Goal: Task Accomplishment & Management: Complete application form

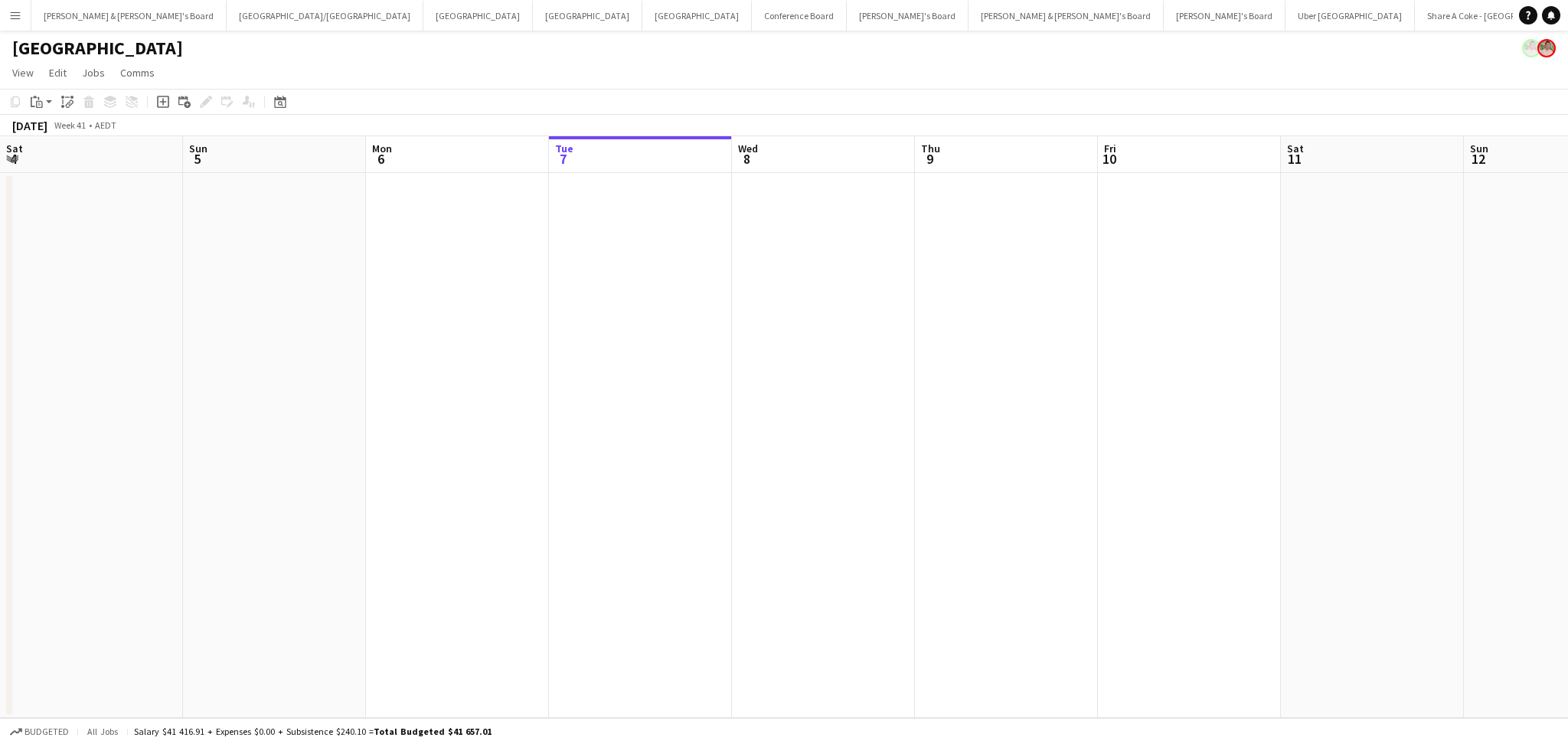
scroll to position [0, 580]
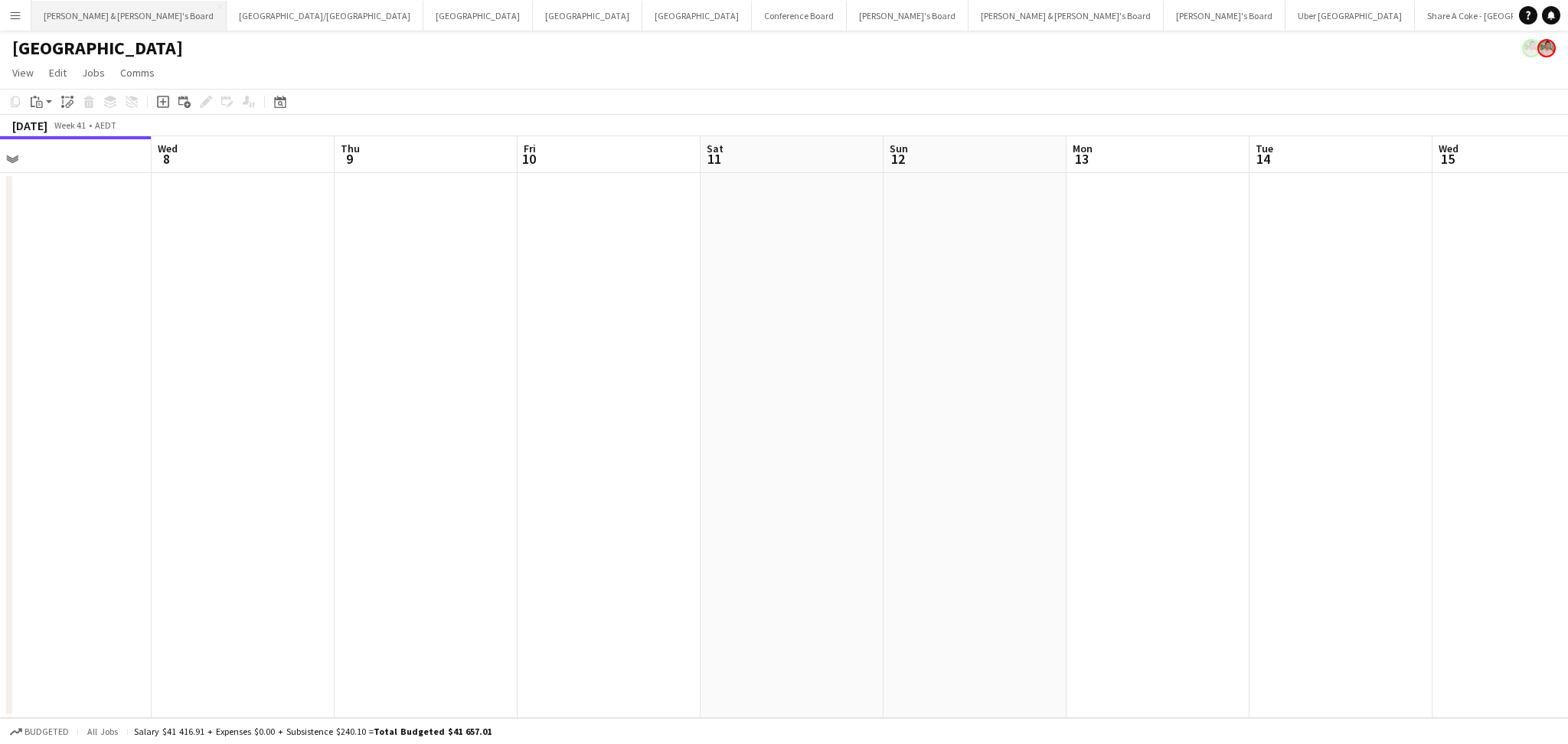
click at [90, 26] on button "James & Arrence's Board Close" at bounding box center [129, 15] width 195 height 30
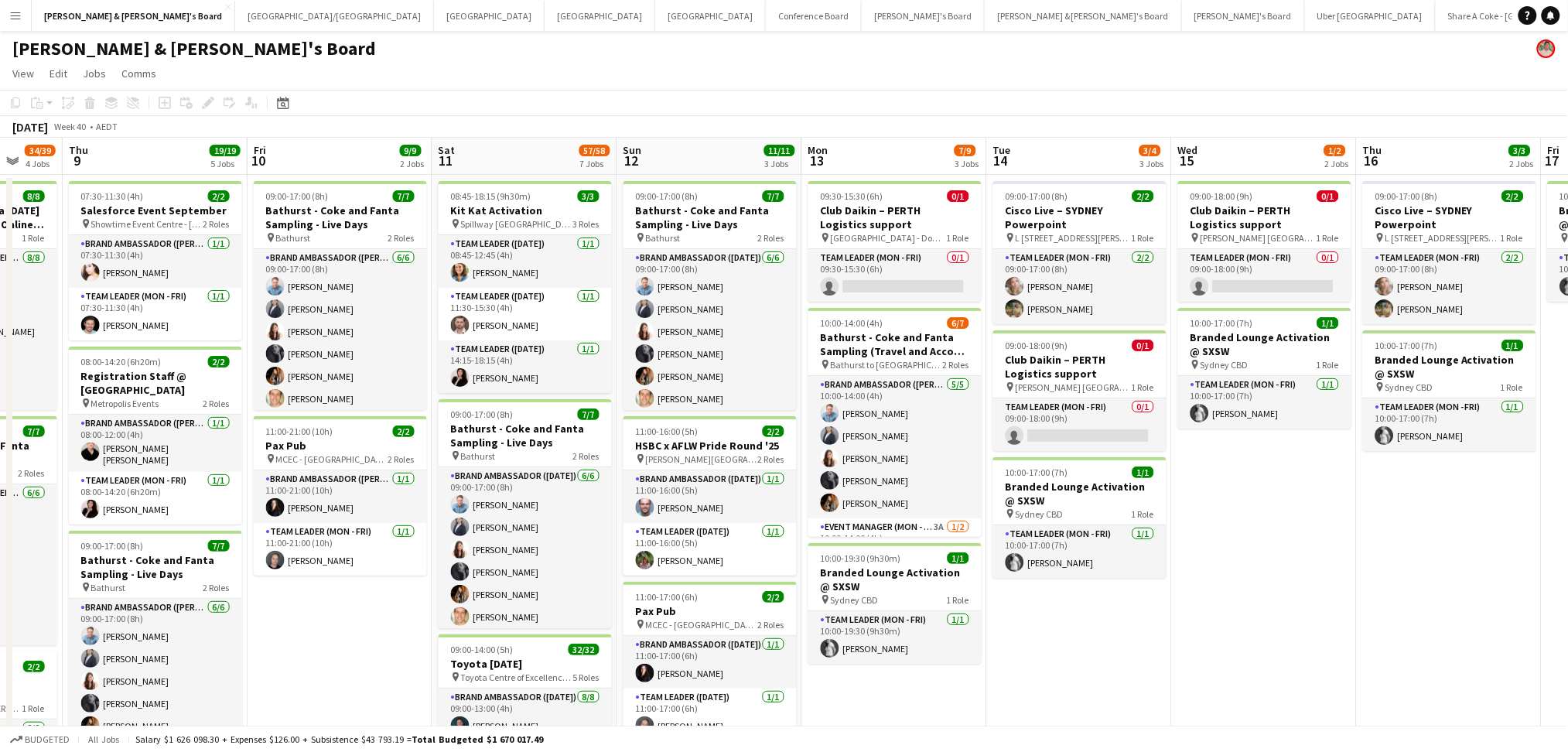
drag, startPoint x: 897, startPoint y: 708, endPoint x: 406, endPoint y: 605, distance: 501.7
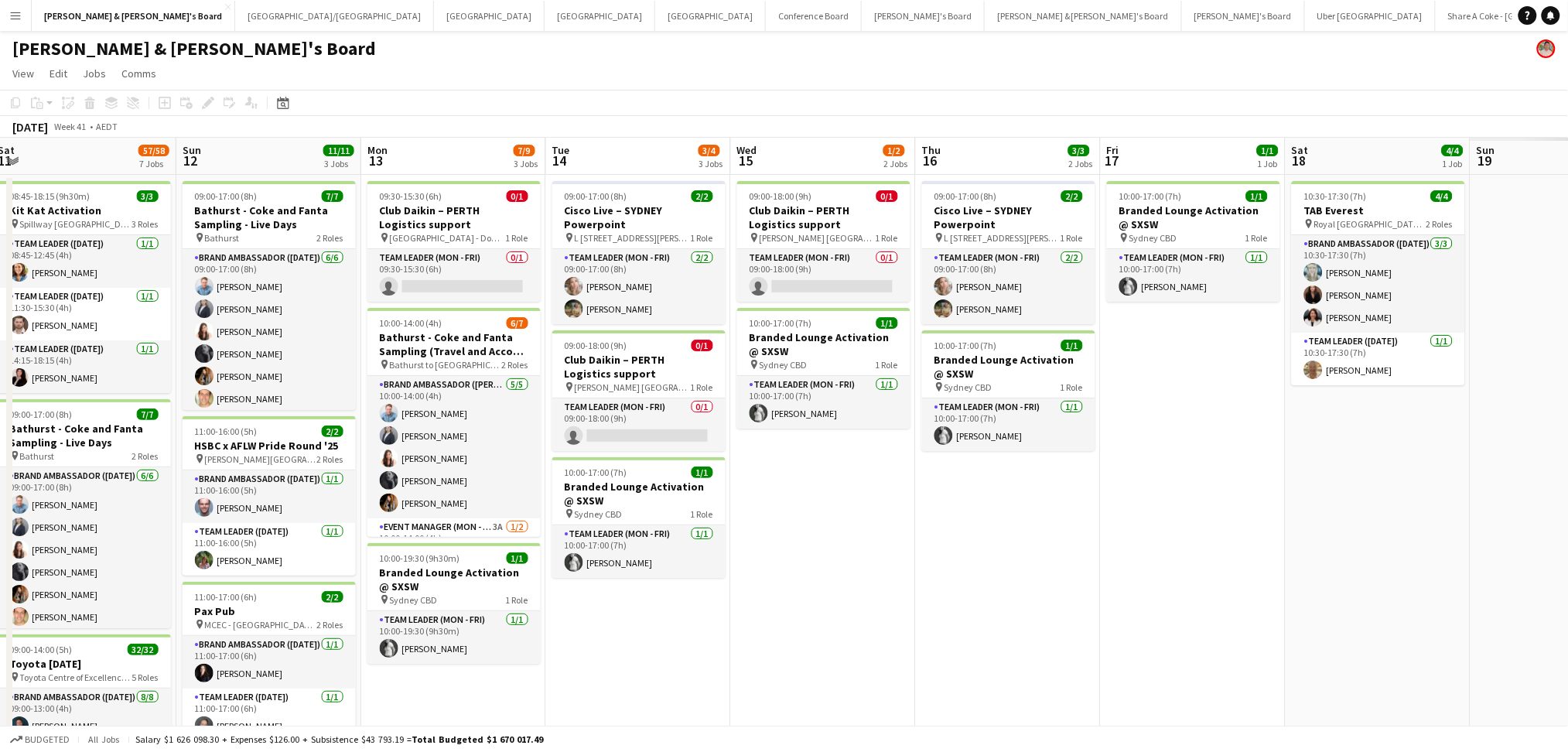
scroll to position [0, 570]
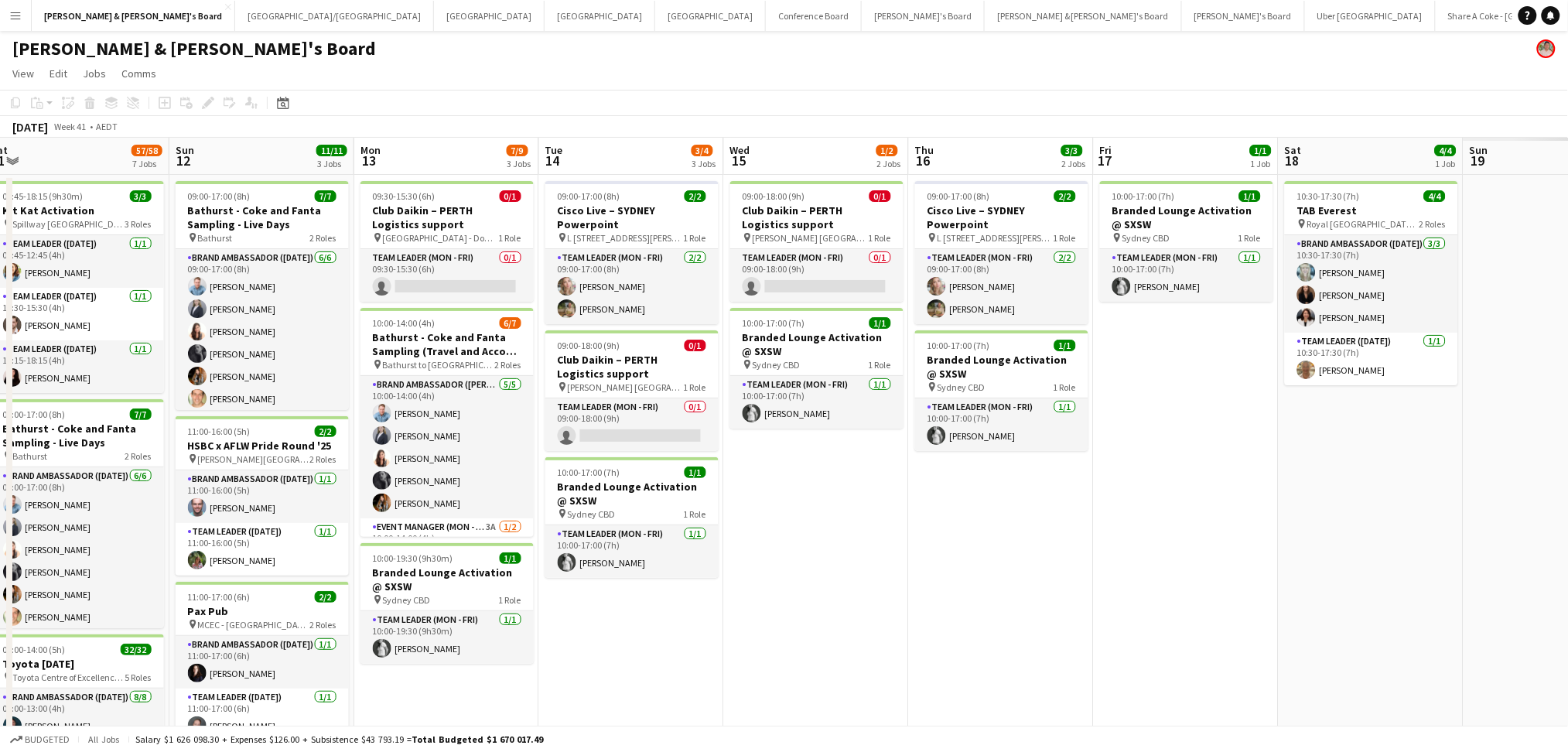
drag, startPoint x: 1222, startPoint y: 612, endPoint x: 775, endPoint y: 584, distance: 447.9
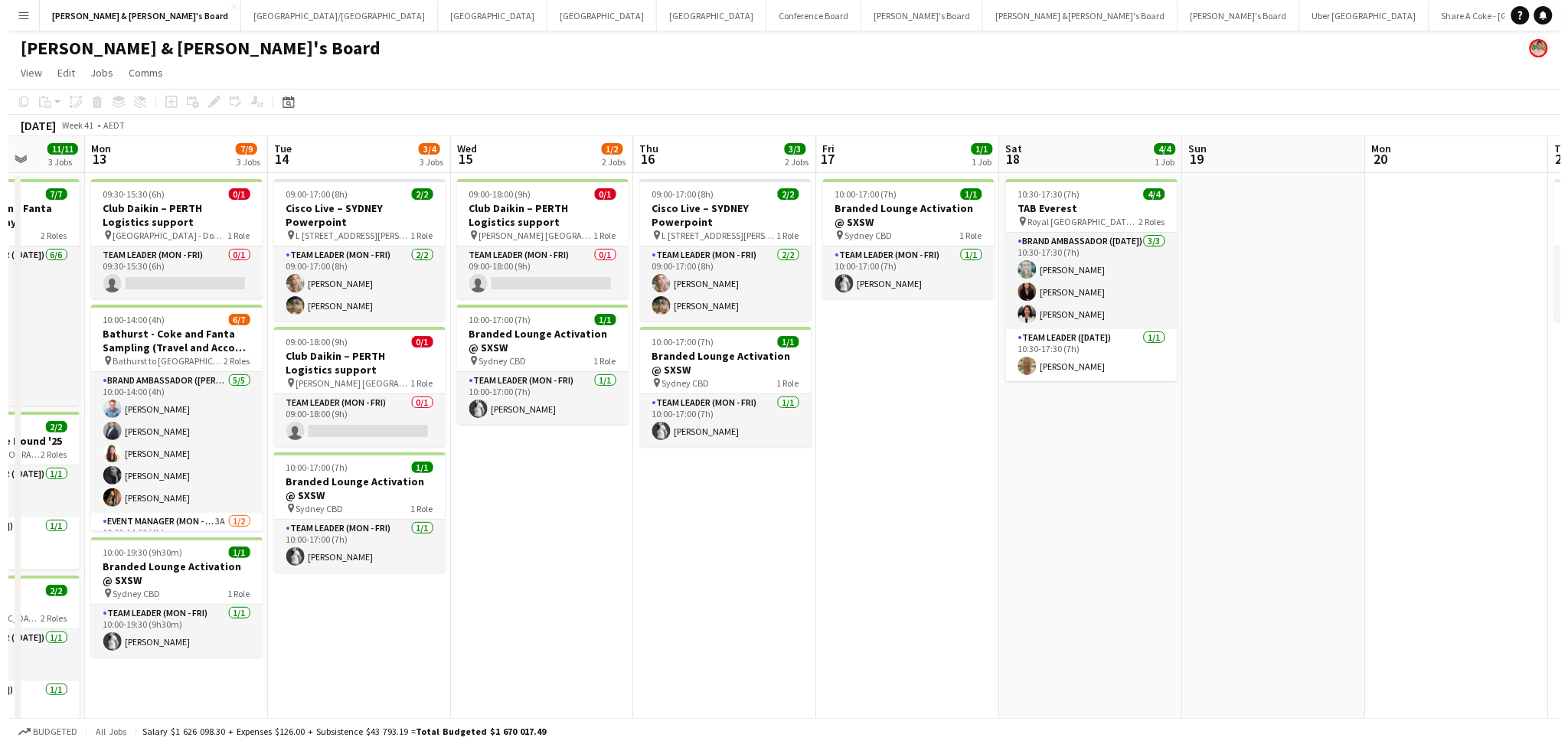
scroll to position [0, 480]
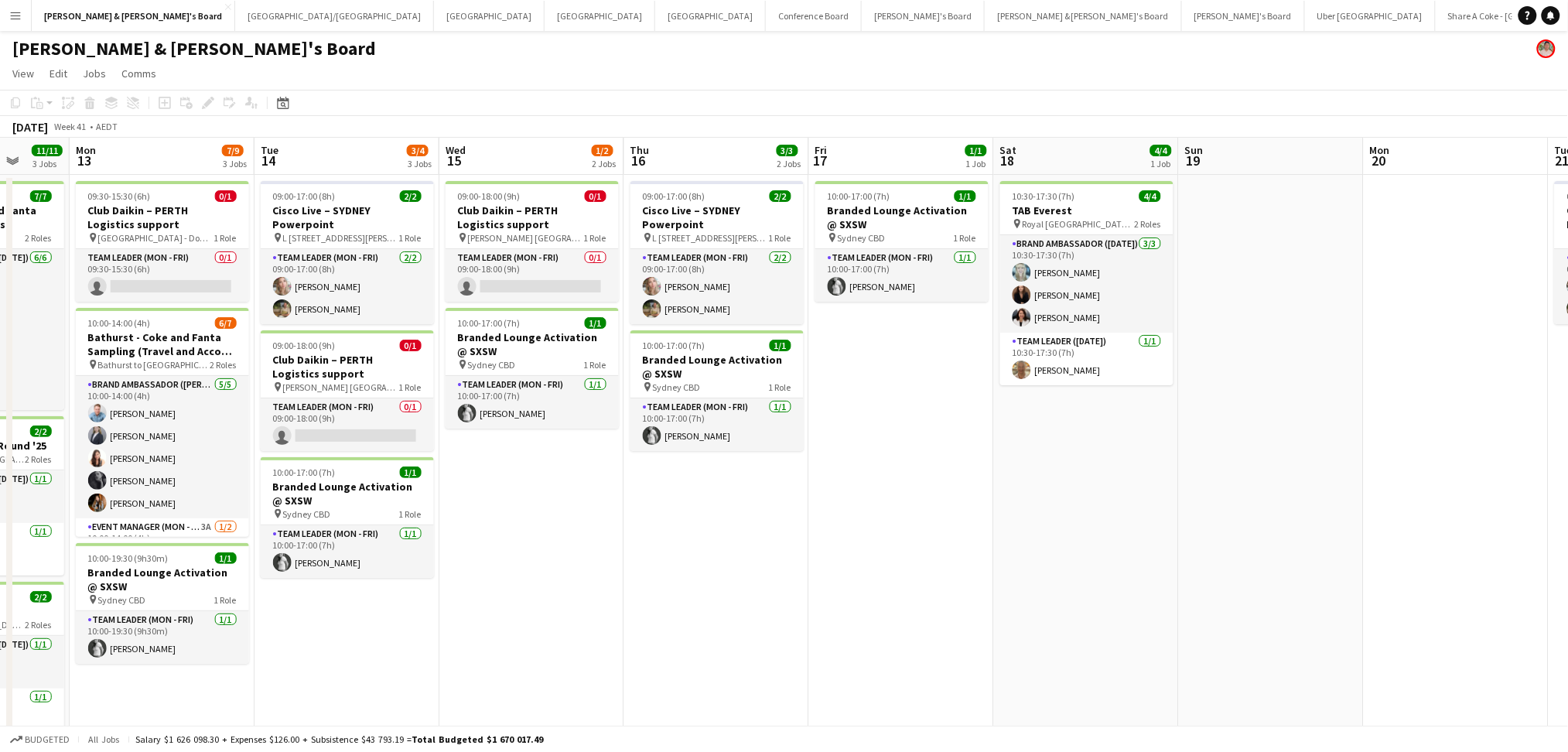
drag, startPoint x: 1035, startPoint y: 575, endPoint x: 749, endPoint y: 544, distance: 287.7
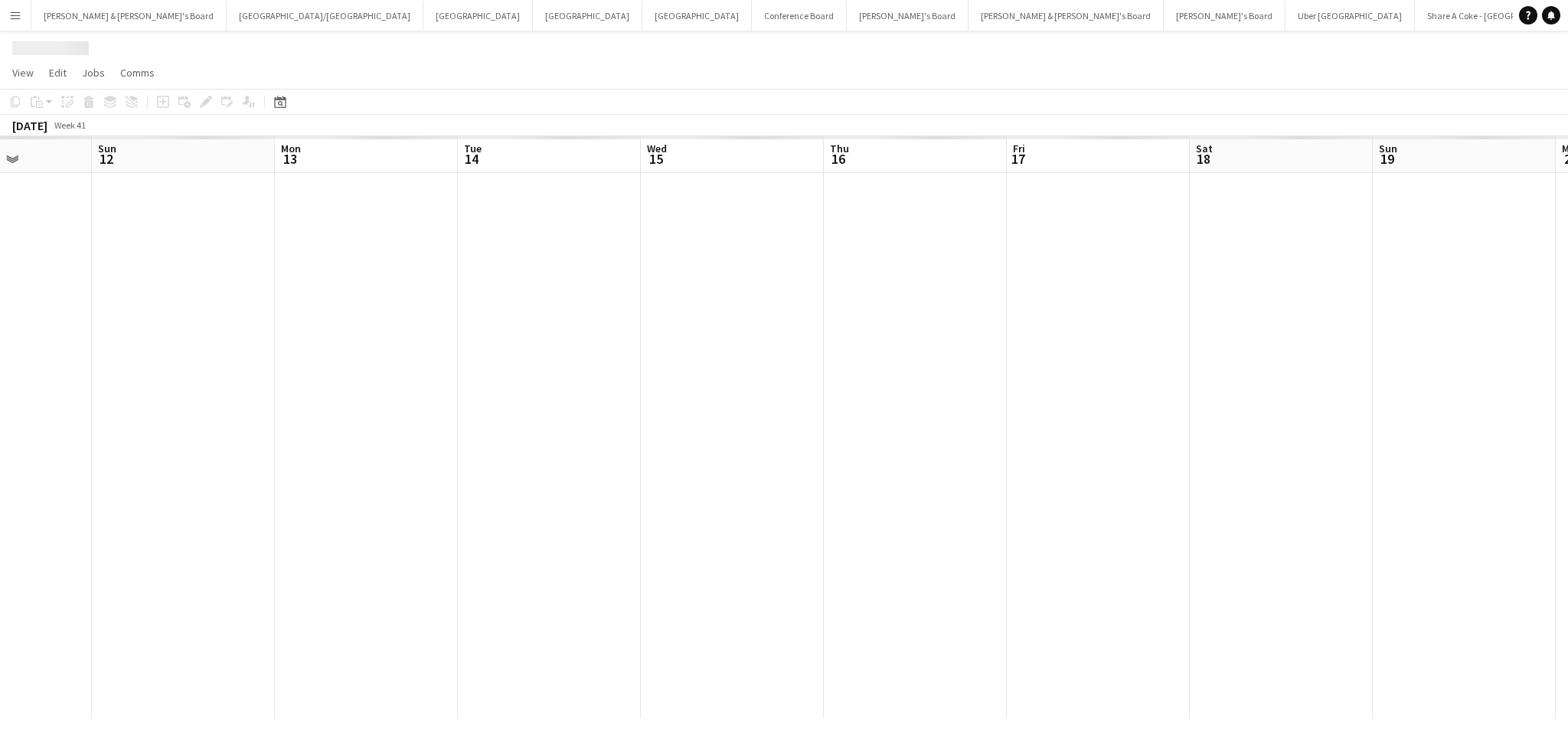
drag, startPoint x: 1317, startPoint y: 480, endPoint x: 401, endPoint y: 458, distance: 916.3
click at [401, 458] on app-calendar-viewport "Wed 8 Thu 9 Fri 10 Sat 11 Sun 12 Mon 13 Tue 14 Wed 15 Thu 16 Fri 17 Sat 18 Sun …" at bounding box center [784, 428] width 1568 height 582
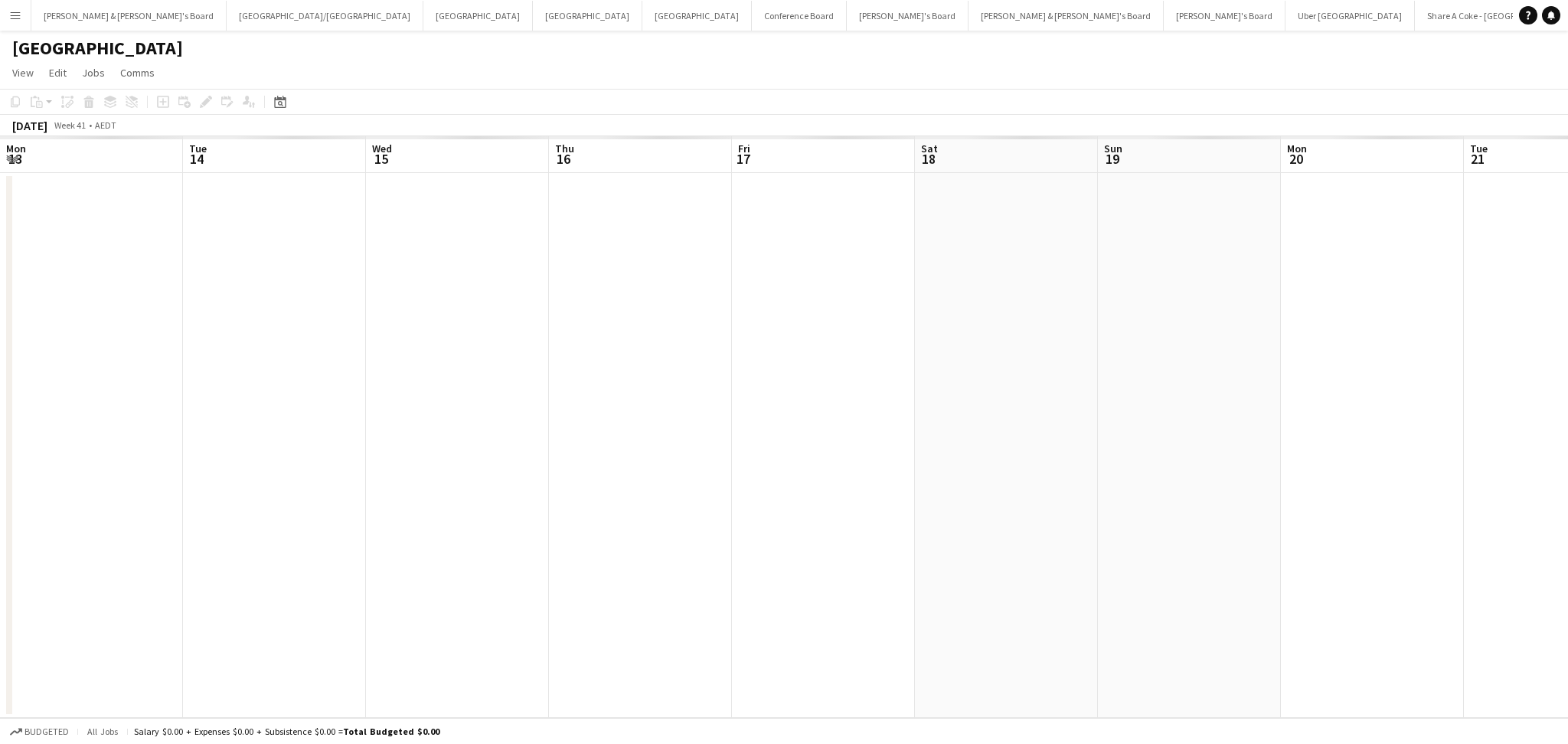
scroll to position [0, 434]
drag, startPoint x: 876, startPoint y: 512, endPoint x: 873, endPoint y: 527, distance: 15.3
click at [873, 527] on app-calendar-viewport "Fri 10 Sat 11 Sun 12 Mon 13 Tue 14 Wed 15 Thu 16 Fri 17 Sat 18 Sun 19 Mon 20 Tu…" at bounding box center [784, 428] width 1568 height 582
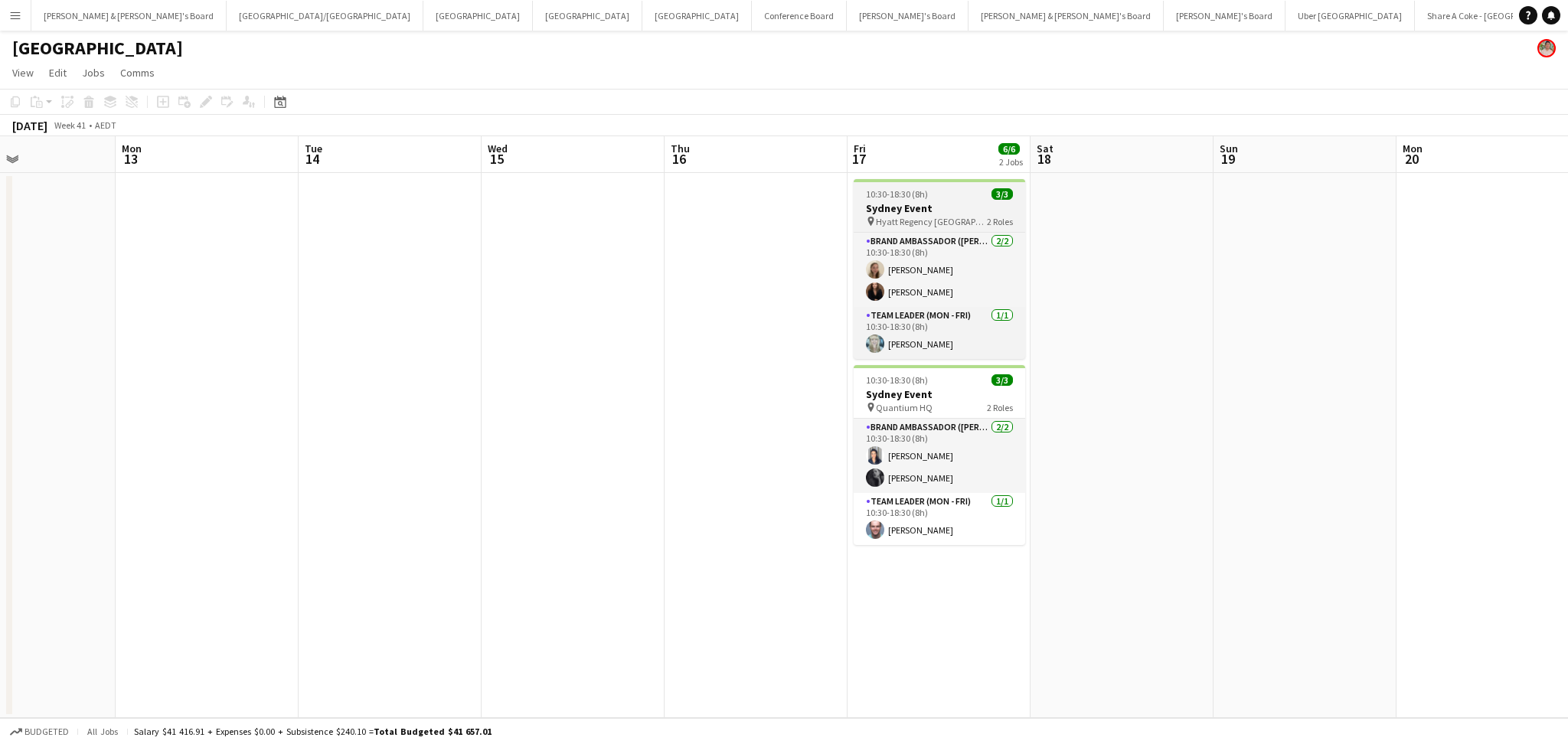
click at [960, 209] on h3 "Sydney Event" at bounding box center [939, 208] width 171 height 14
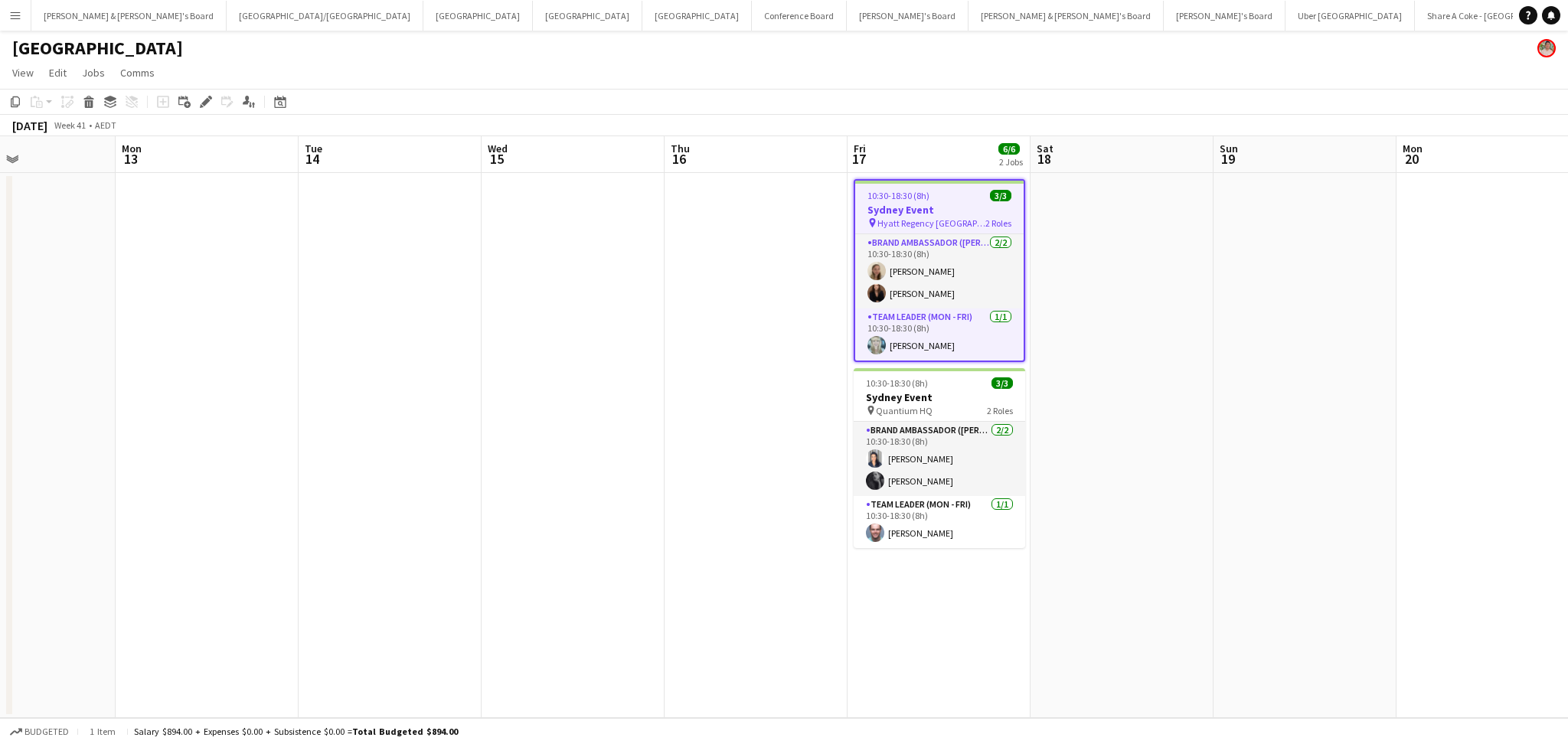
click at [972, 200] on app-job-card "10:30-18:30 (8h) 3/3 Sydney Event pin Hyatt Regency Sydney 2 Roles Brand Ambass…" at bounding box center [939, 271] width 171 height 183
click at [972, 203] on h3 "Sydney Event" at bounding box center [939, 210] width 168 height 14
click at [972, 200] on app-job-card "10:30-18:30 (8h) 3/3 Sydney Event pin Hyatt Regency Sydney 2 Roles Brand Ambass…" at bounding box center [939, 271] width 171 height 183
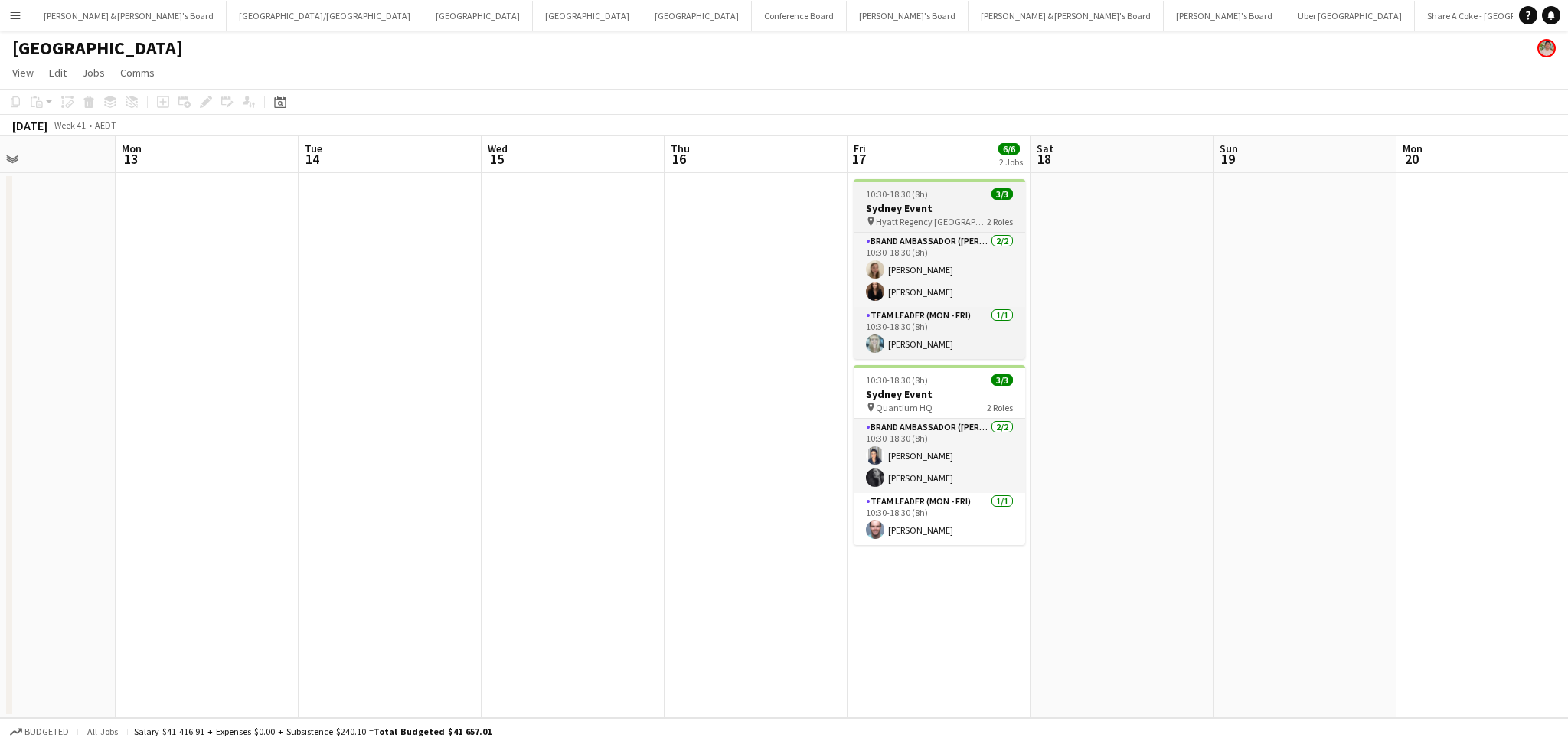
click at [966, 208] on h3 "Sydney Event" at bounding box center [939, 208] width 171 height 14
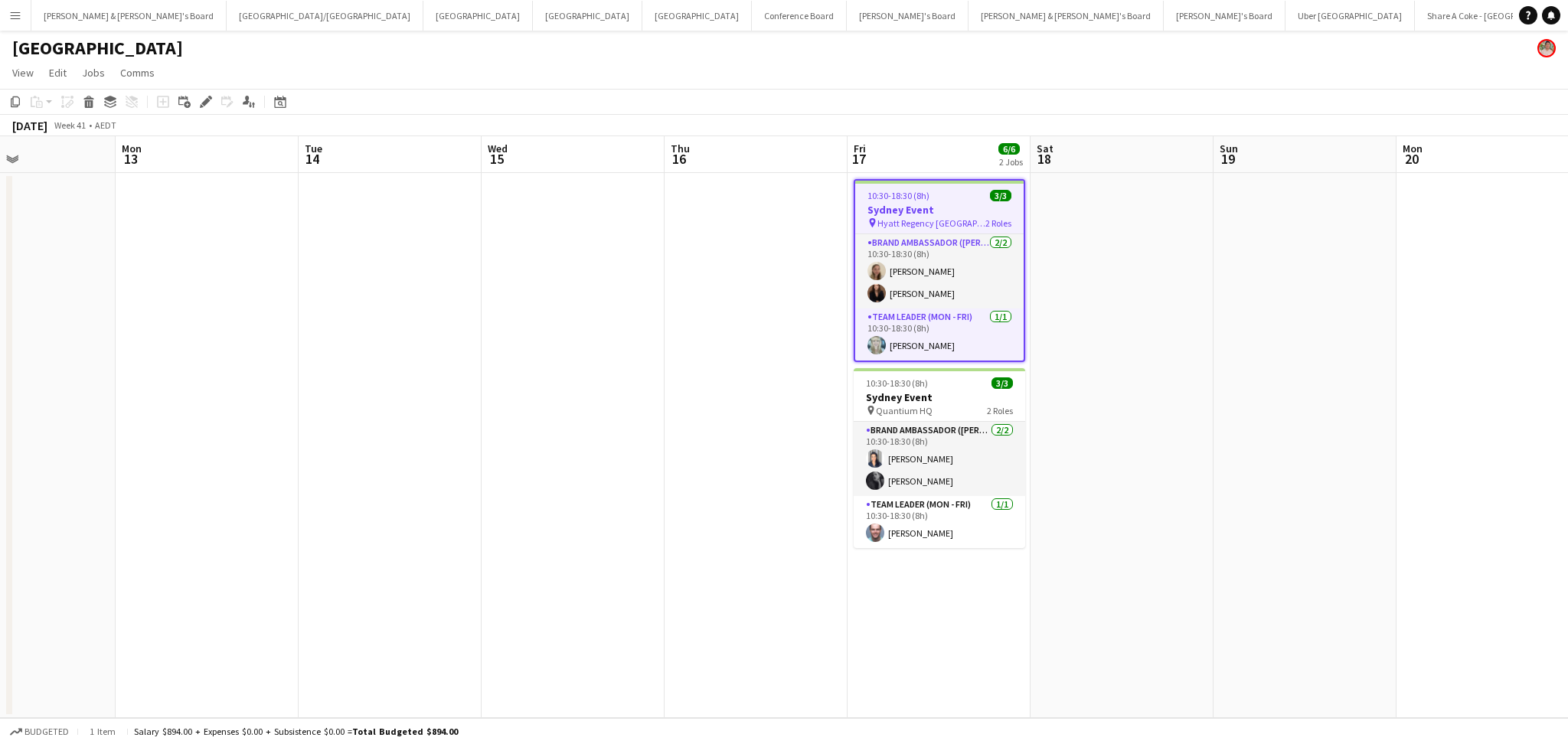
click at [966, 208] on h3 "Sydney Event" at bounding box center [939, 210] width 168 height 14
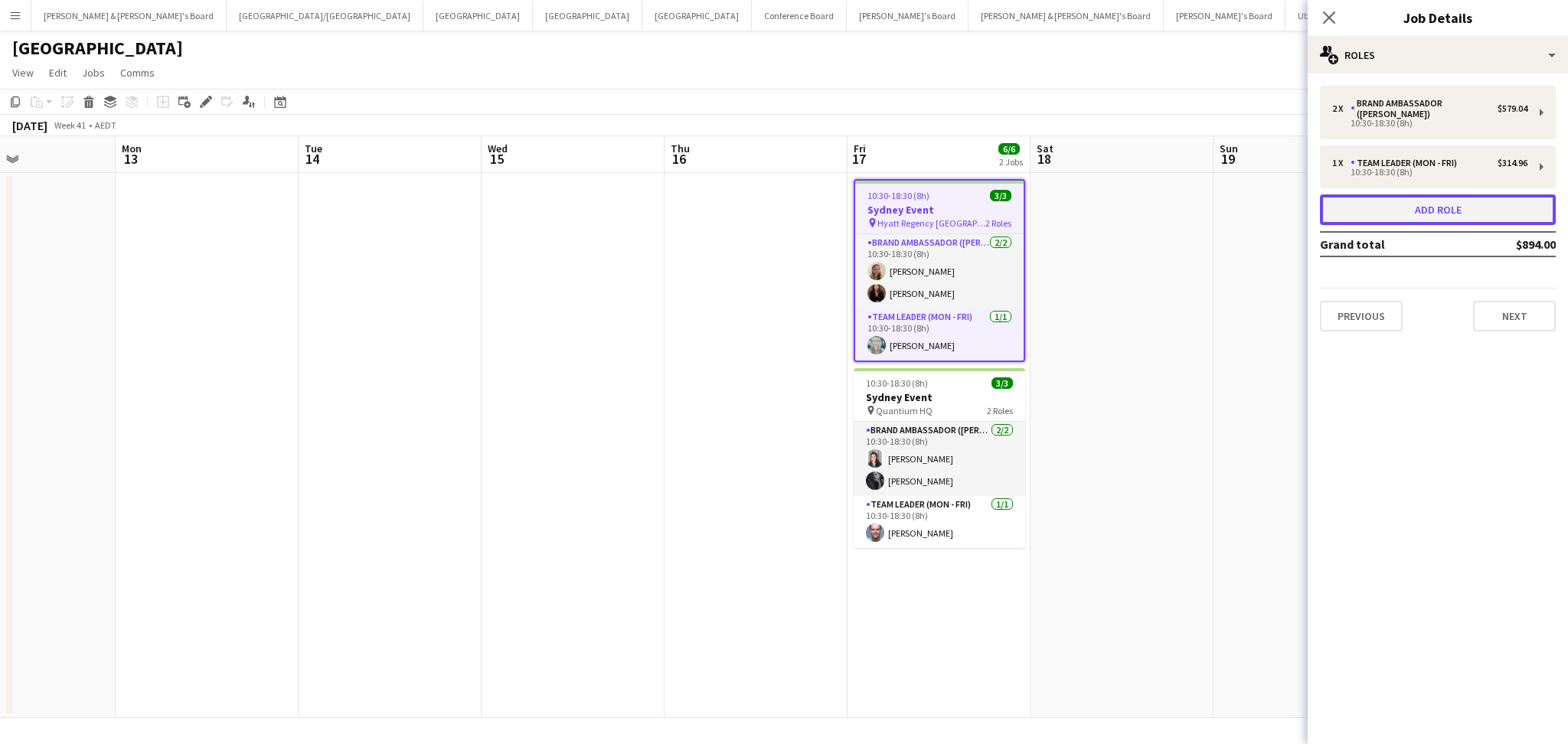
click at [1413, 202] on button "Add role" at bounding box center [1437, 210] width 236 height 31
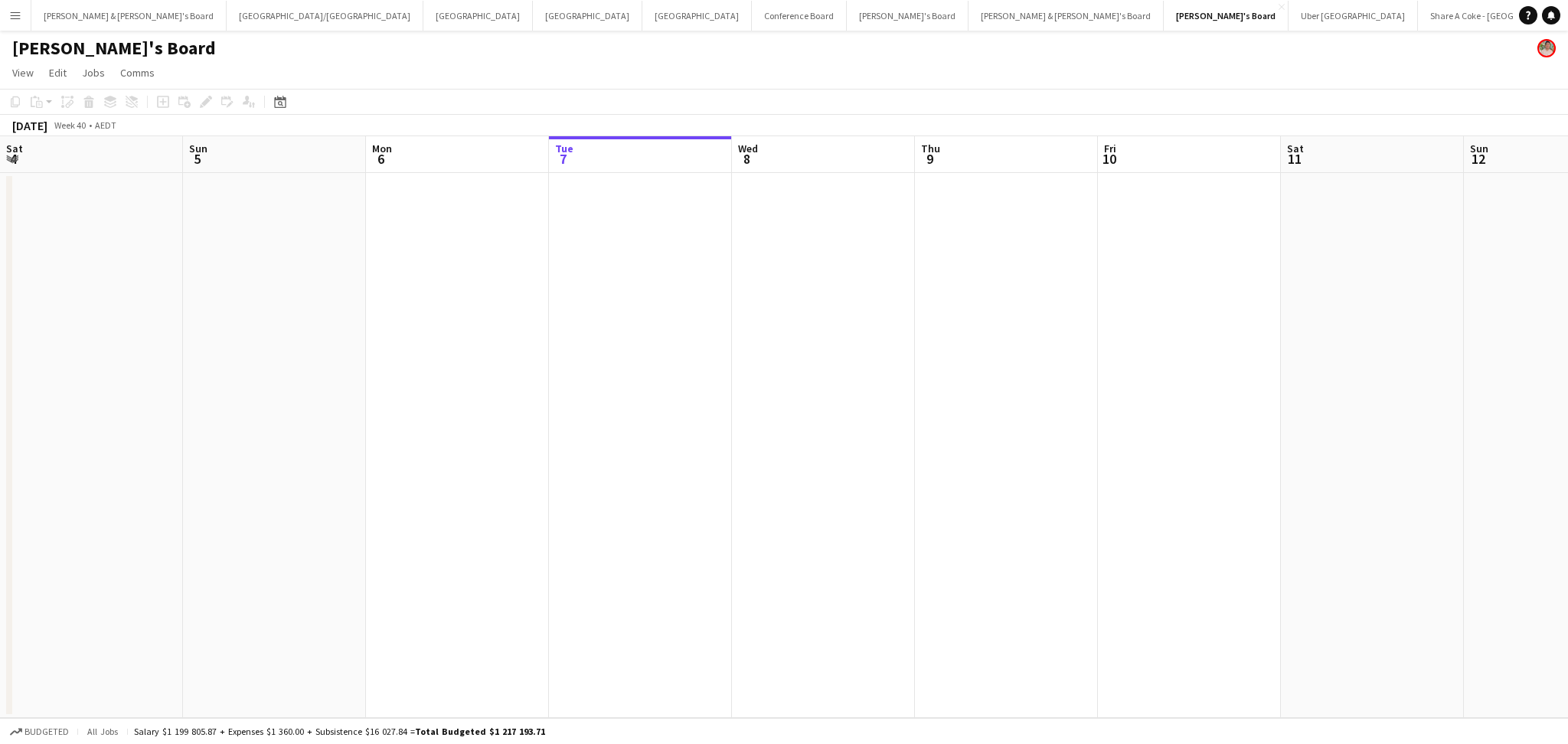
scroll to position [0, 365]
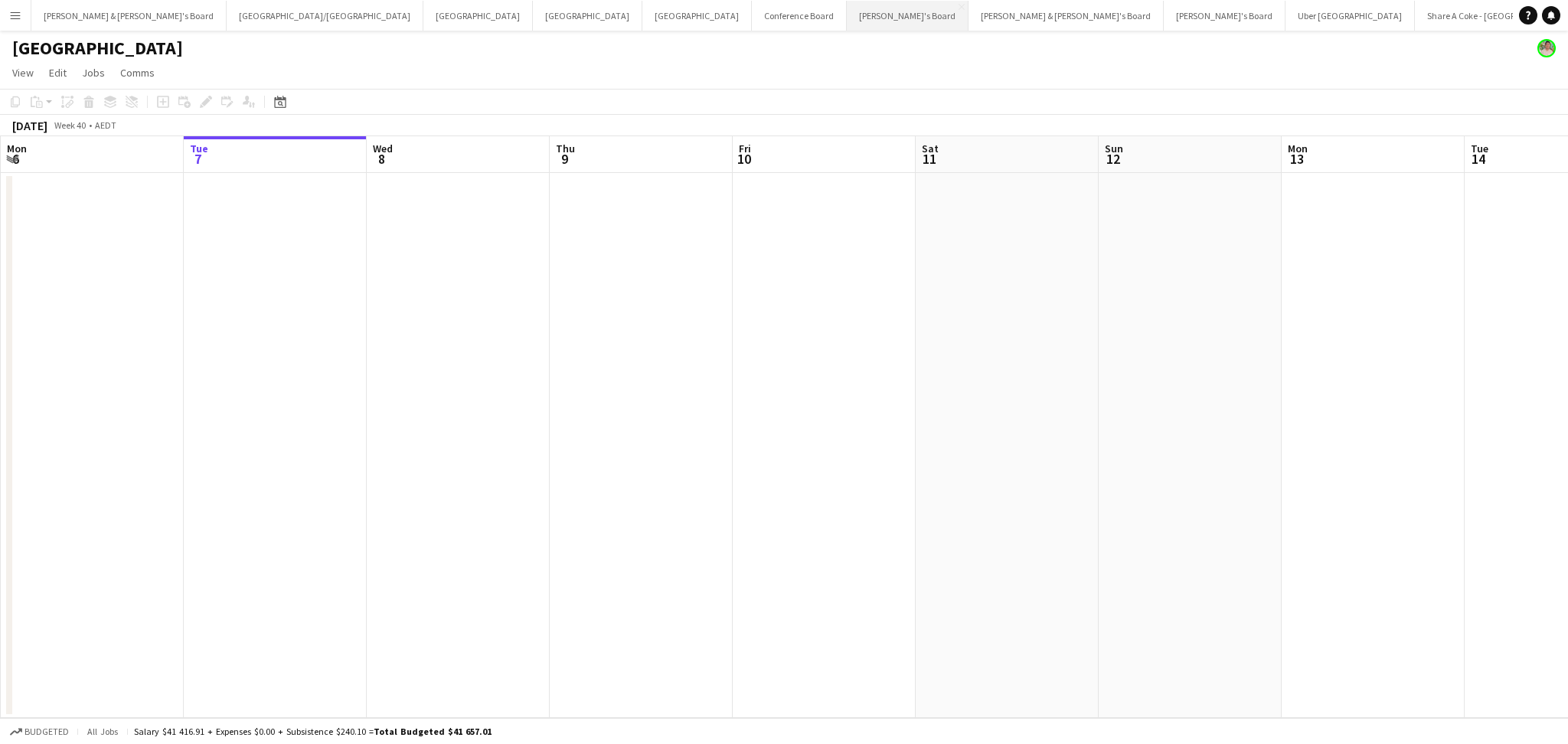
click at [847, 24] on button "Tennille's Board Close" at bounding box center [907, 15] width 121 height 30
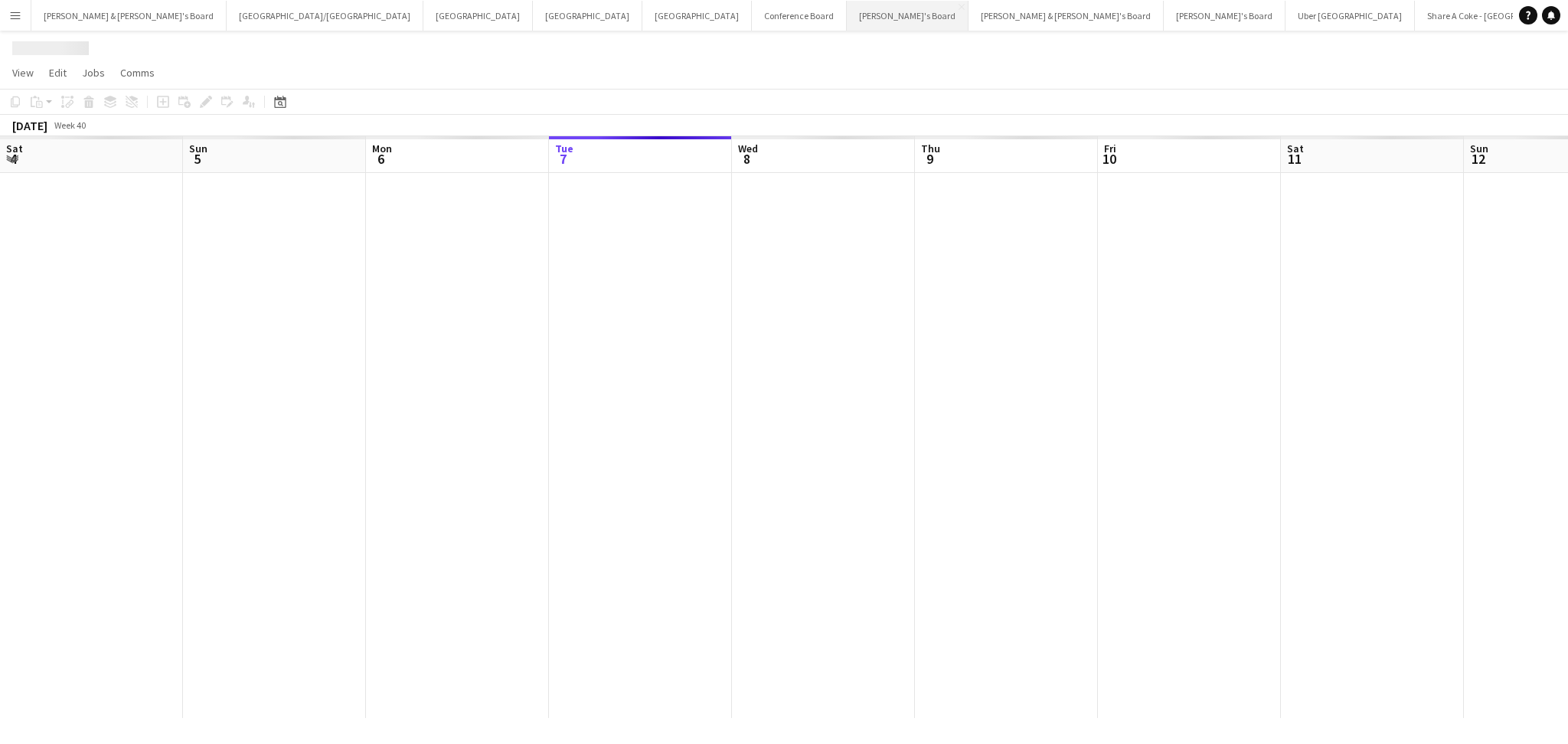
scroll to position [0, 365]
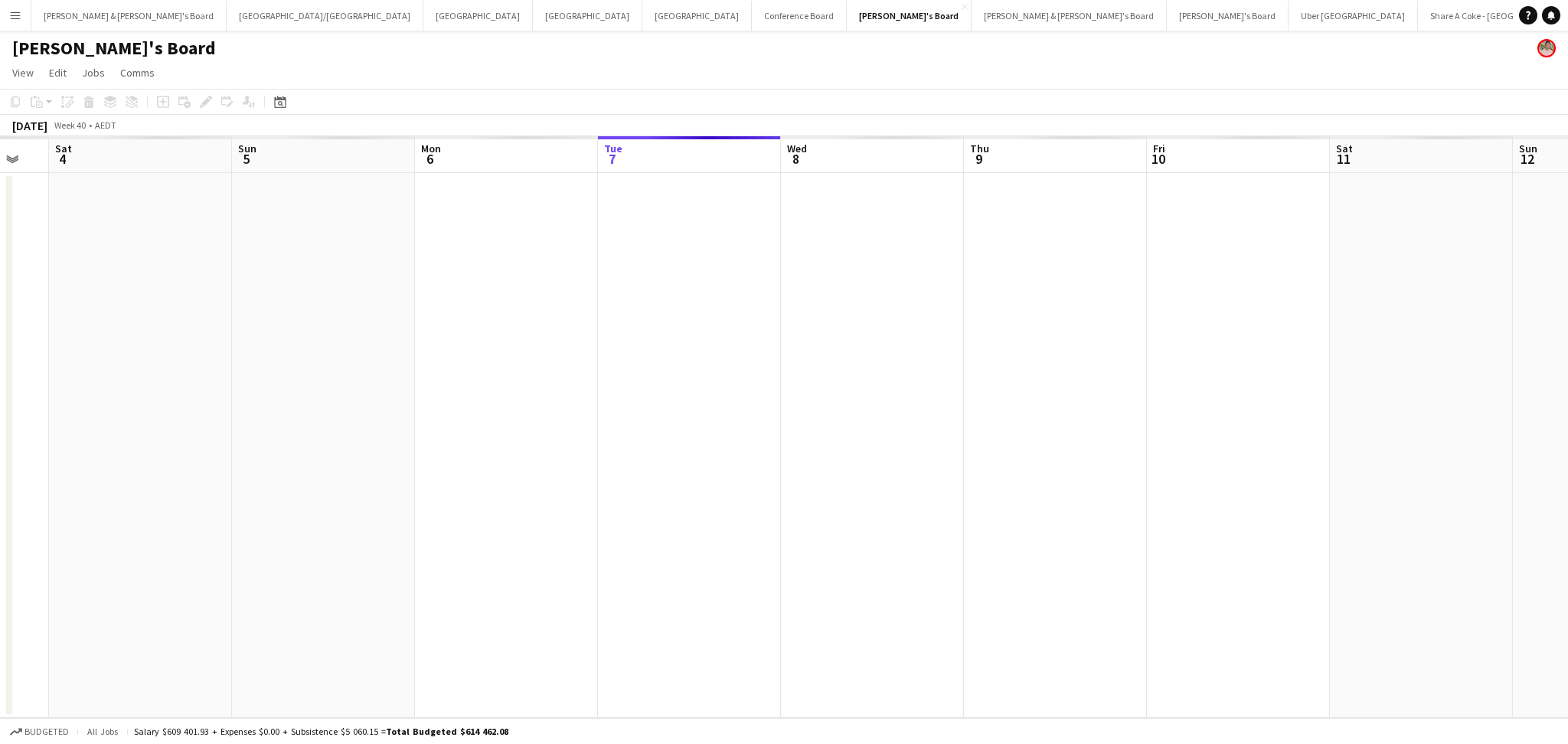
drag, startPoint x: 268, startPoint y: 427, endPoint x: 888, endPoint y: 398, distance: 620.7
click at [888, 398] on app-calendar-viewport "Thu 2 Fri 3 Sat 4 Sun 5 Mon 6 Tue 7 Wed 8 Thu 9 Fri 10 Sat 11 Sun 12 Mon 13 Tue…" at bounding box center [784, 428] width 1568 height 582
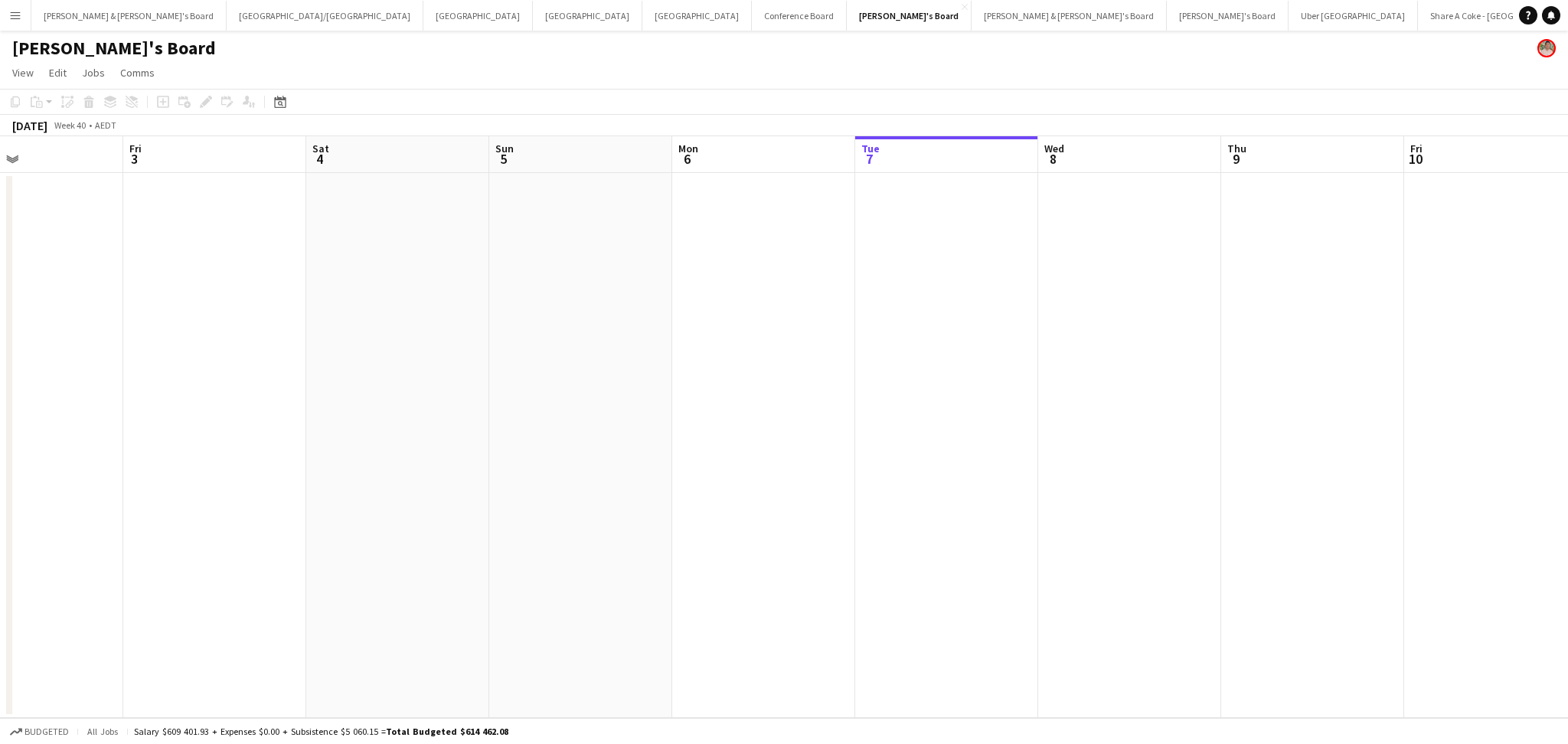
drag, startPoint x: 427, startPoint y: 449, endPoint x: 1026, endPoint y: 449, distance: 599.0
click at [1026, 449] on app-calendar-viewport "Tue 30 Wed 1 Thu 2 Fri 3 Sat 4 Sun 5 Mon 6 Tue 7 Wed 8 Thu 9 Fri 10 Sat 11 Sun …" at bounding box center [784, 428] width 1568 height 582
drag, startPoint x: 405, startPoint y: 494, endPoint x: 961, endPoint y: 487, distance: 556.0
click at [961, 487] on app-calendar-viewport "Sat 27 16/16 4 Jobs Sun 28 Mon 29 Tue 30 Wed 1 Thu 2 Fri 3 Sat 4 Sun 5 Mon 6 Tu…" at bounding box center [776, 549] width 1552 height 825
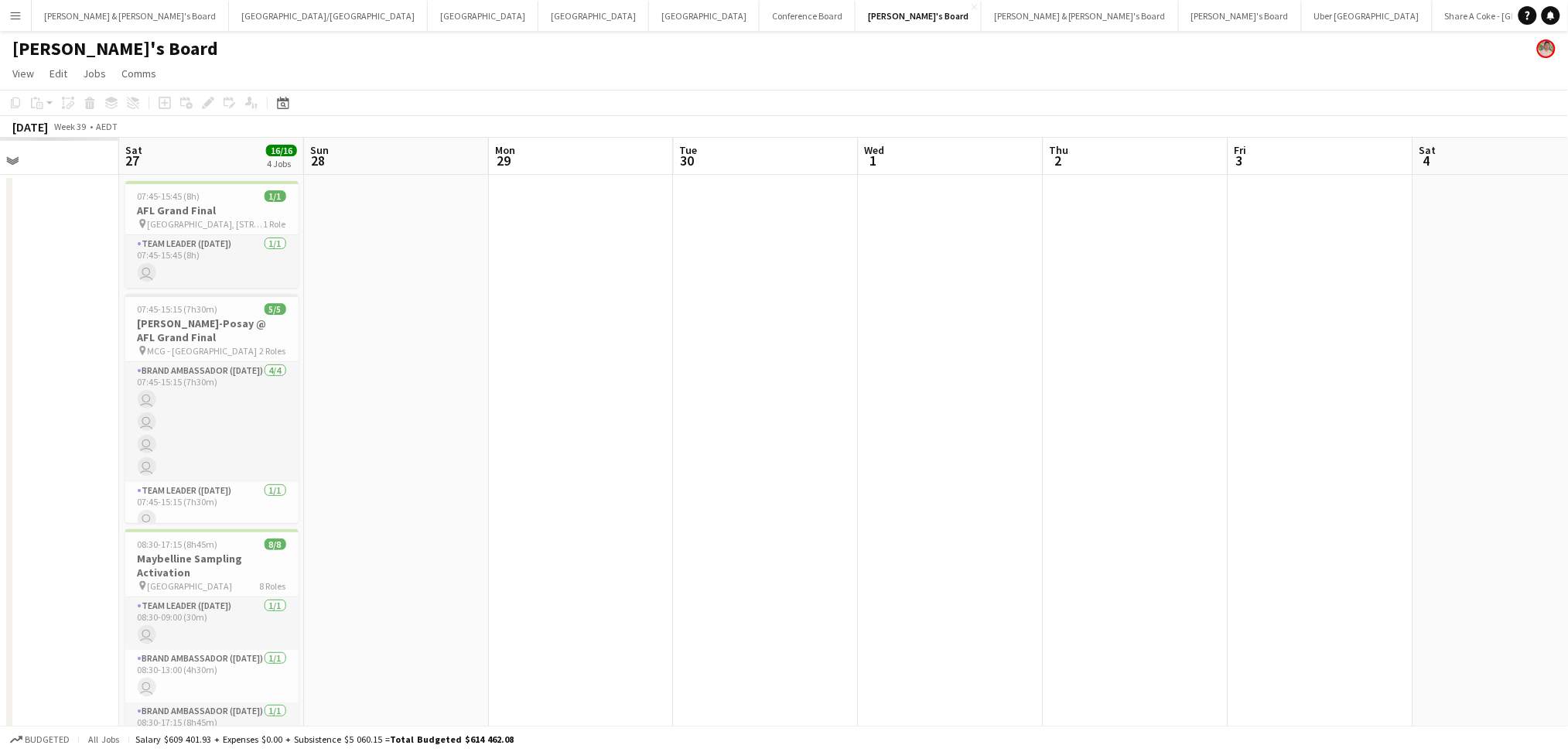
drag, startPoint x: 567, startPoint y: 493, endPoint x: 1079, endPoint y: 480, distance: 512.2
click at [1078, 480] on app-calendar-viewport "Wed 24 Thu 25 Fri 26 Sat 27 16/16 4 Jobs Sun 28 Mon 29 Tue 30 Wed 1 Thu 2 Fri 3…" at bounding box center [784, 555] width 1568 height 833
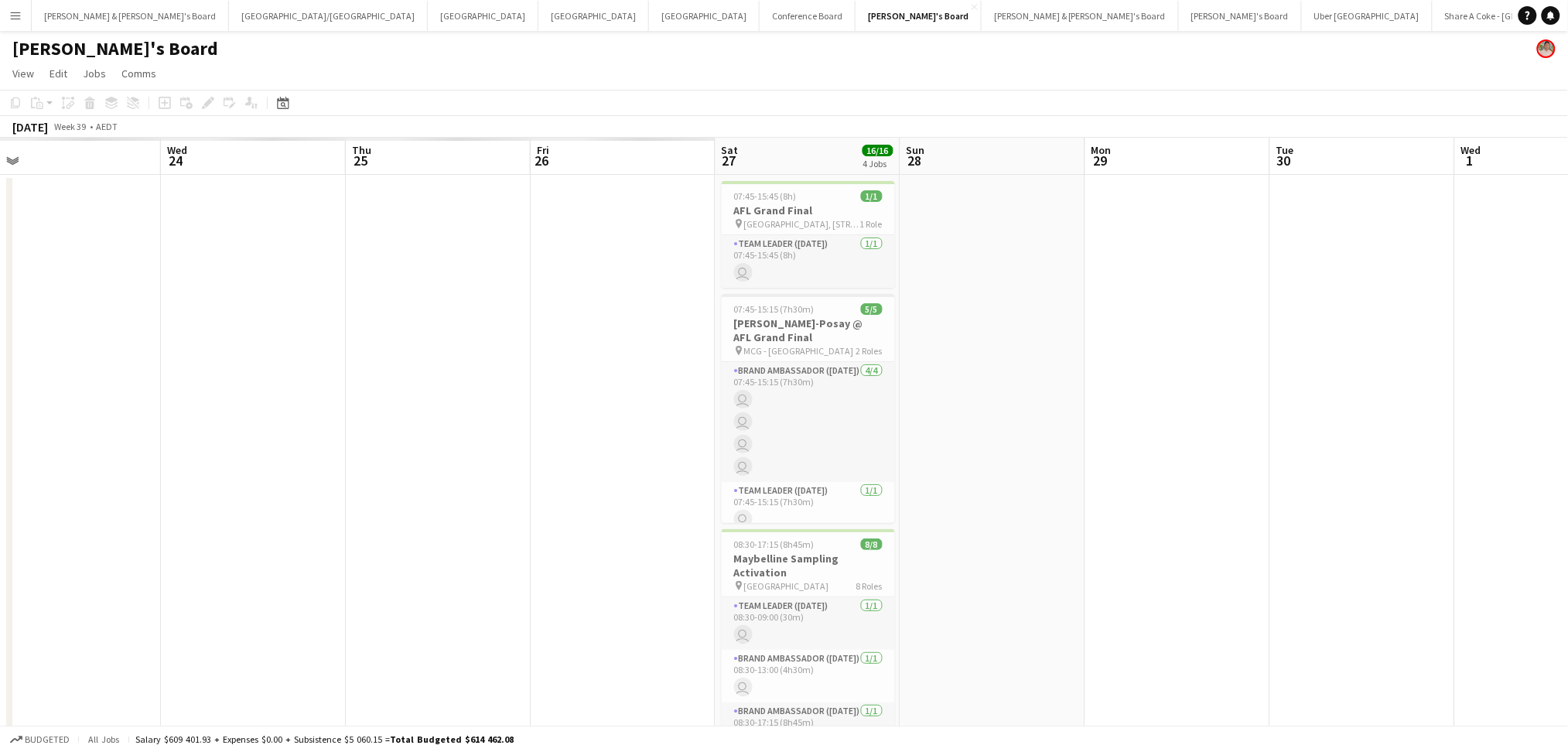
scroll to position [0, 382]
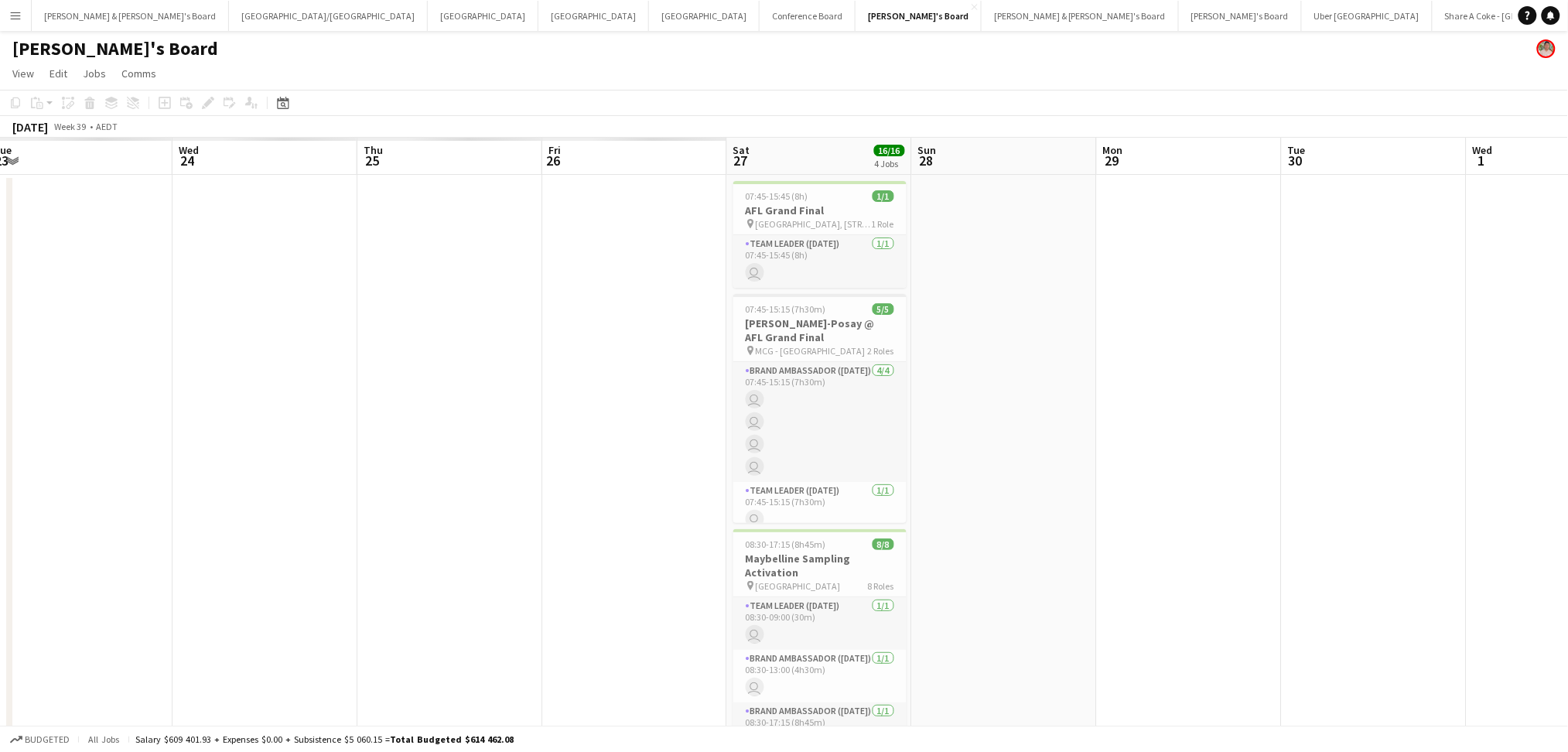
drag, startPoint x: 466, startPoint y: 492, endPoint x: 550, endPoint y: 492, distance: 84.0
click at [550, 492] on app-calendar-viewport "Sun 21 Mon 22 Tue 23 Wed 24 Thu 25 Fri 26 Sat 27 16/16 4 Jobs Sun 28 Mon 29 Tue…" at bounding box center [784, 555] width 1568 height 833
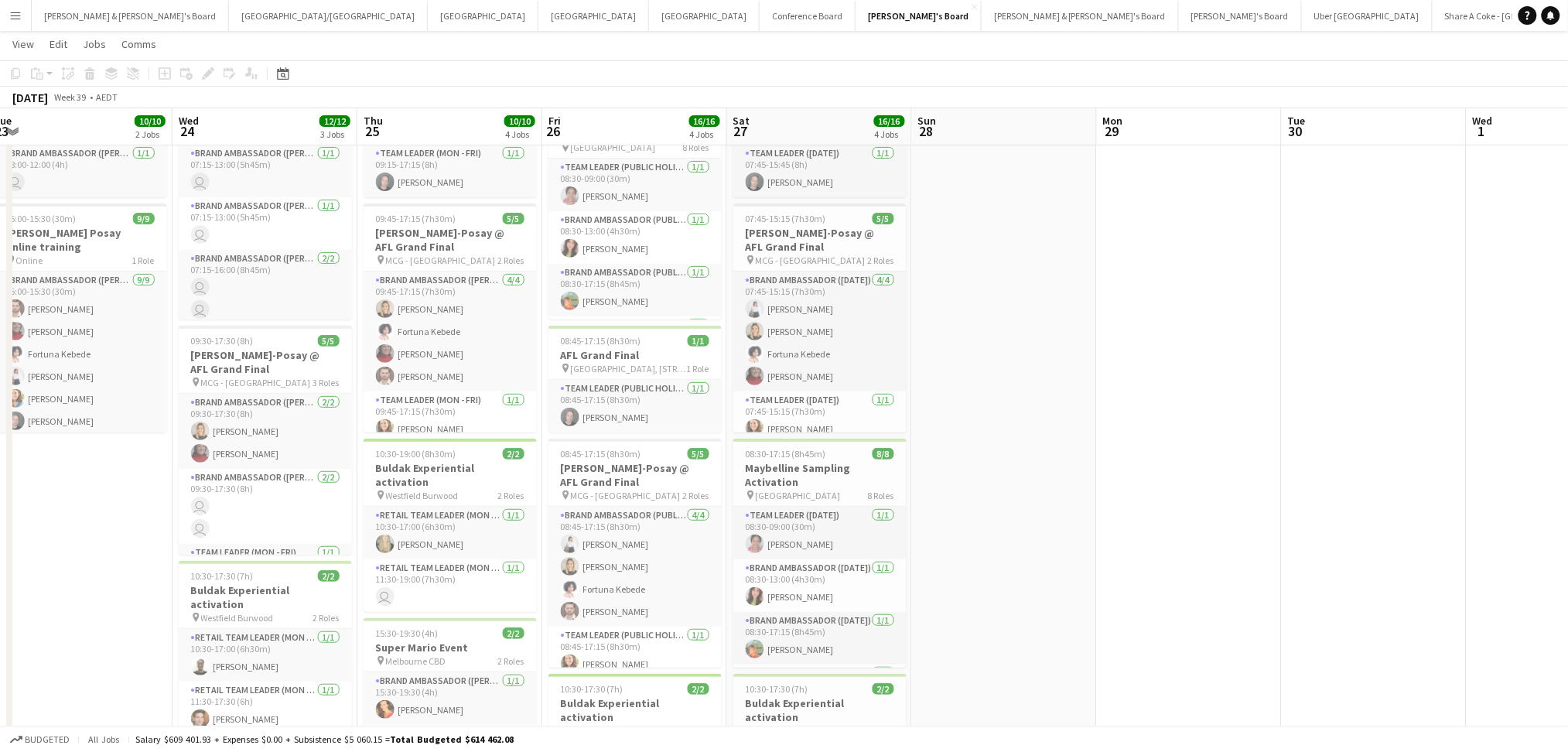
scroll to position [0, 0]
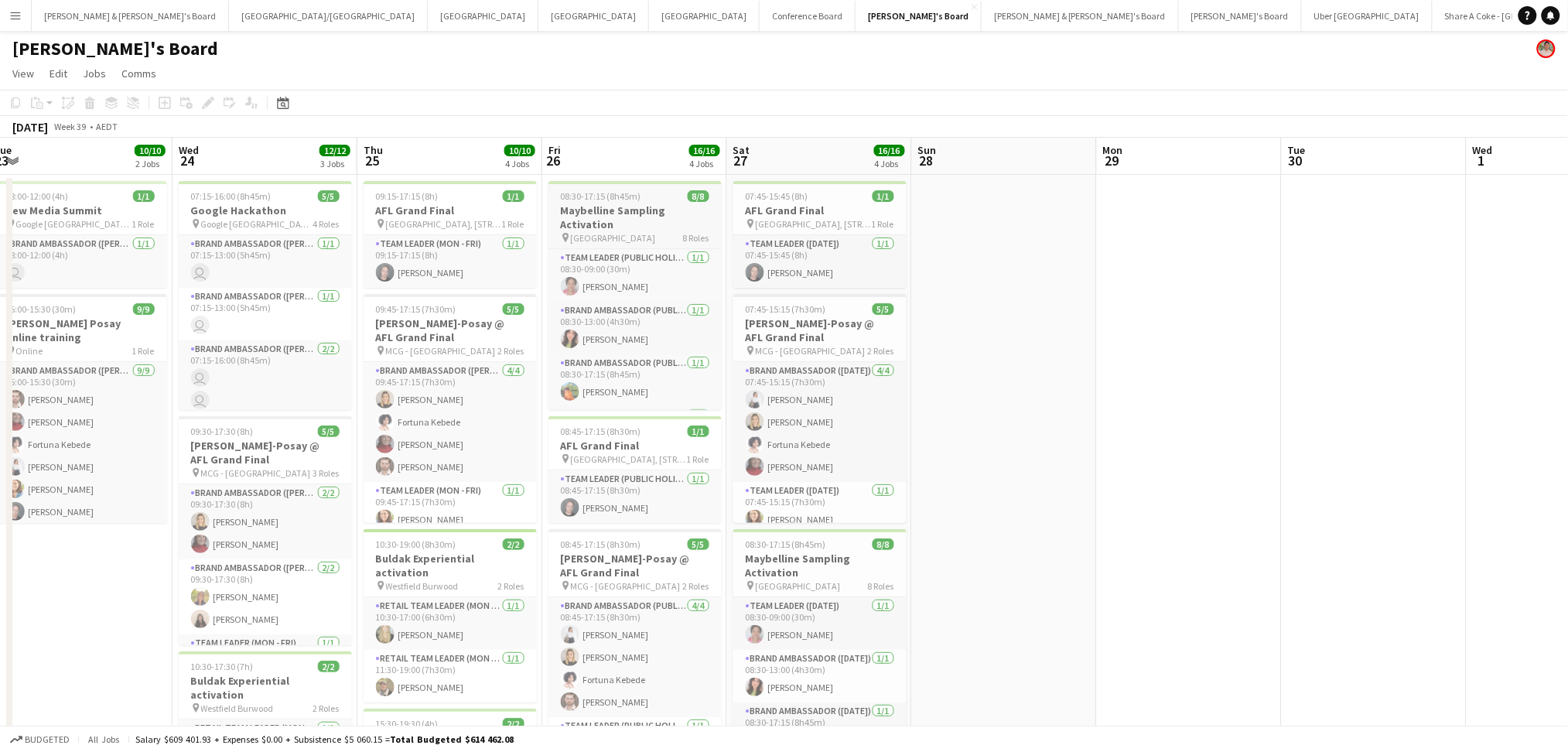
click at [636, 213] on h3 "Maybelline Sampling Activation" at bounding box center [635, 217] width 173 height 27
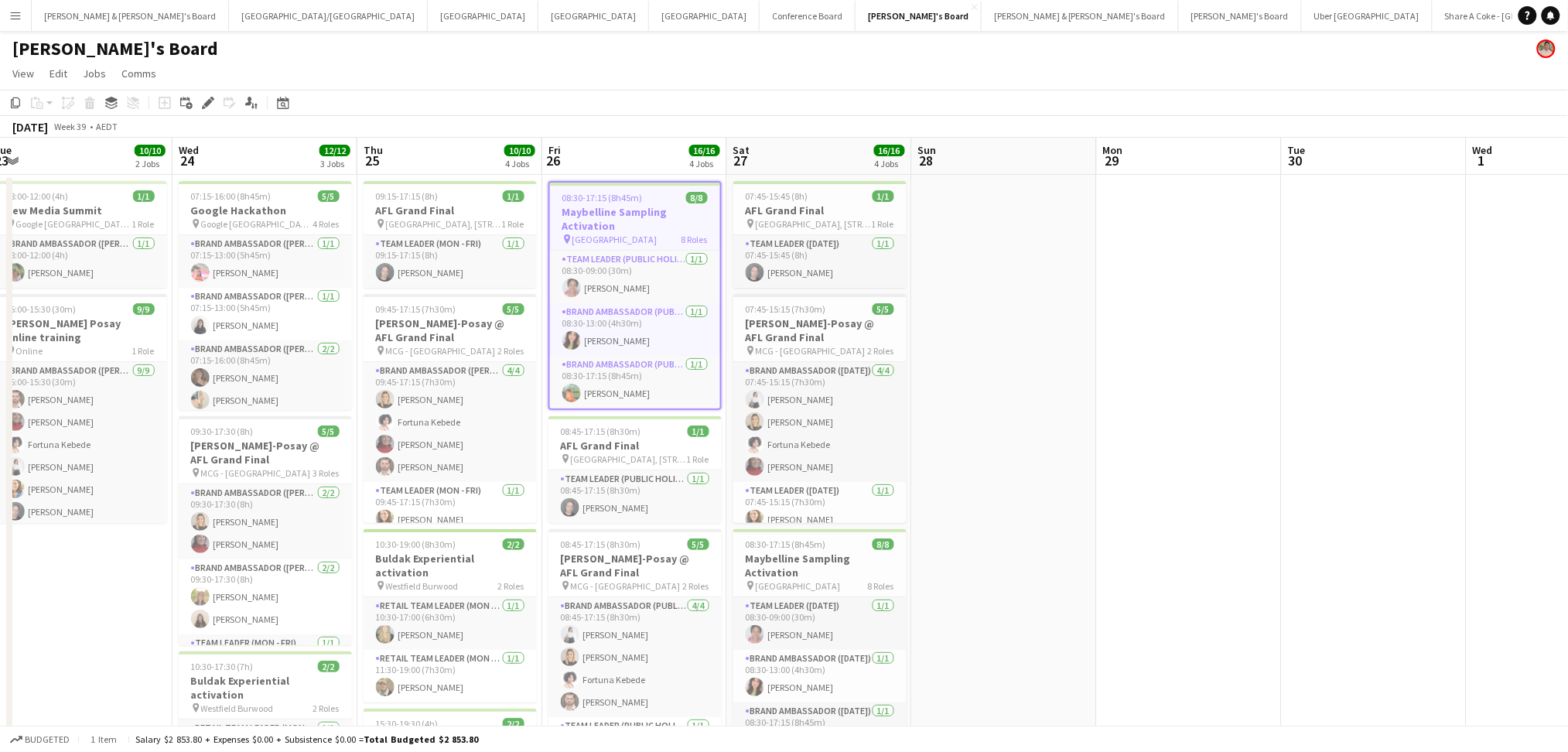
click at [636, 213] on h3 "Maybelline Sampling Activation" at bounding box center [634, 219] width 170 height 27
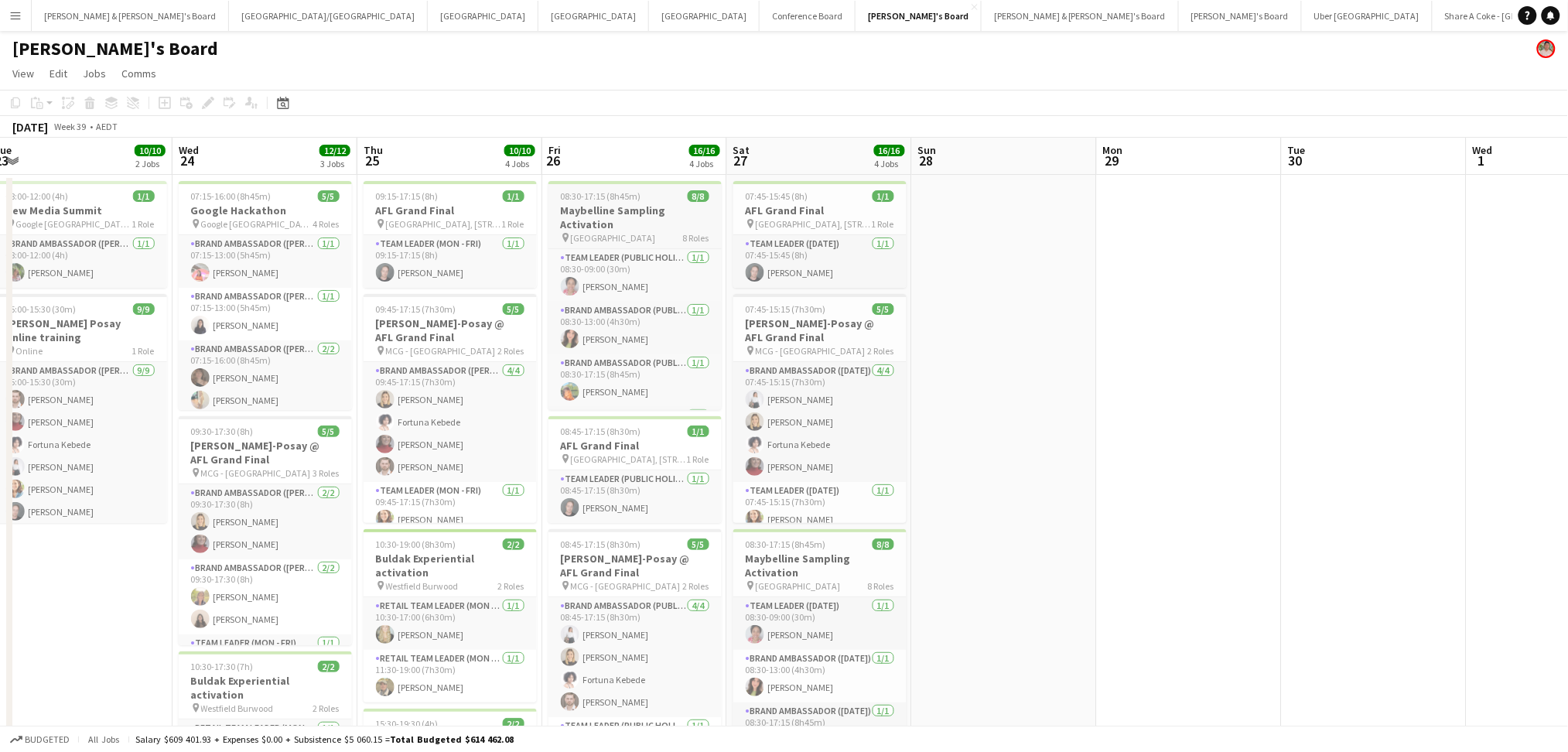
click at [662, 203] on h3 "Maybelline Sampling Activation" at bounding box center [635, 217] width 173 height 27
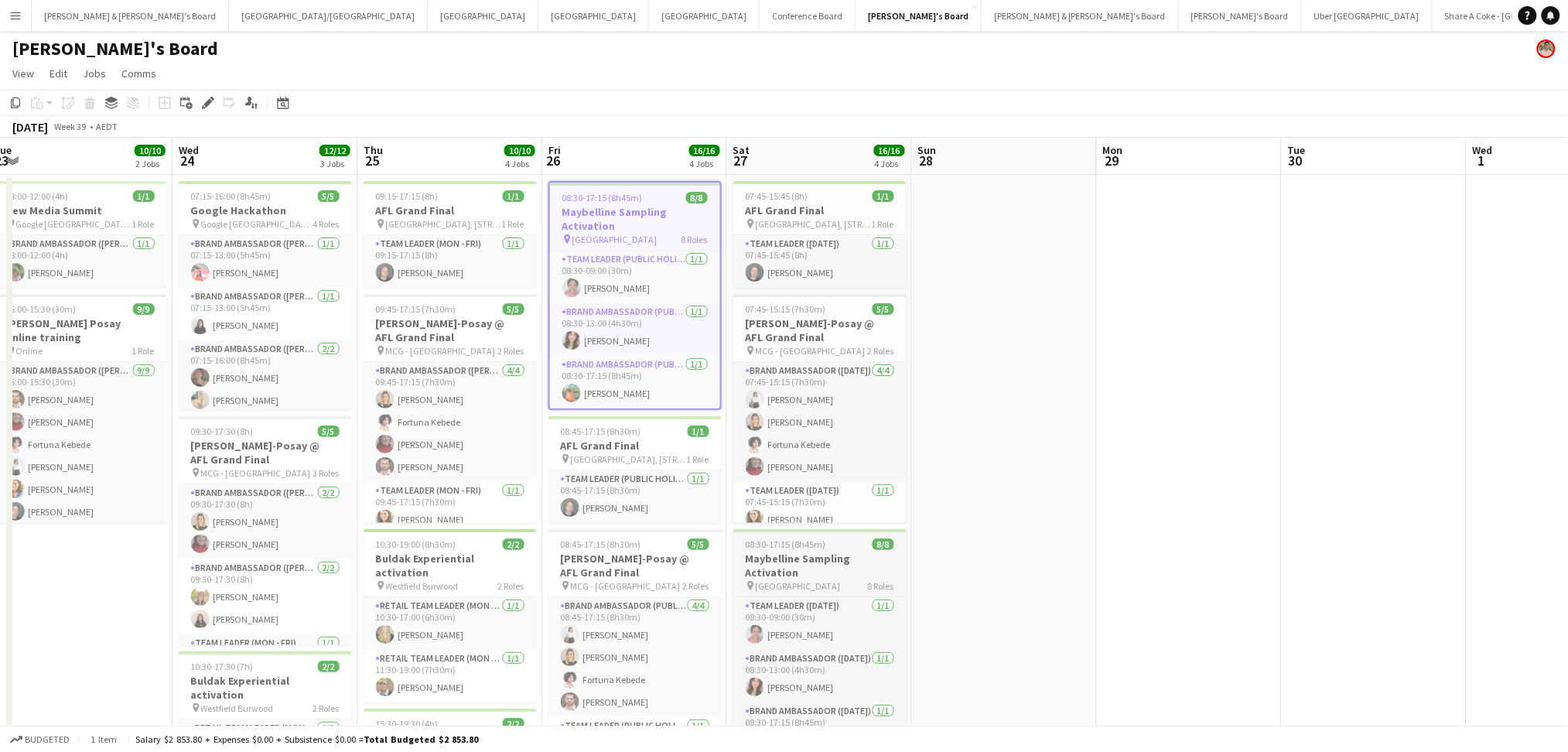
click at [858, 552] on h3 "Maybelline Sampling Activation" at bounding box center [820, 565] width 173 height 27
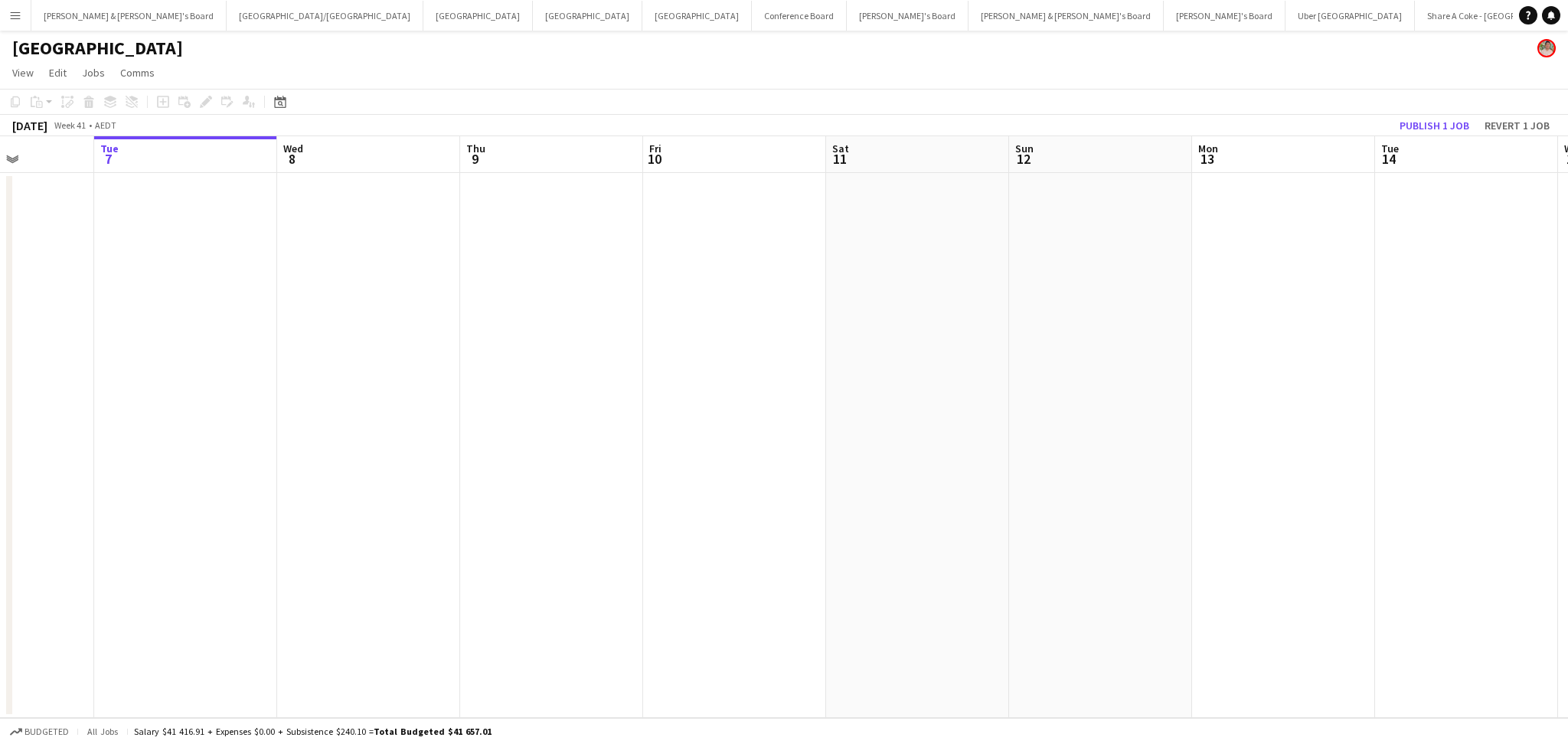
drag, startPoint x: 1140, startPoint y: 421, endPoint x: 173, endPoint y: 322, distance: 972.1
click at [127, 314] on app-calendar-viewport "Sat 4 Sun 5 Mon 6 Tue 7 Wed 8 Thu 9 Fri 10 Sat 11 Sun 12 Mon 13 Tue 14 Wed 15 T…" at bounding box center [784, 428] width 1568 height 582
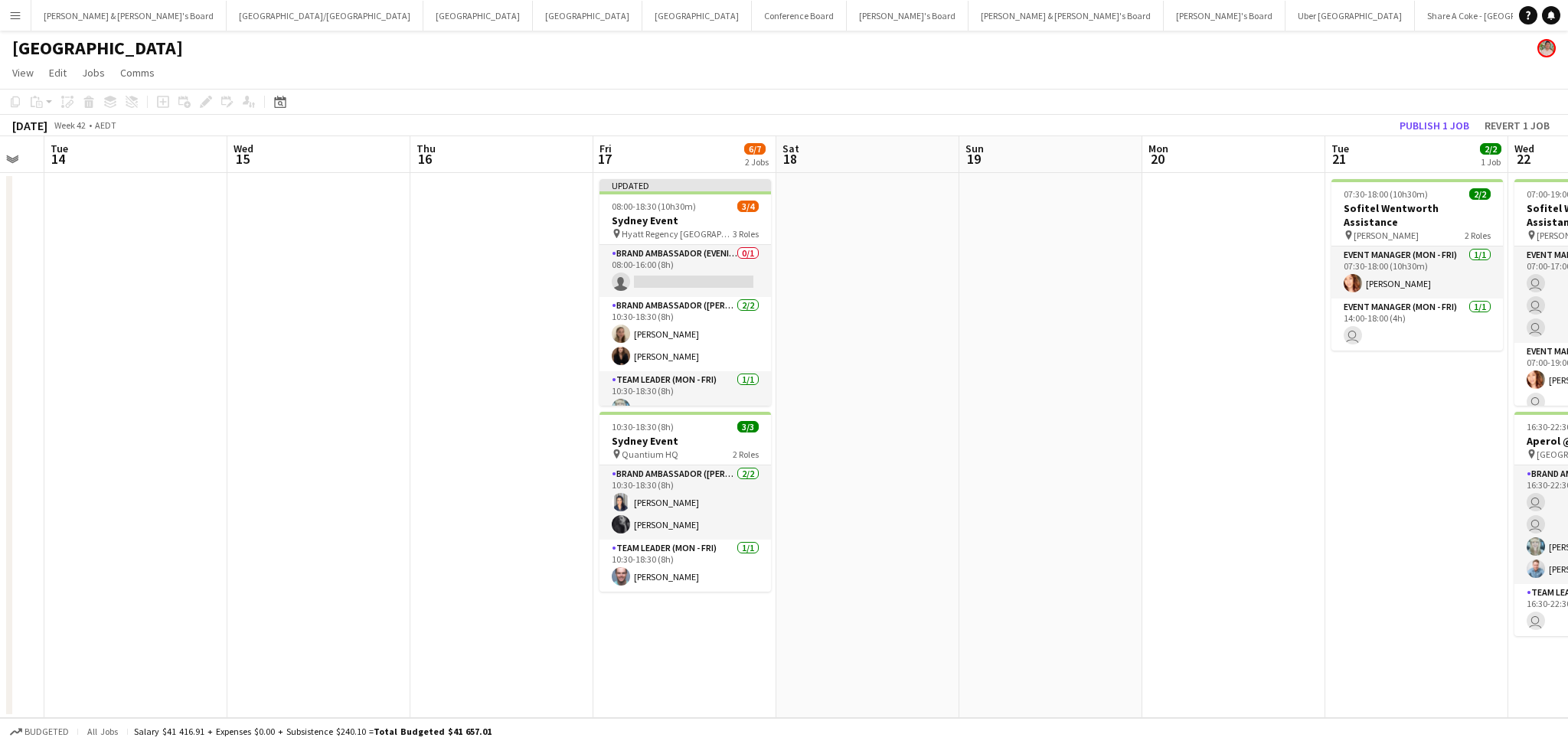
drag, startPoint x: 962, startPoint y: 471, endPoint x: 561, endPoint y: 438, distance: 402.4
click at [562, 440] on app-calendar-viewport "Sat 11 Sun 12 Mon 13 Tue 14 Wed 15 Thu 16 Fri 17 6/7 2 Jobs Sat 18 Sun 19 Mon 2…" at bounding box center [784, 428] width 1568 height 582
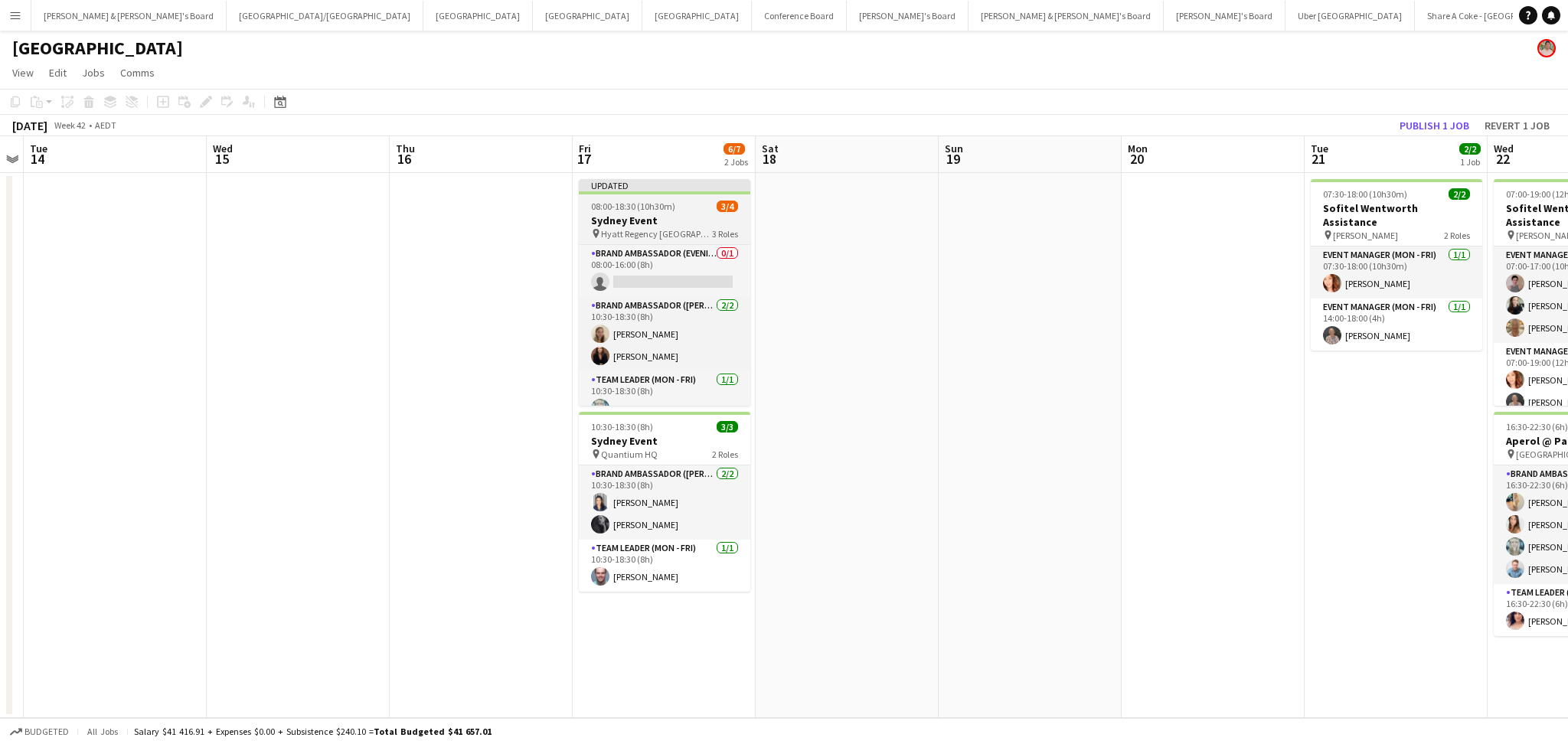
click at [677, 221] on h3 "Sydney Event" at bounding box center [664, 221] width 171 height 14
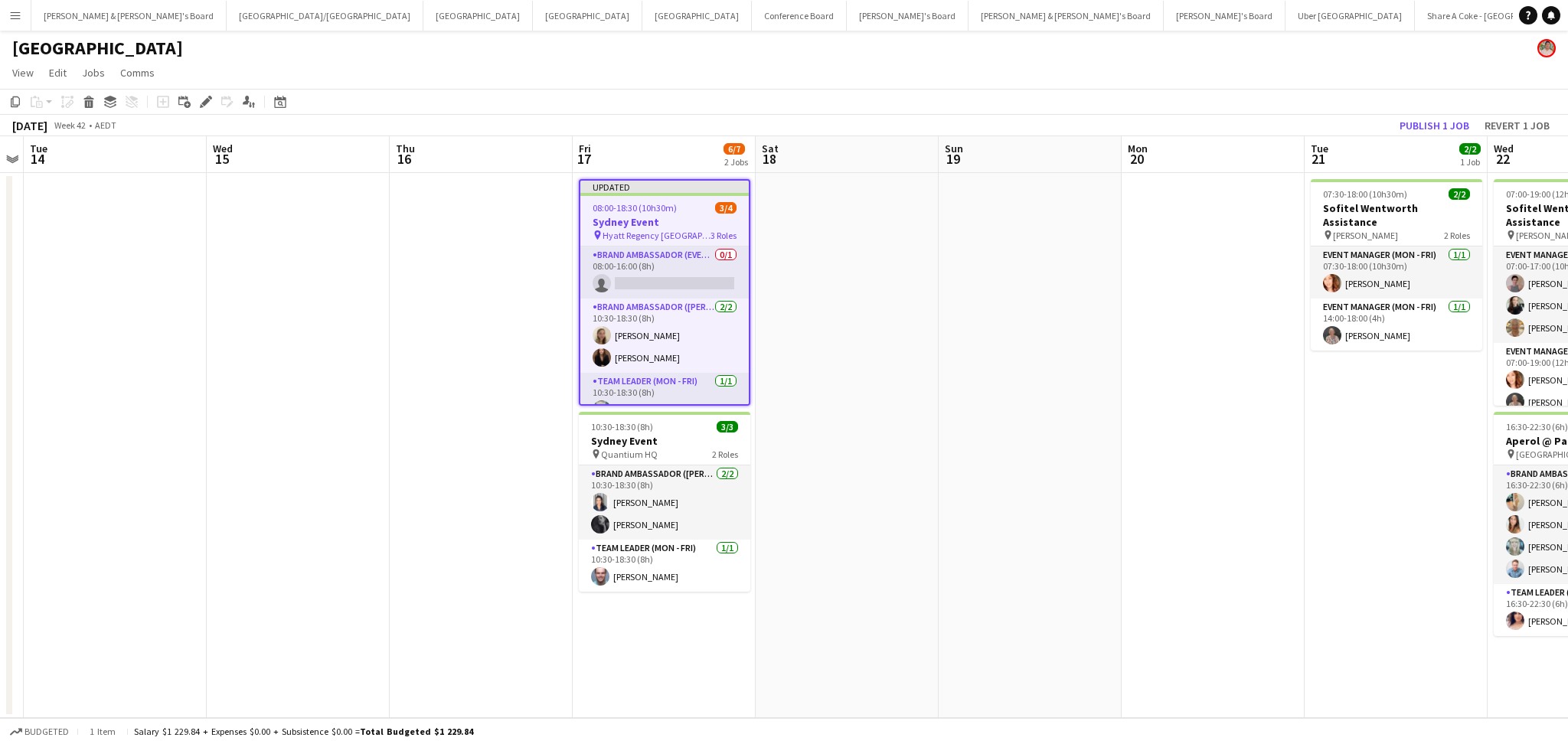
click at [677, 221] on h3 "Sydney Event" at bounding box center [664, 222] width 168 height 14
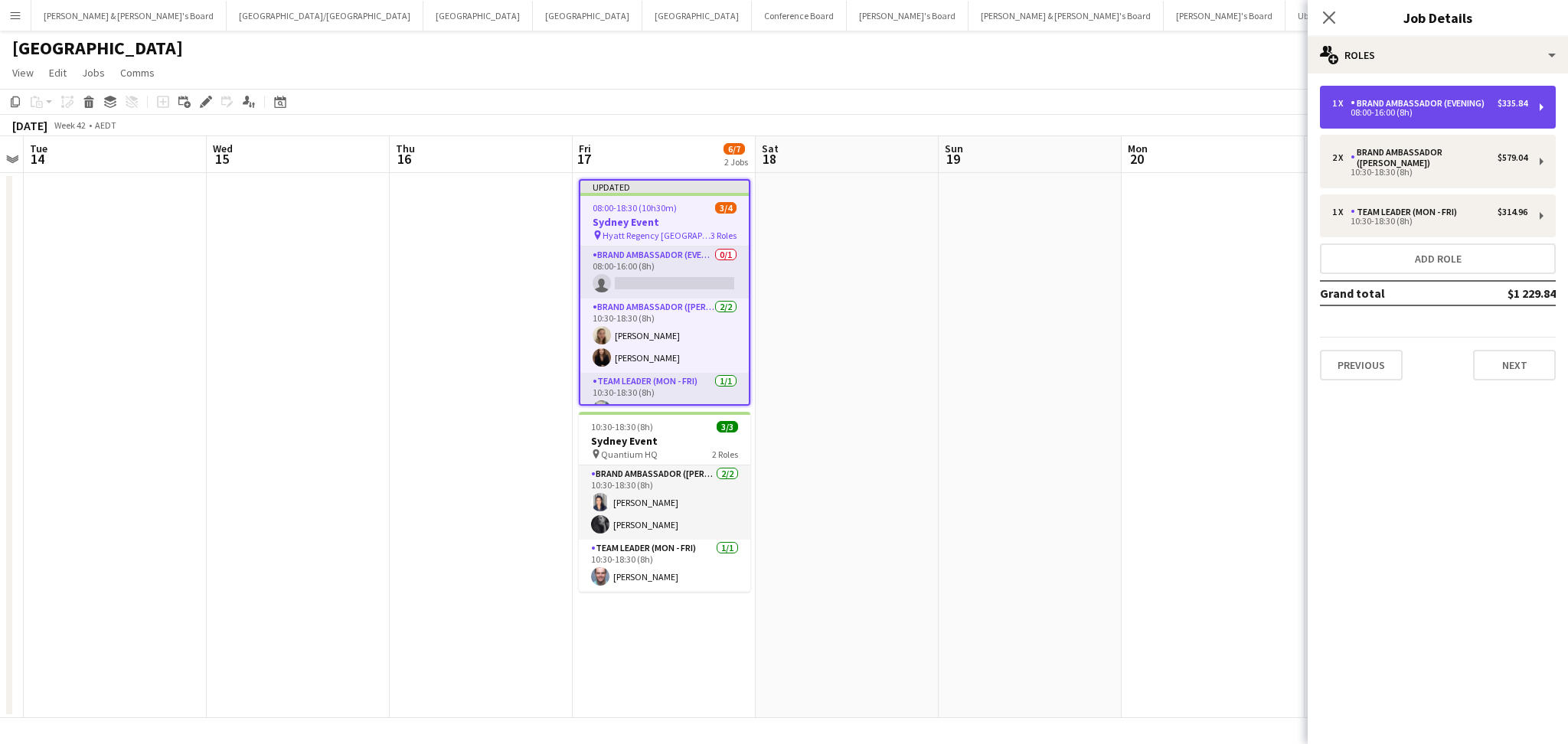
click at [1490, 112] on div "08:00-16:00 (8h)" at bounding box center [1430, 112] width 195 height 8
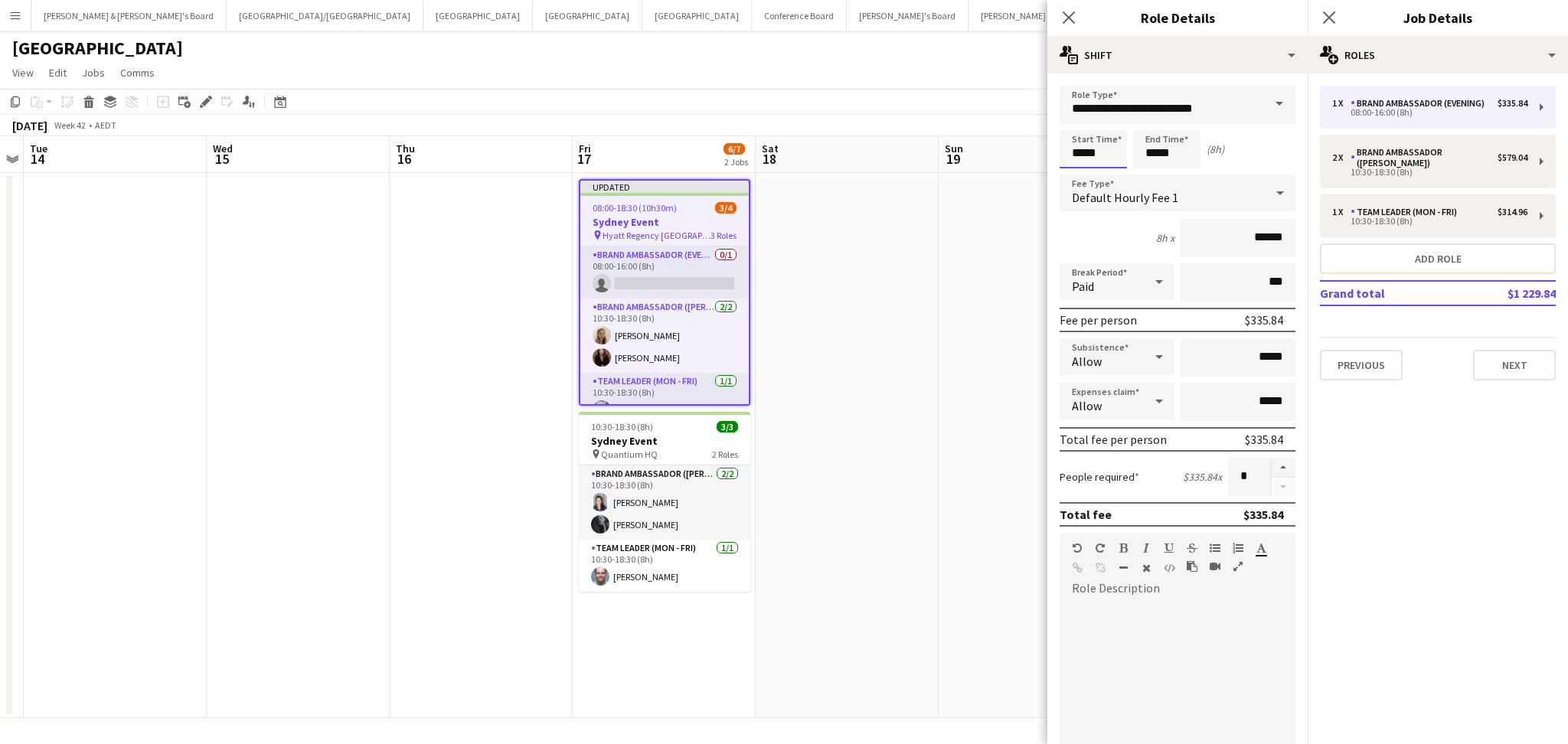
click at [1076, 154] on input "*****" at bounding box center [1093, 148] width 67 height 38
type input "*****"
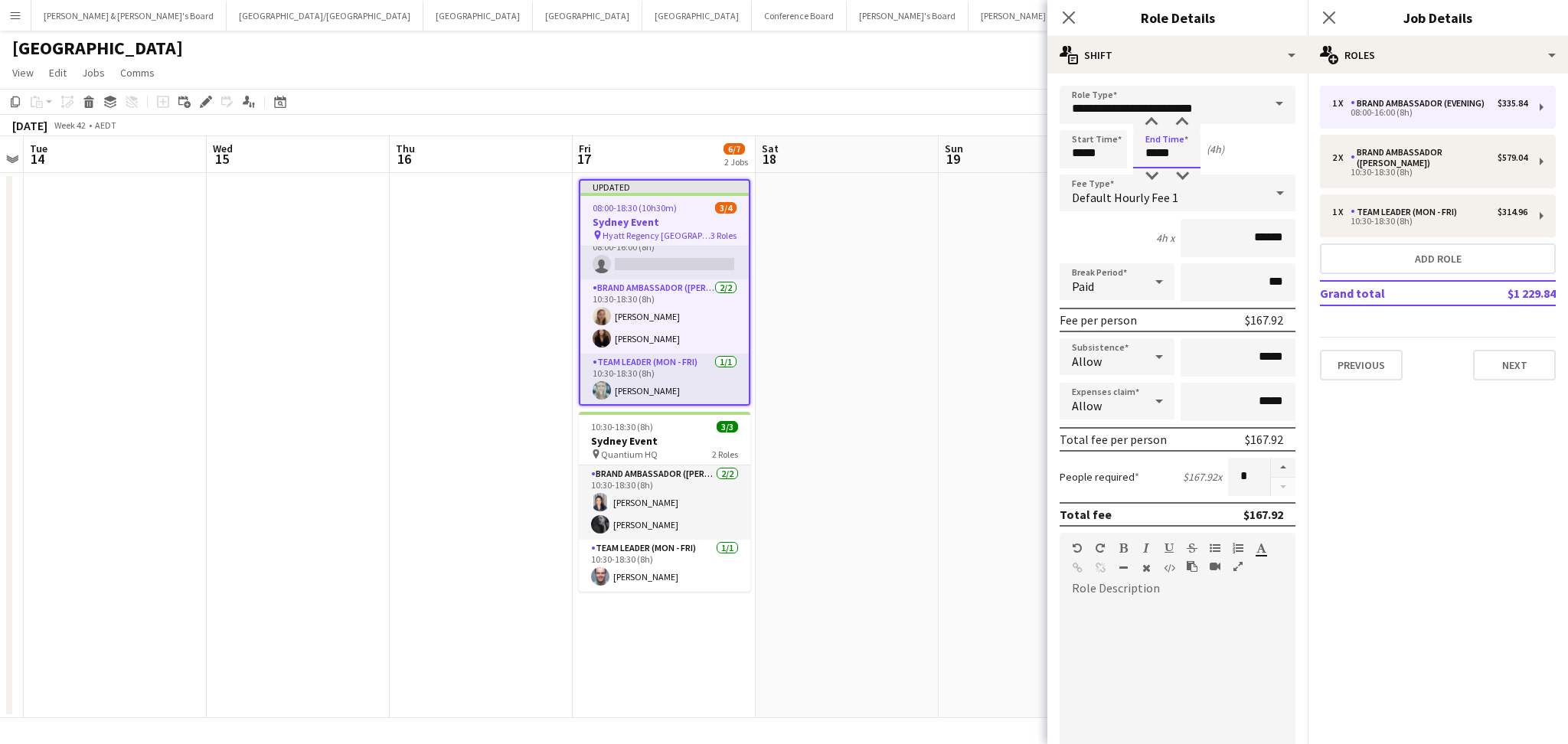
type input "*****"
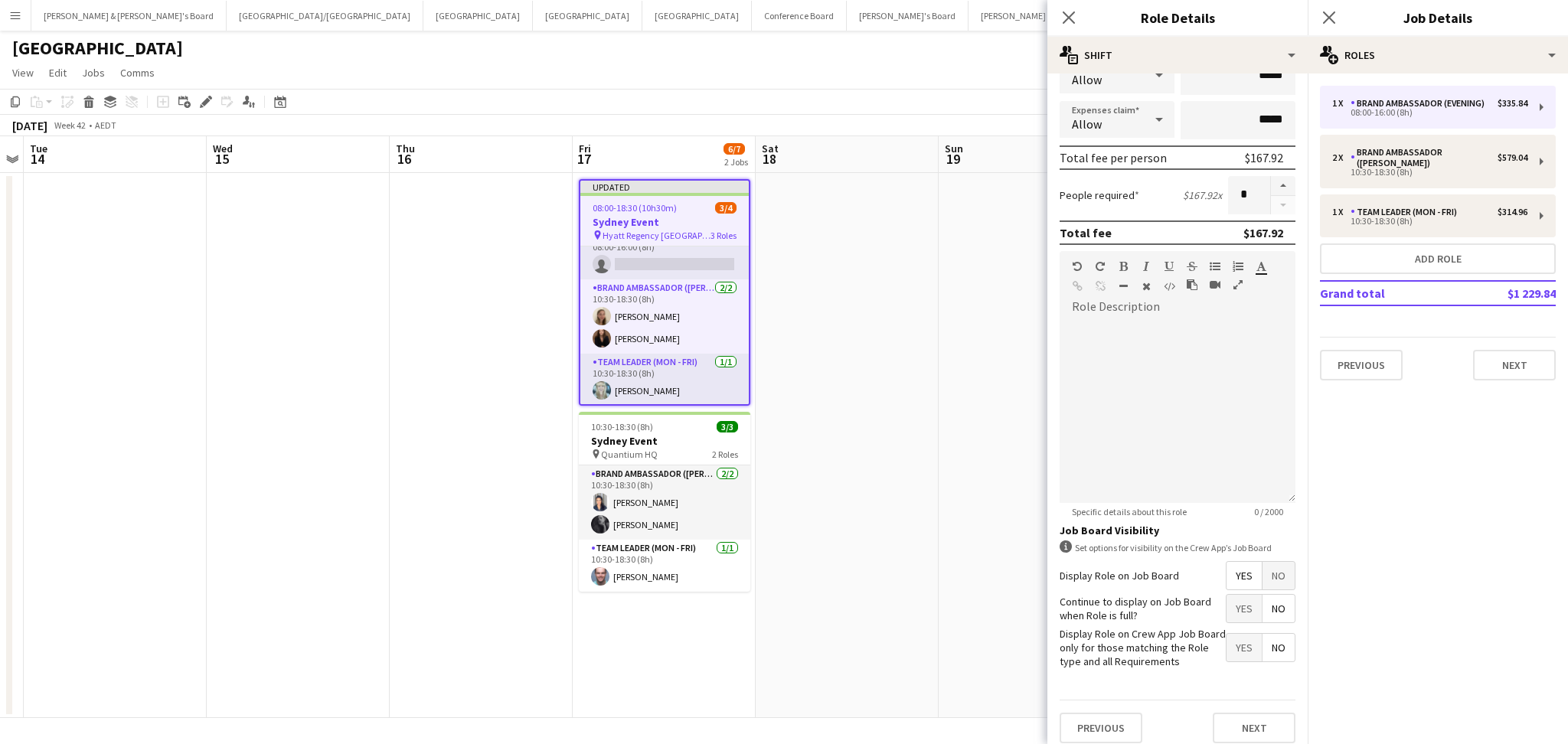
scroll to position [299, 0]
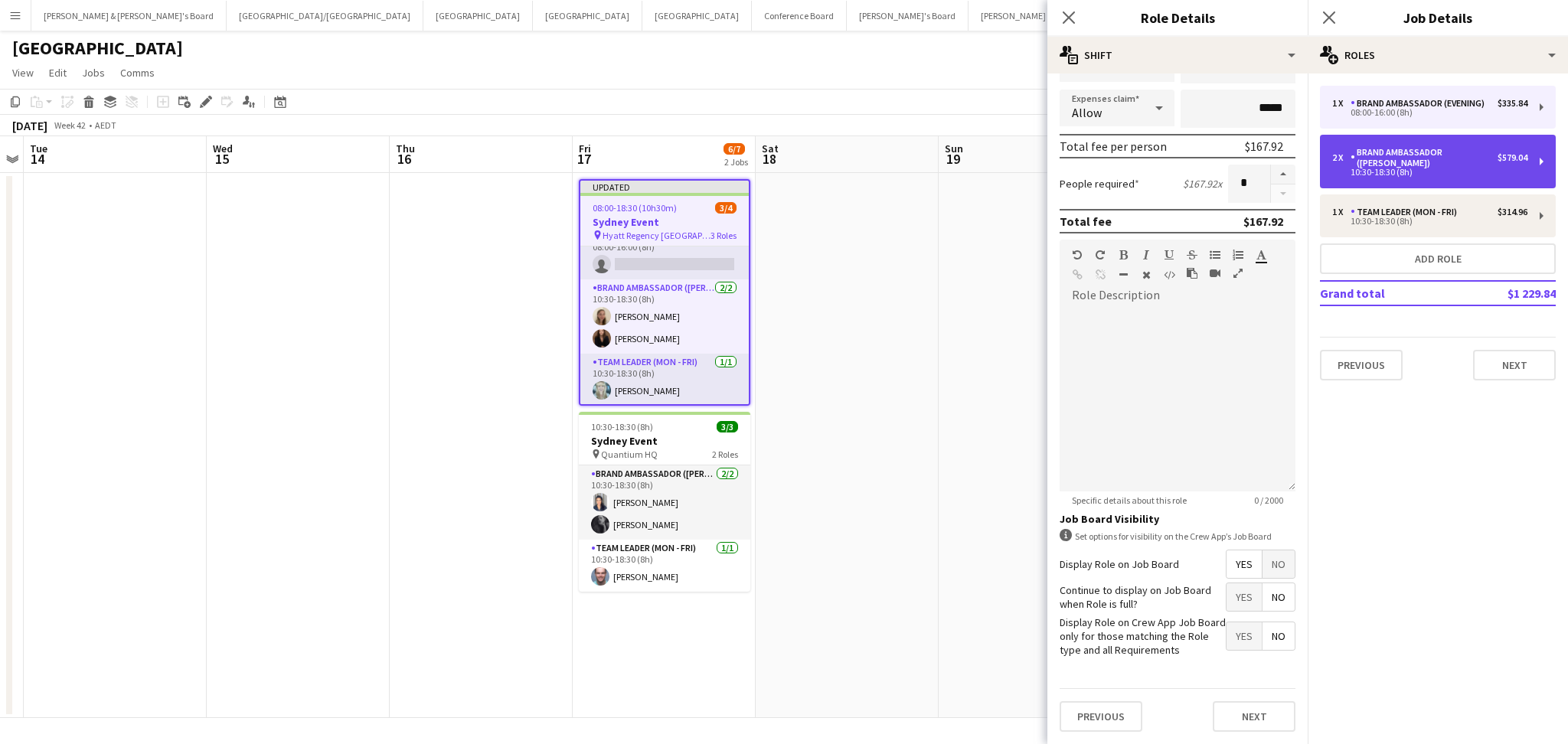
click at [1367, 168] on div "10:30-18:30 (8h)" at bounding box center [1430, 171] width 195 height 8
type input "**********"
type input "*****"
type input "******"
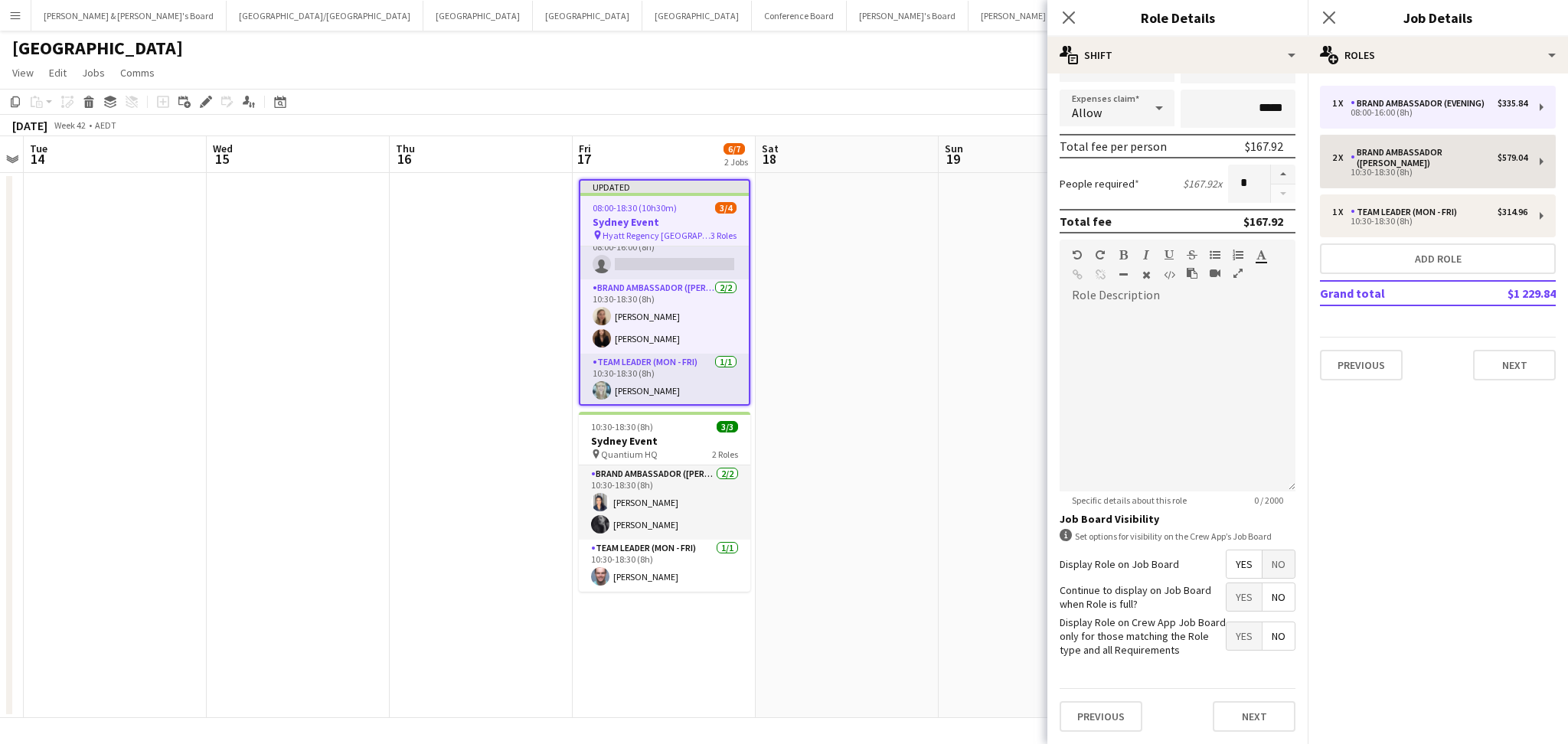
type input "*"
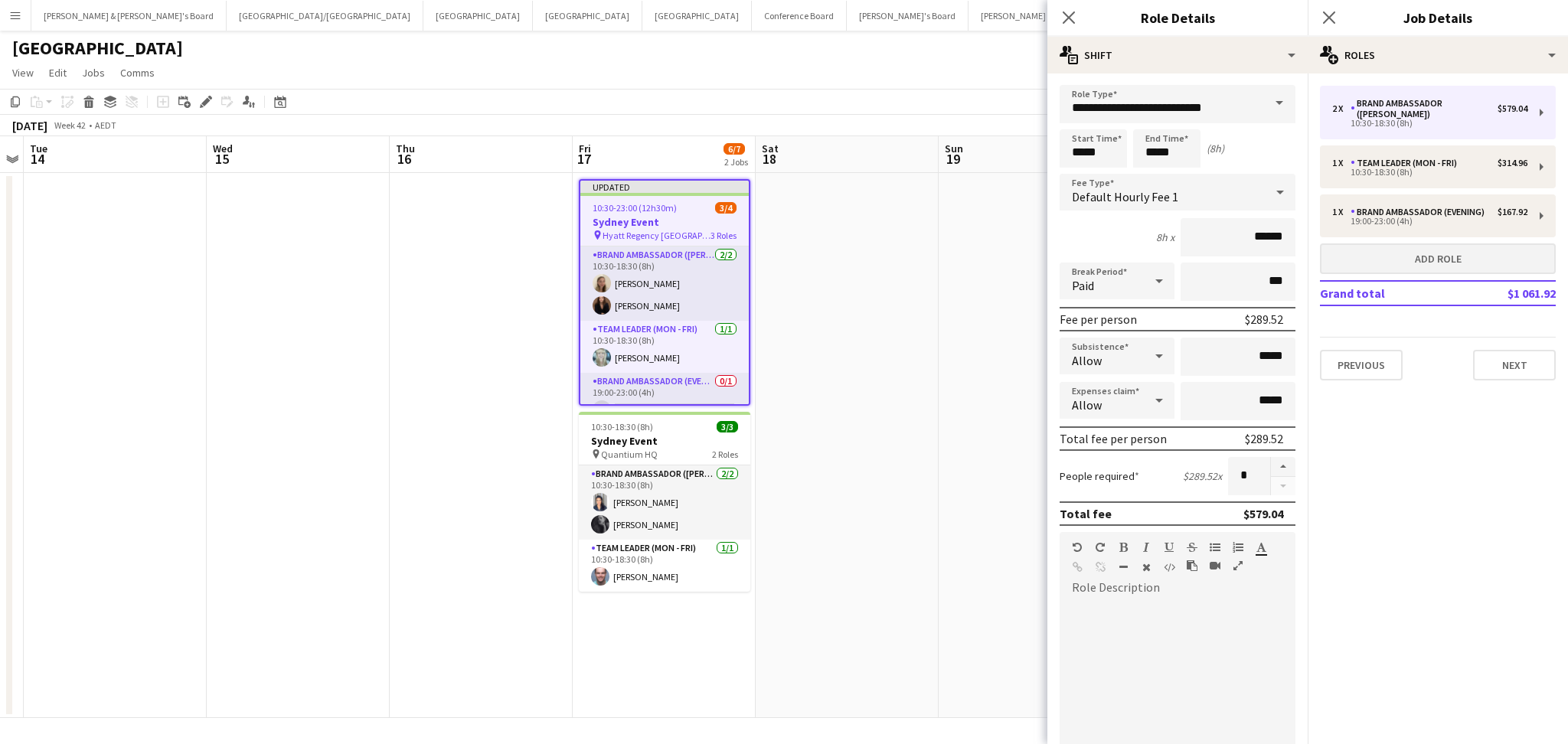
scroll to position [0, 0]
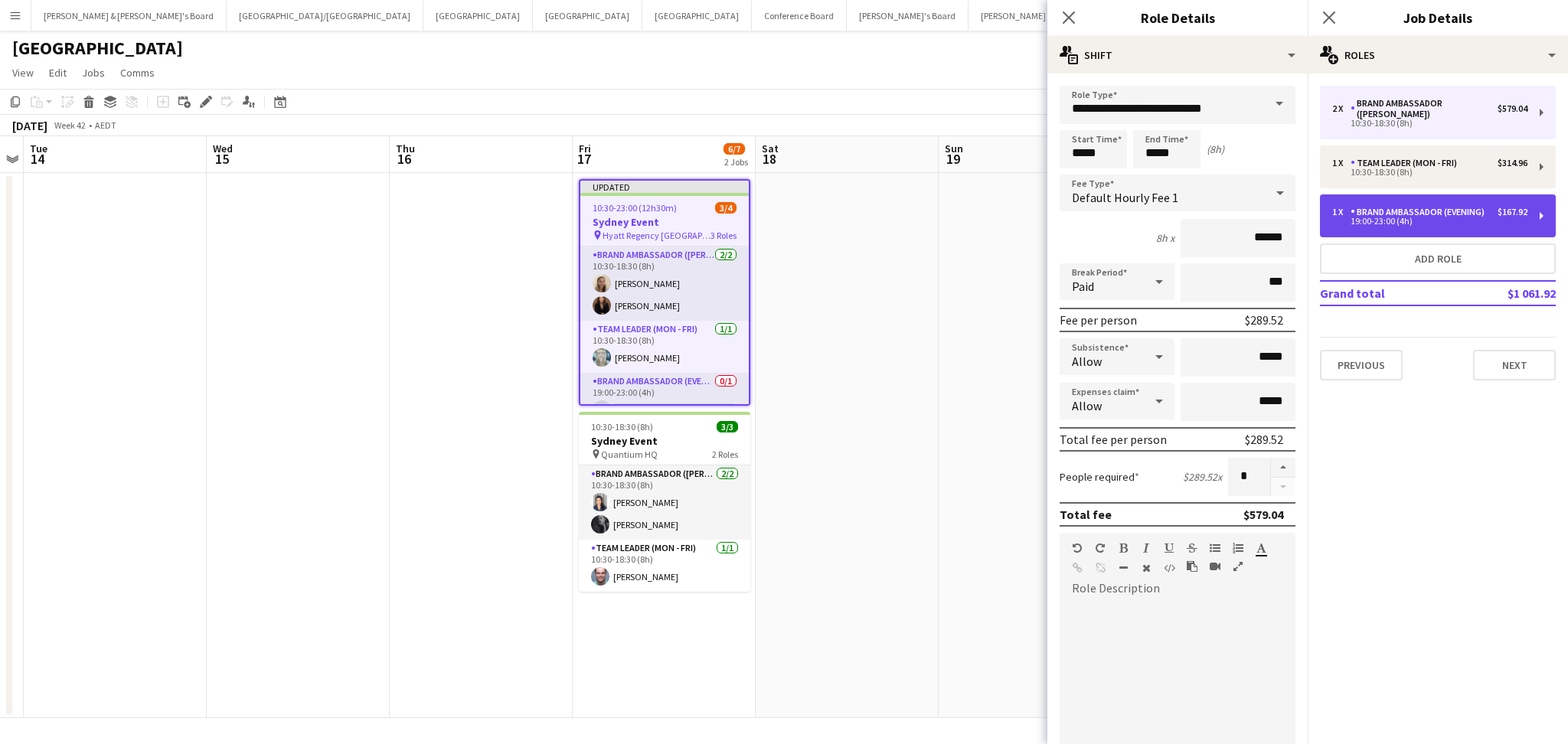
click at [1447, 194] on div "1 x Brand Ambassador (Evening) $167.92 19:00-23:00 (4h)" at bounding box center [1437, 215] width 236 height 43
type input "**********"
type input "*****"
type input "******"
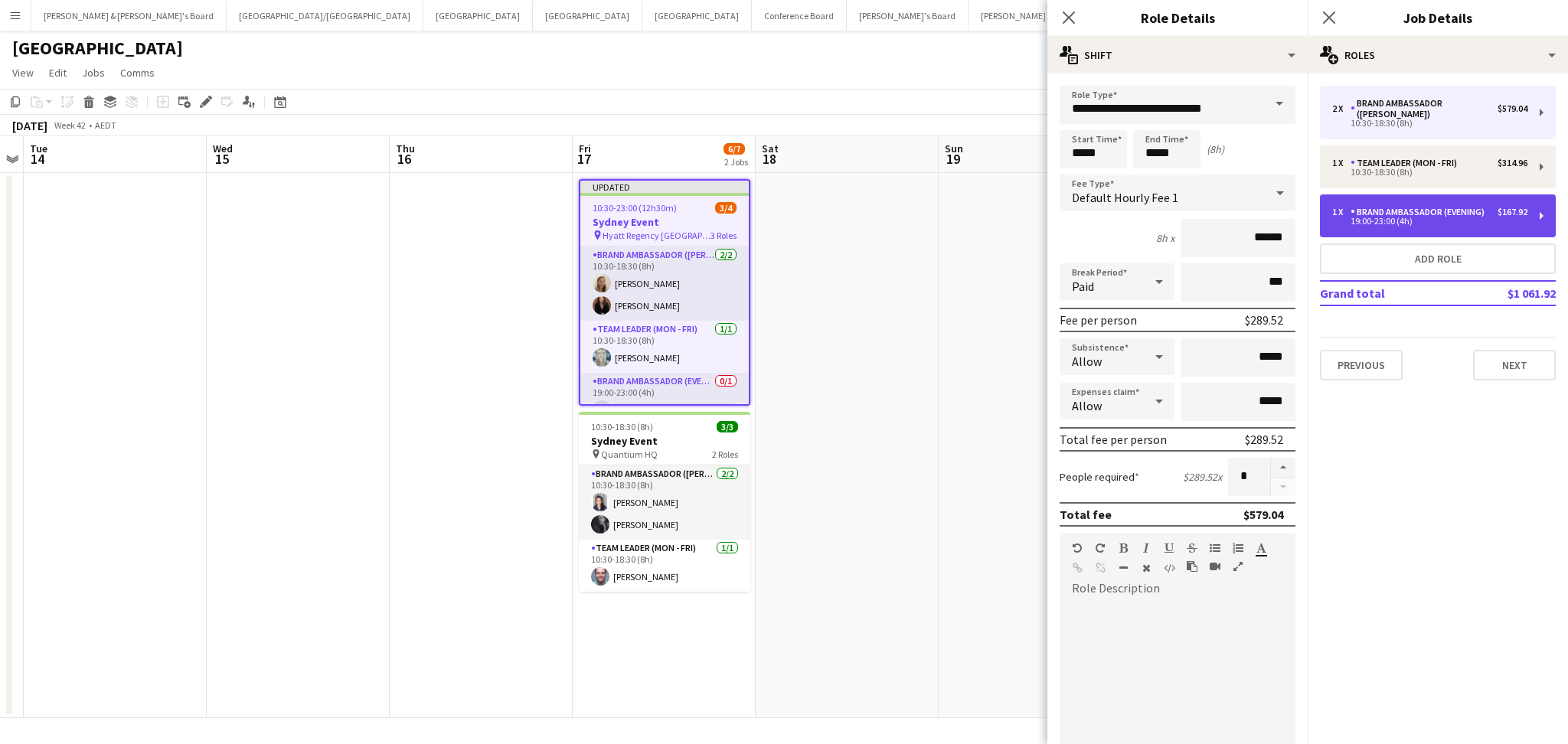
type input "*"
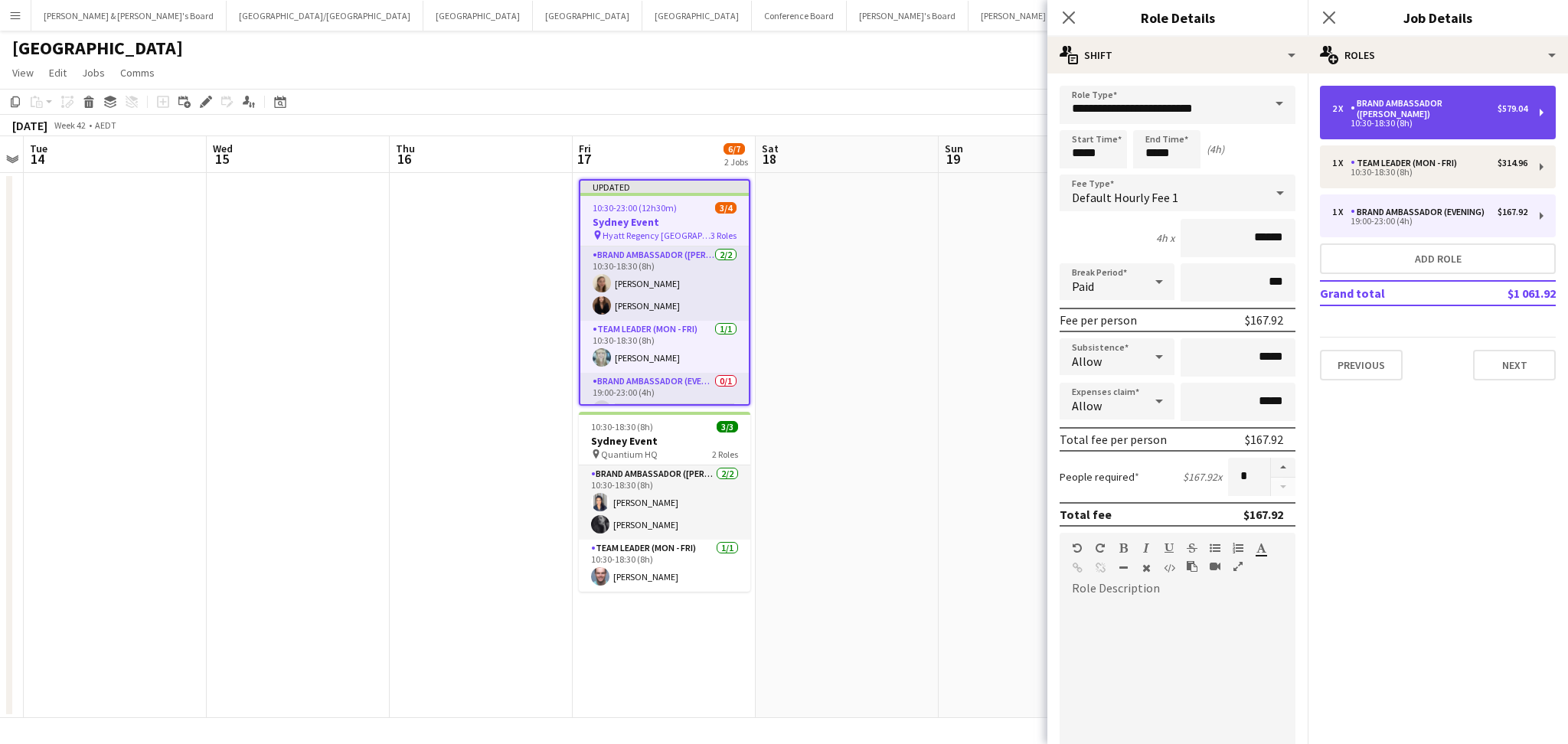
click at [1447, 100] on div "Brand Ambassador ([PERSON_NAME])" at bounding box center [1423, 108] width 147 height 21
type input "**********"
type input "*****"
type input "******"
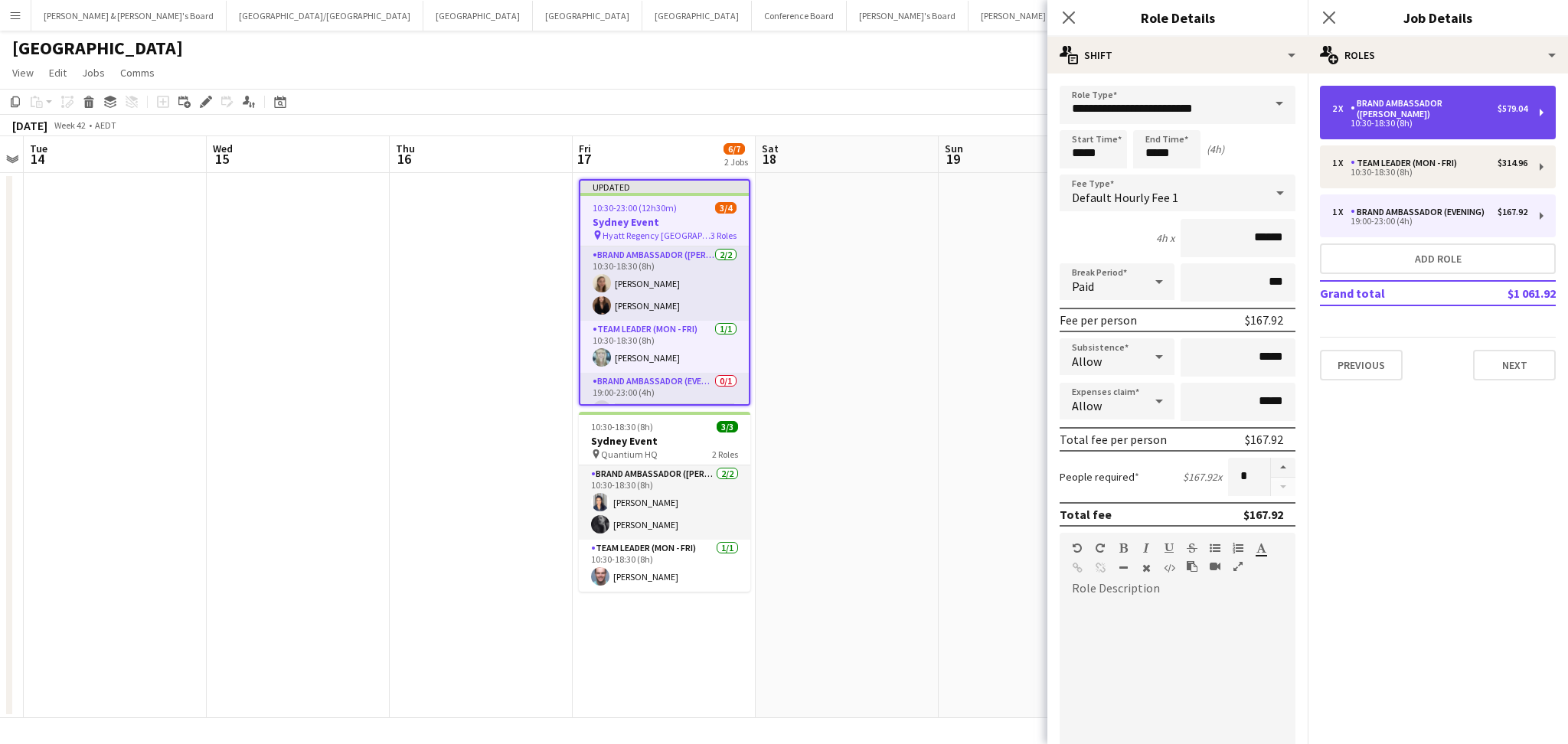
type input "*"
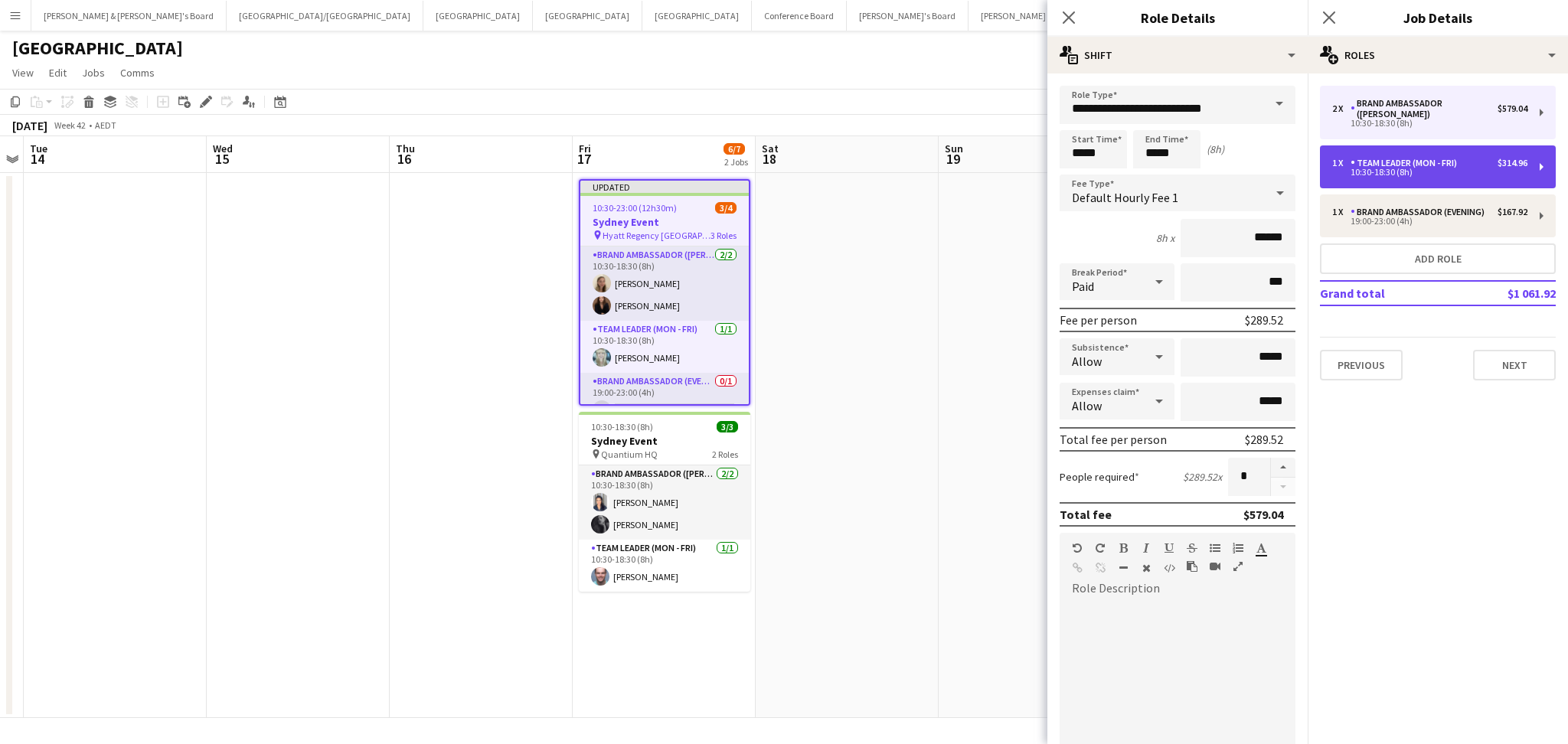
click at [1405, 168] on div "10:30-18:30 (8h)" at bounding box center [1430, 171] width 195 height 8
type input "**********"
type input "******"
type input "*"
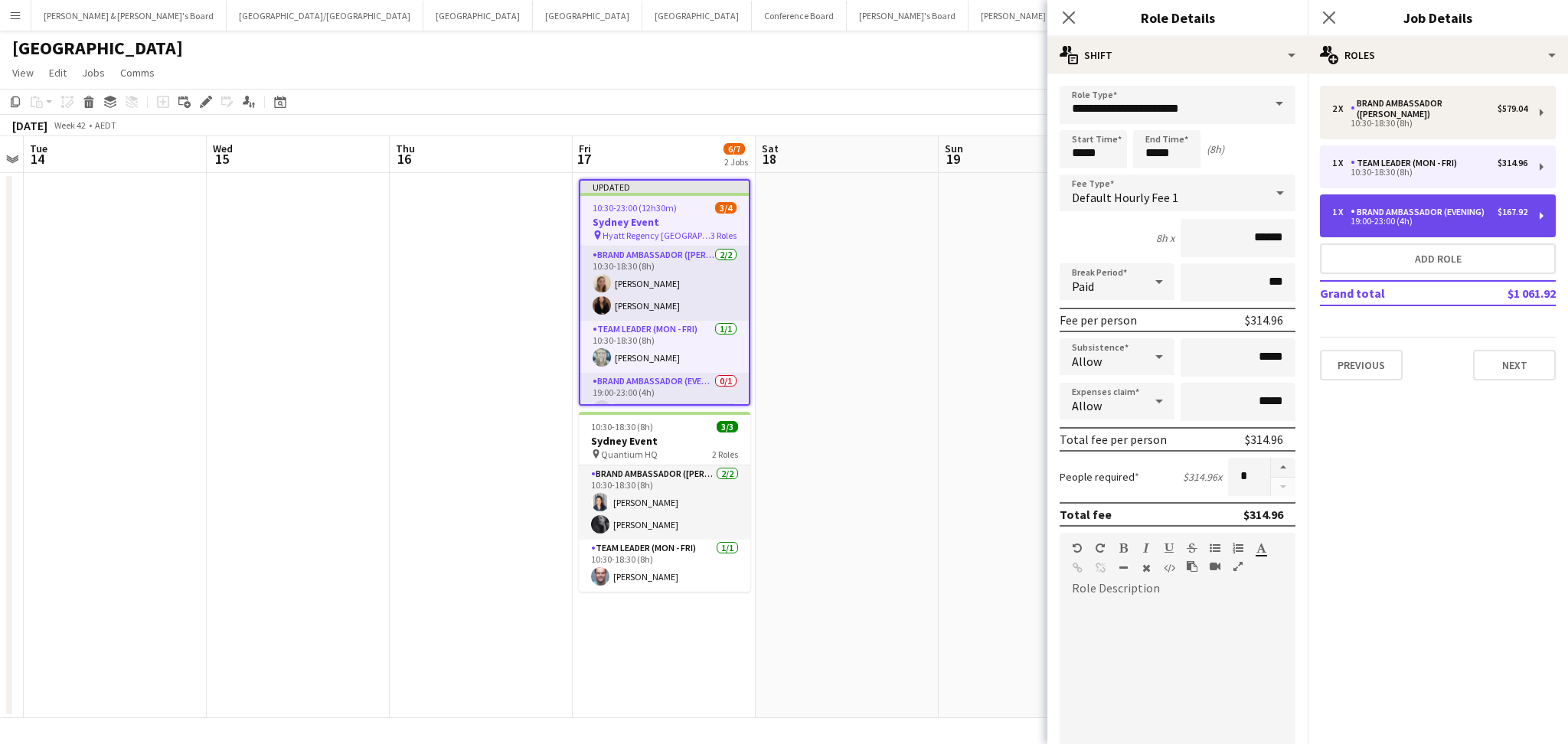
click at [1389, 207] on div "Brand Ambassador (Evening)" at bounding box center [1420, 212] width 140 height 11
type input "**********"
type input "*****"
type input "******"
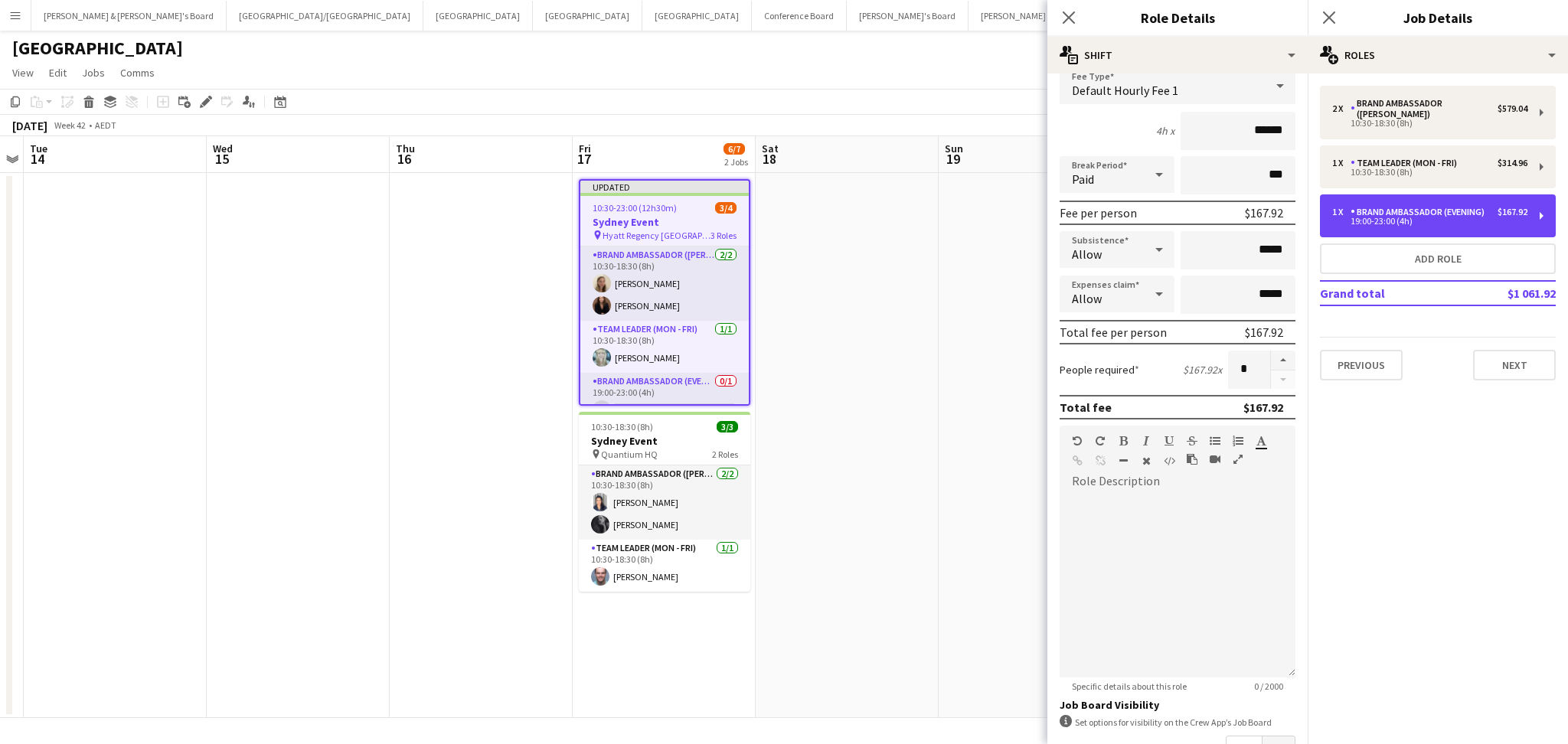
scroll to position [94, 0]
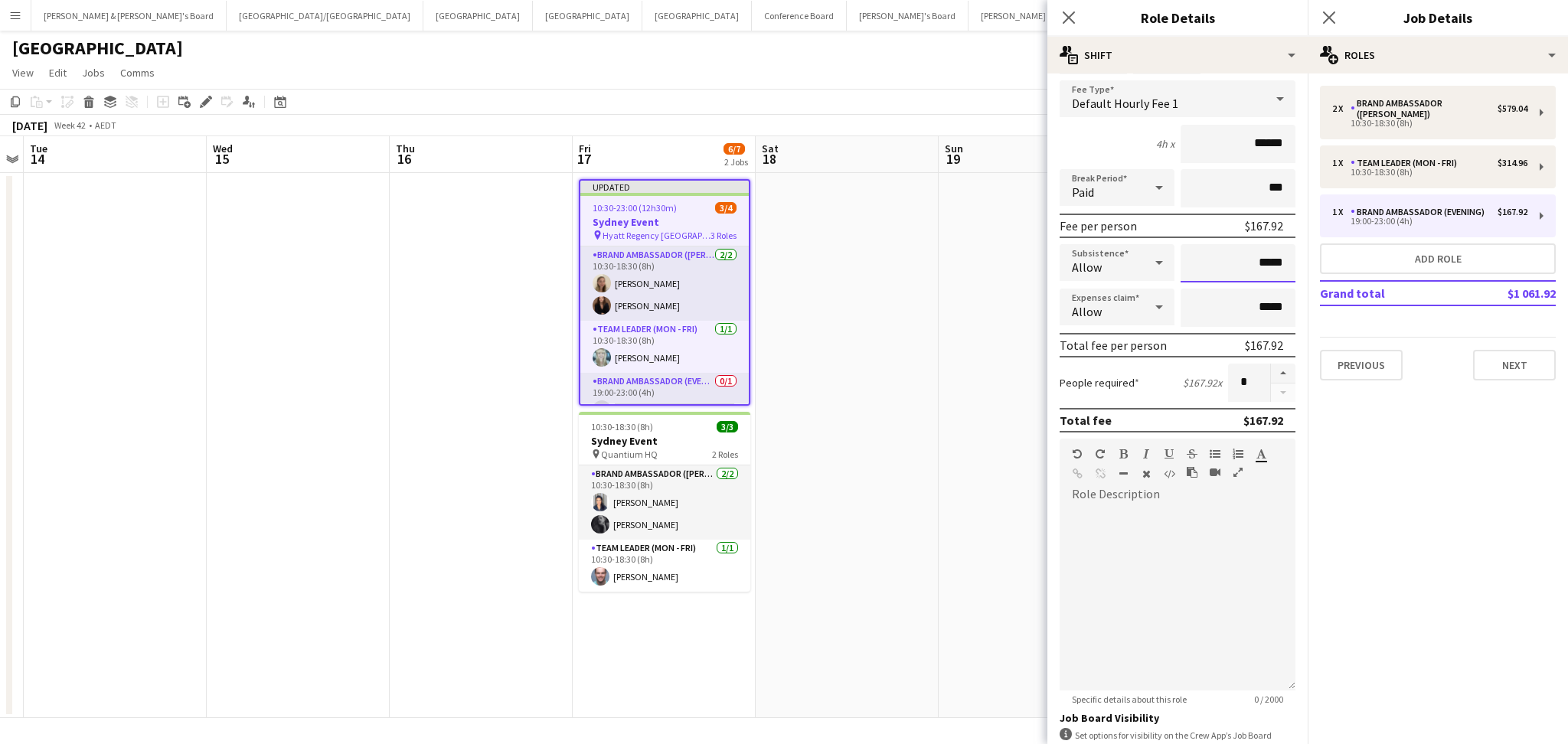
click at [1256, 250] on input "*****" at bounding box center [1237, 263] width 115 height 38
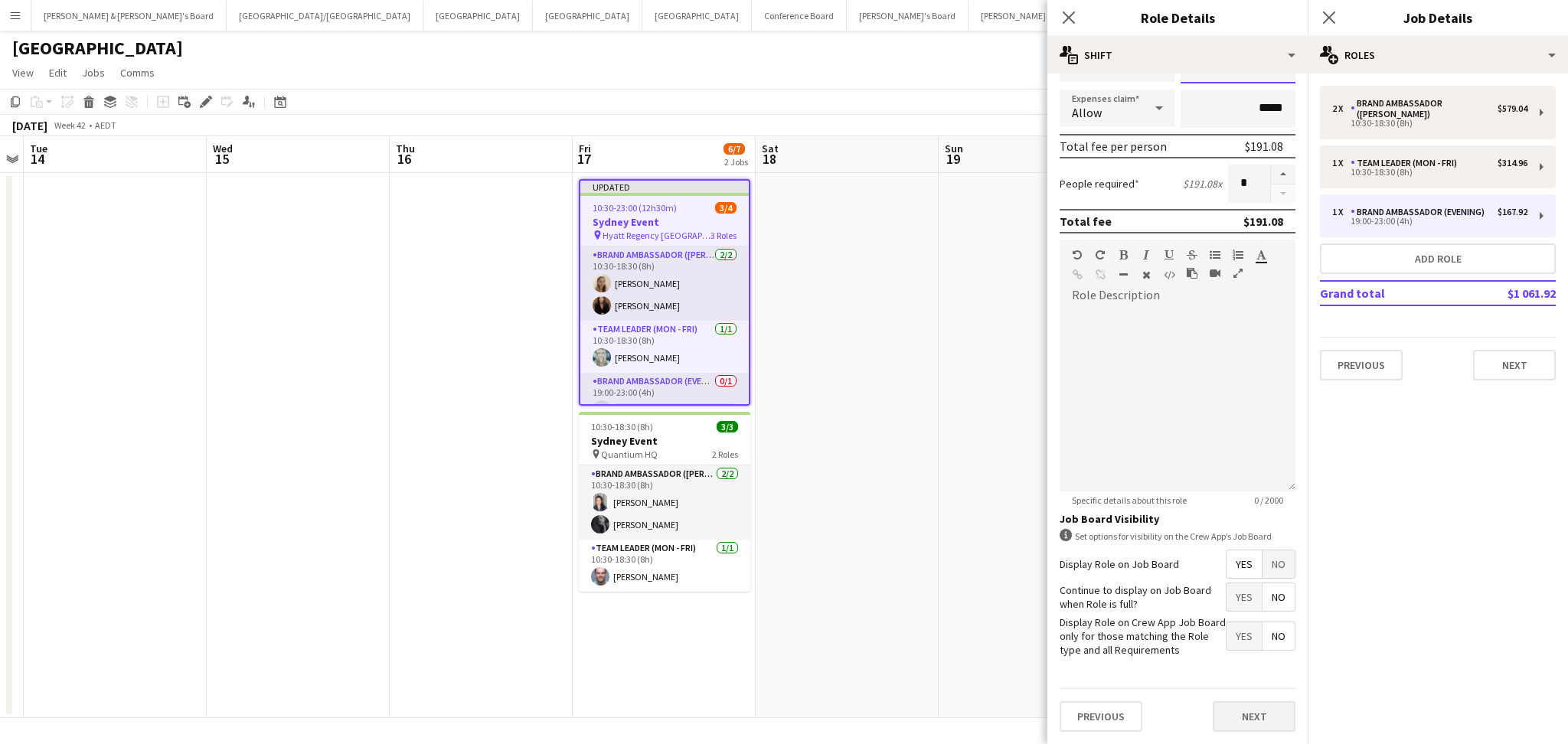
type input "******"
click at [1251, 710] on button "Next" at bounding box center [1253, 716] width 82 height 31
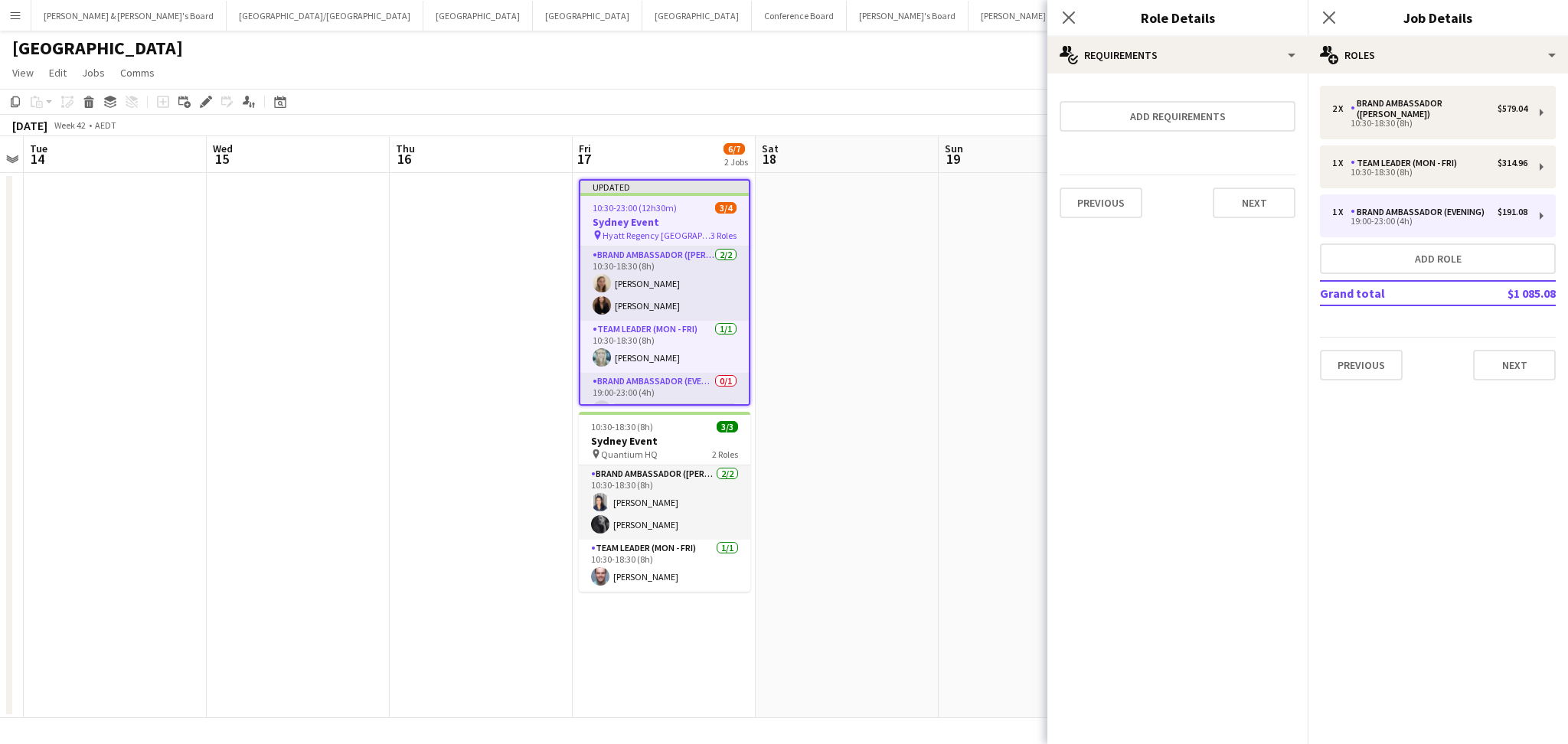
scroll to position [0, 0]
click at [1062, 15] on icon "Close pop-in" at bounding box center [1067, 17] width 14 height 14
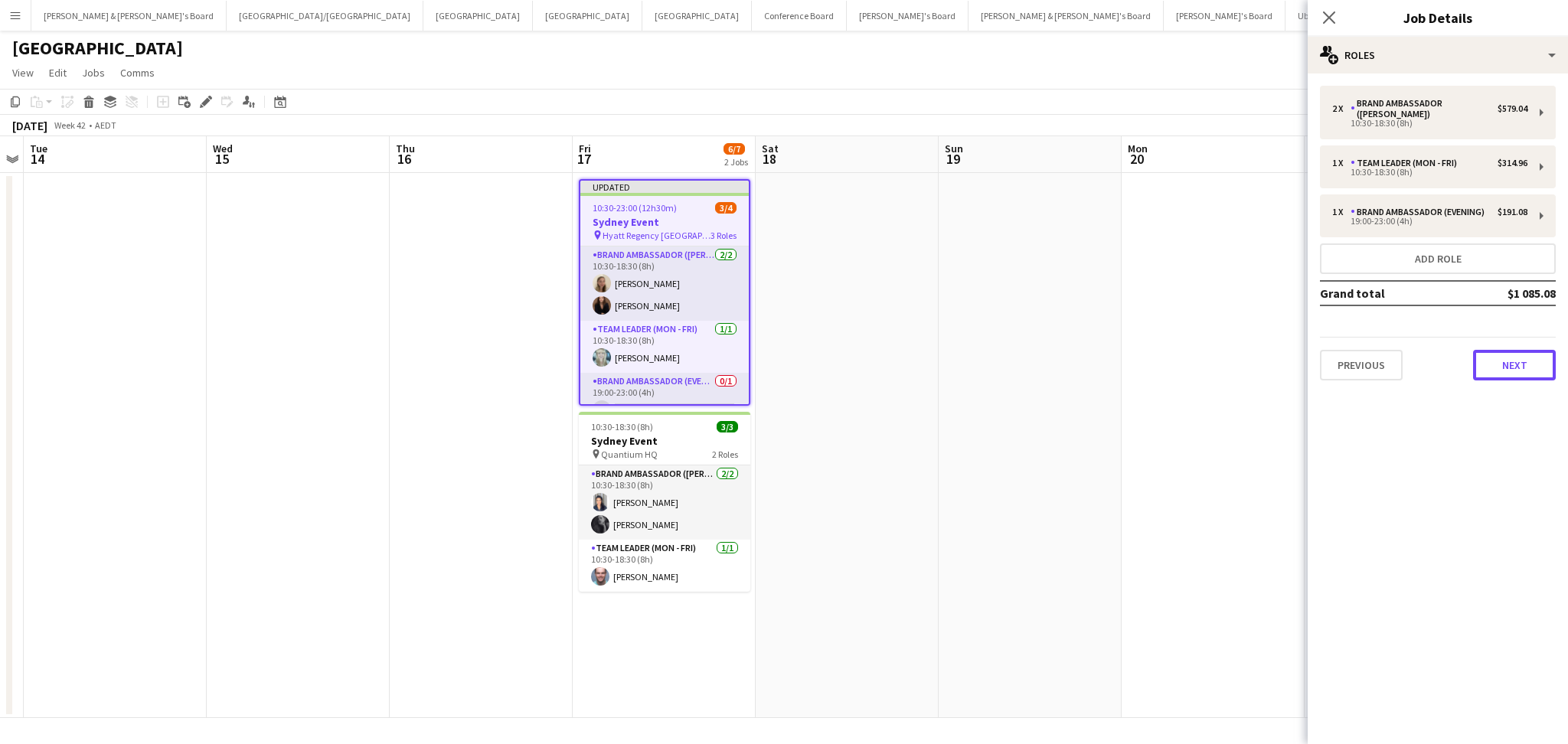
click at [1504, 350] on button "Next" at bounding box center [1514, 365] width 82 height 31
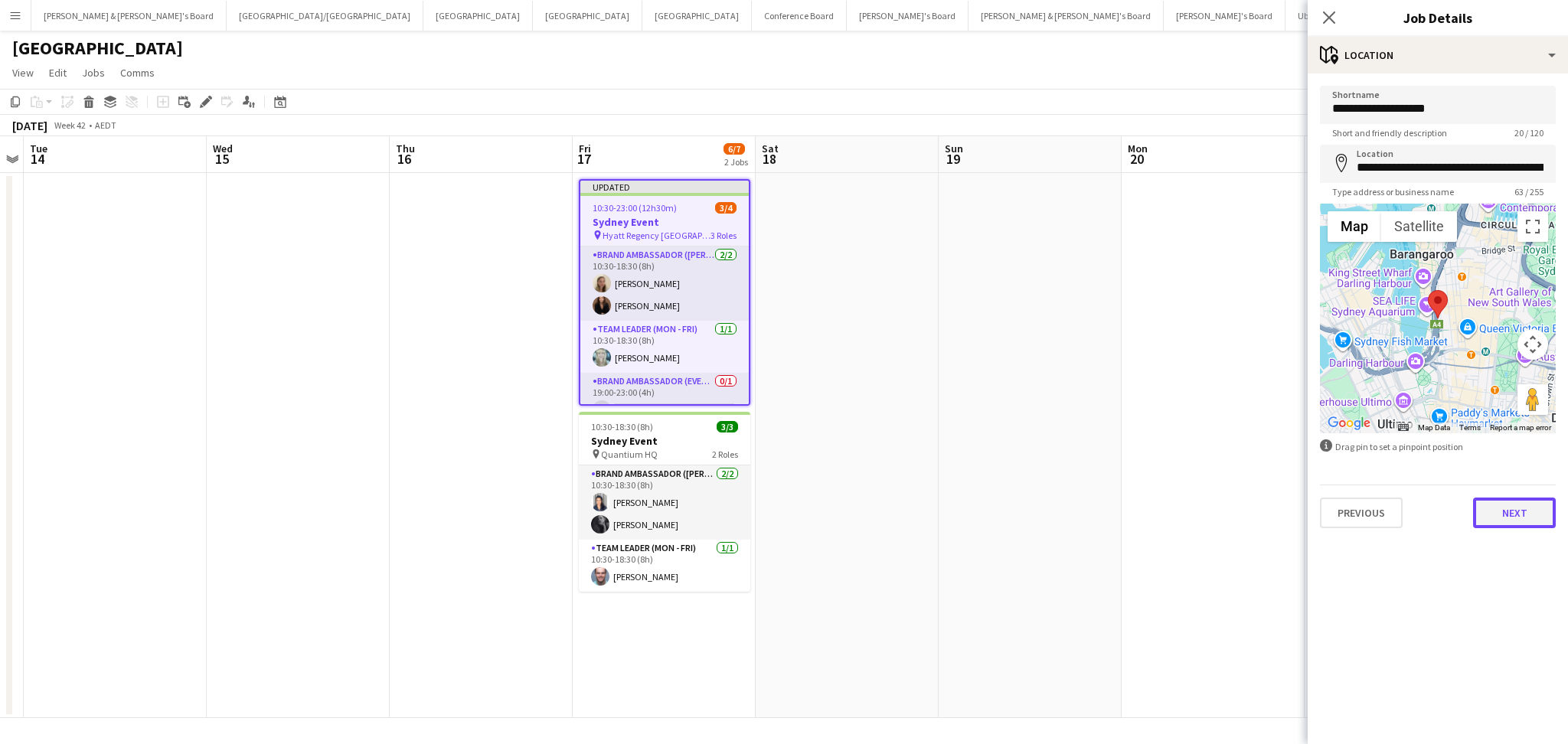
click at [1513, 501] on button "Next" at bounding box center [1514, 512] width 82 height 31
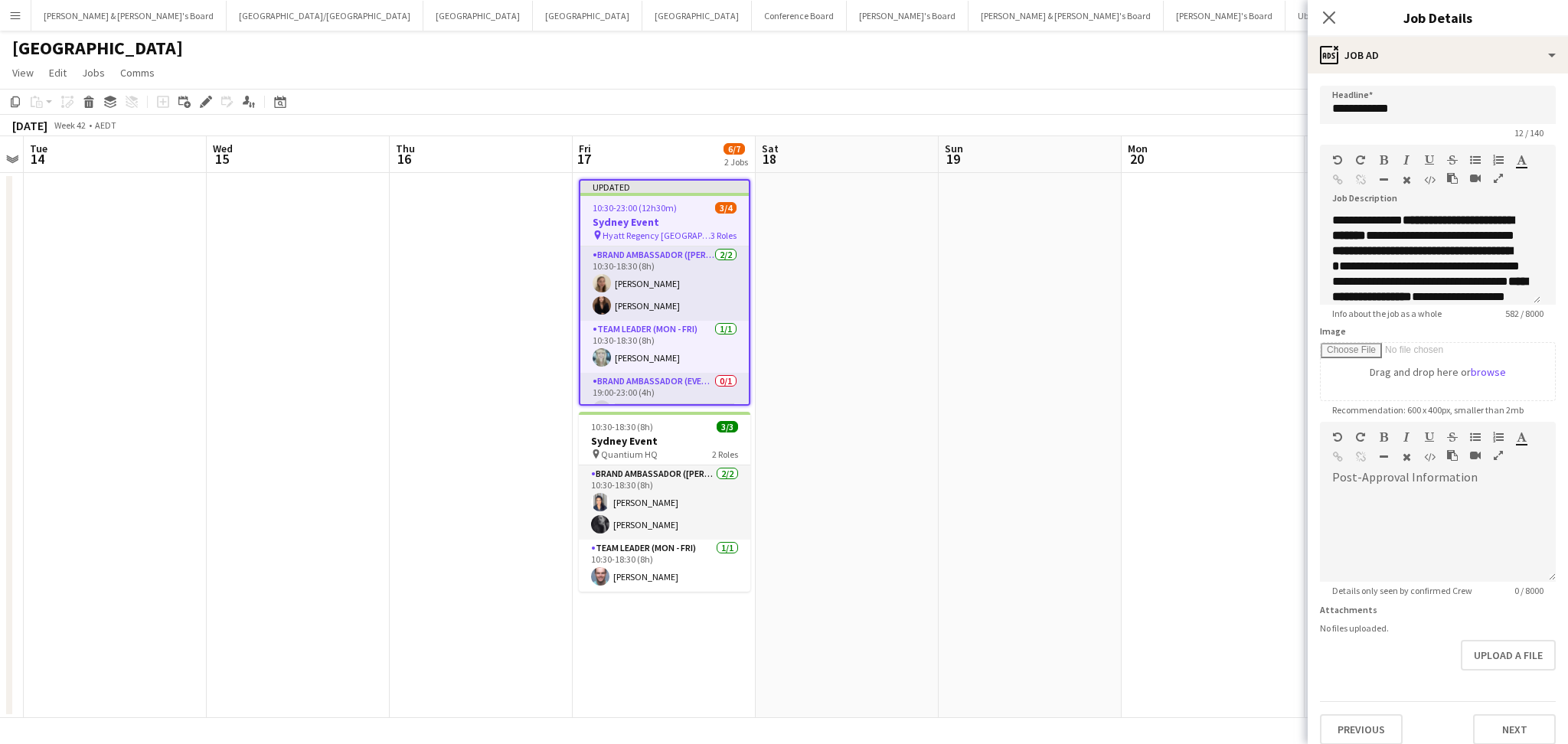
scroll to position [210, 0]
click at [1478, 282] on div "**********" at bounding box center [1430, 259] width 221 height 92
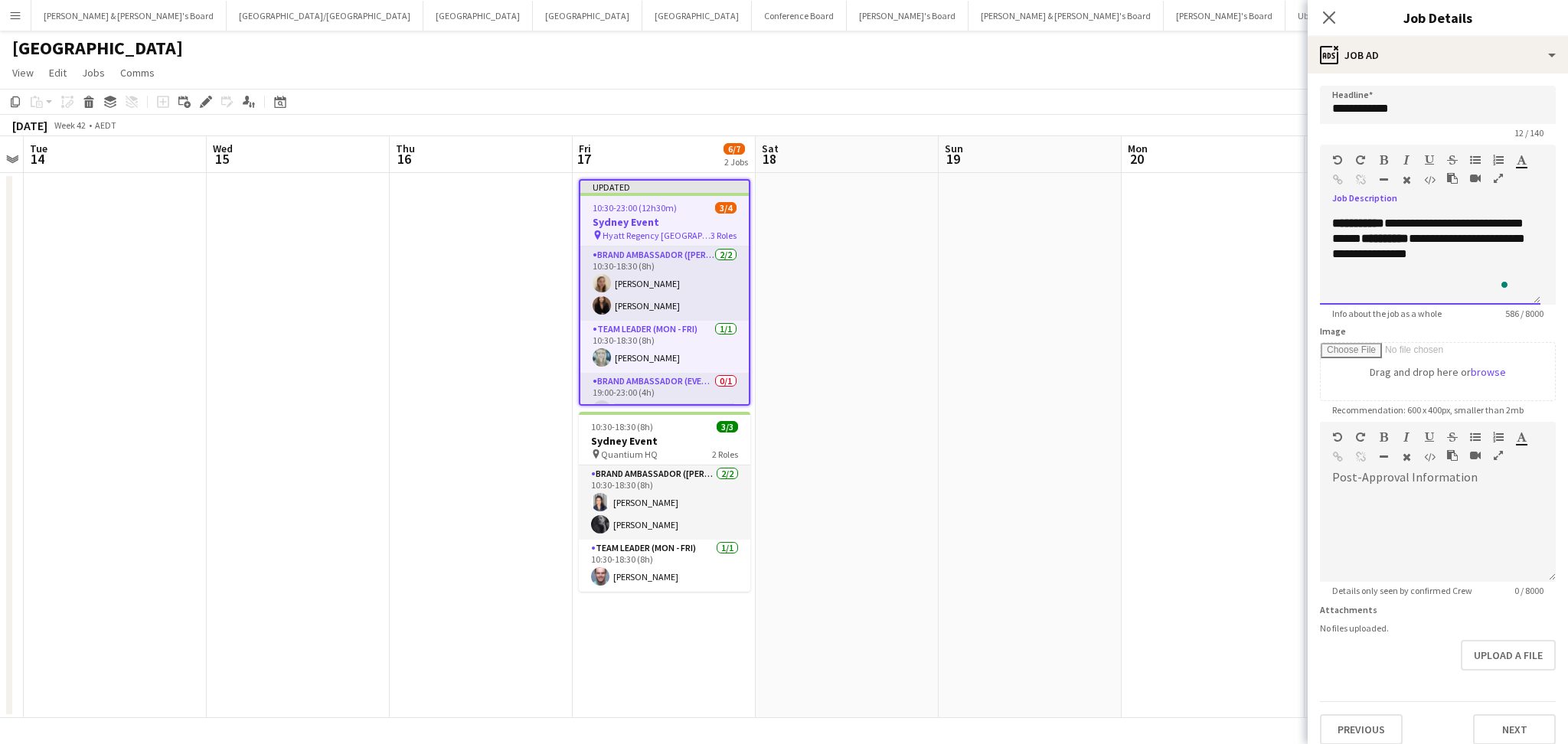
scroll to position [230, 0]
click at [1479, 277] on div at bounding box center [1430, 270] width 196 height 15
click at [1465, 277] on div at bounding box center [1430, 270] width 196 height 15
click at [1412, 293] on div at bounding box center [1430, 285] width 196 height 15
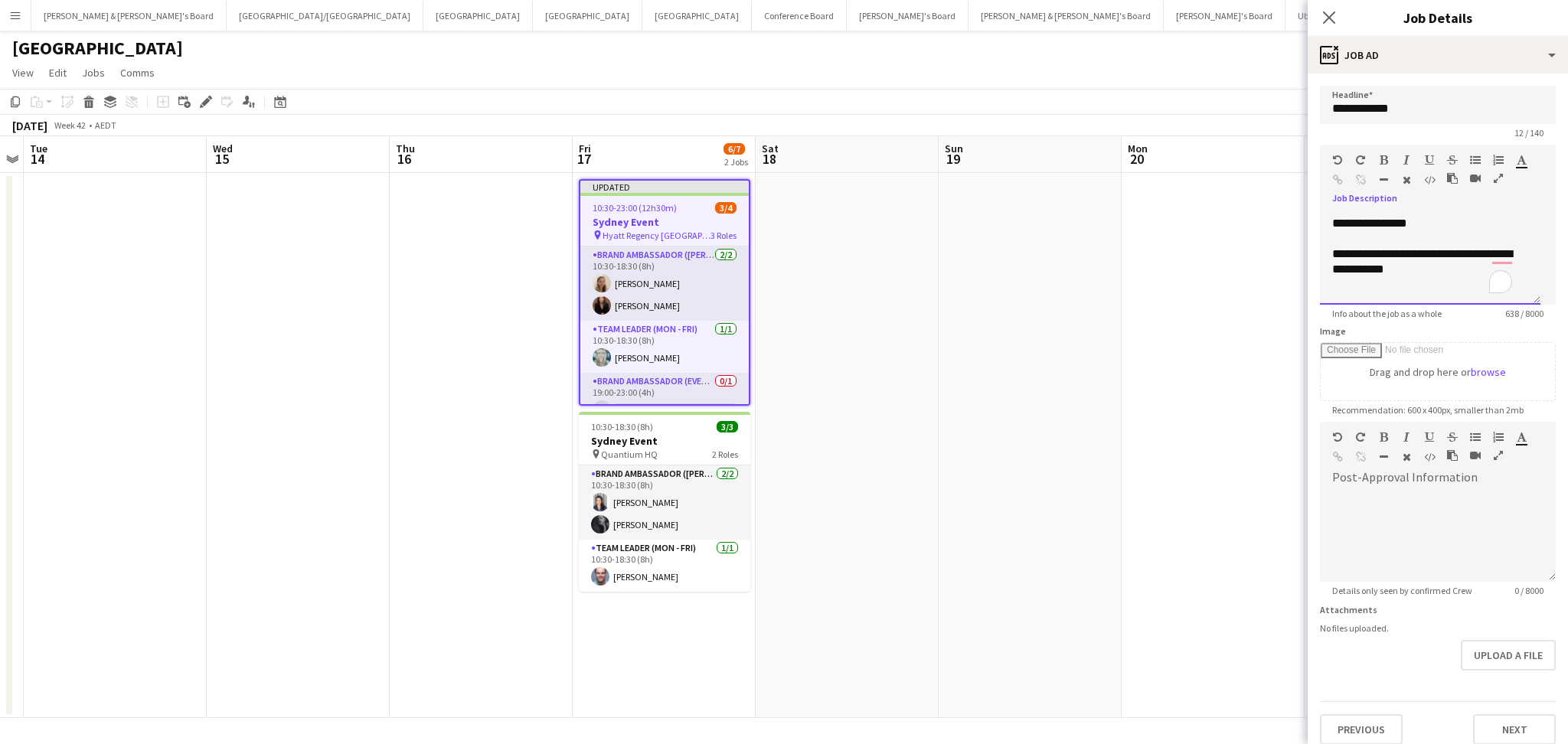
click at [1452, 238] on div at bounding box center [1430, 238] width 196 height 15
click at [1406, 286] on div "**********" at bounding box center [1422, 270] width 180 height 46
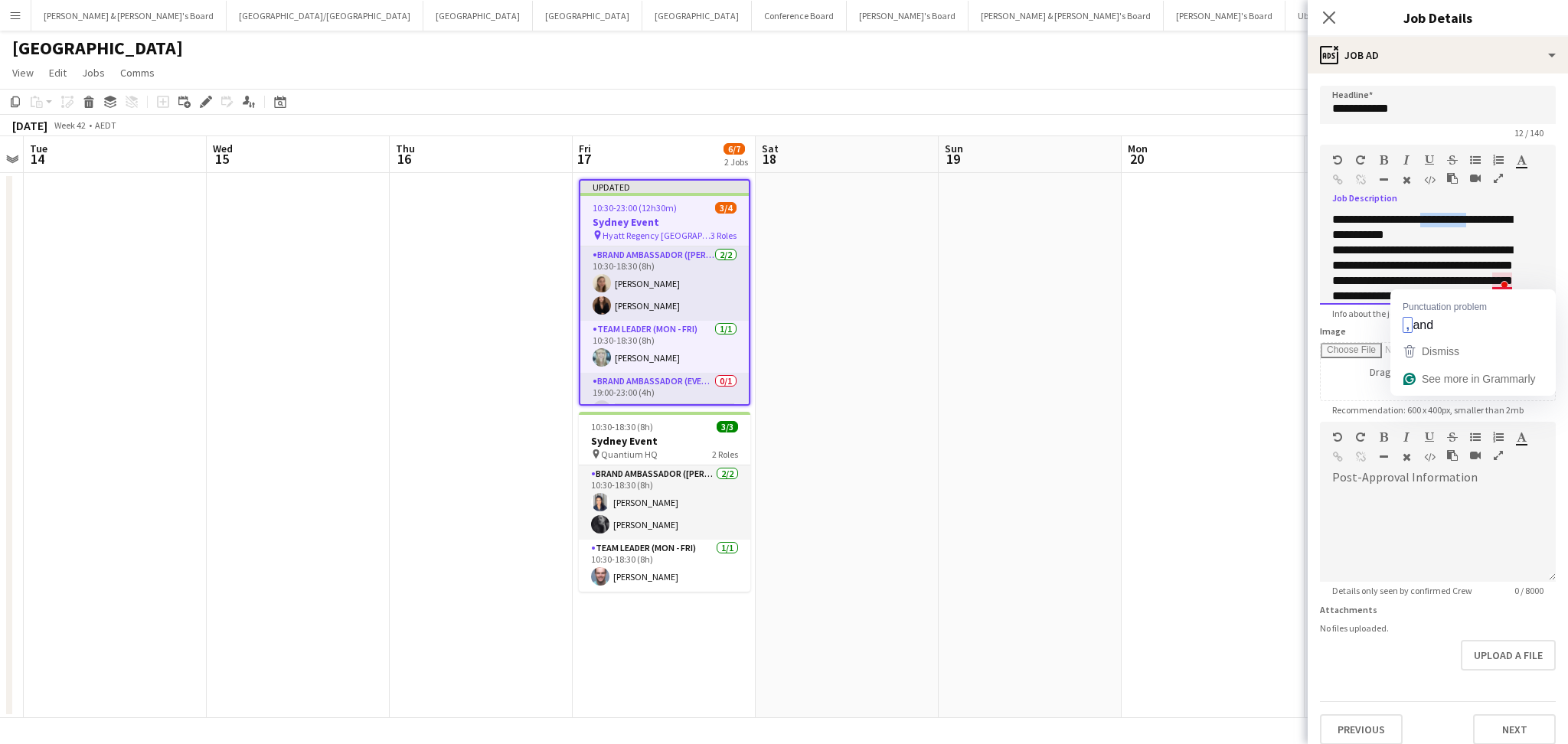
drag, startPoint x: 1428, startPoint y: 280, endPoint x: 1488, endPoint y: 280, distance: 60.0
click at [1488, 280] on div "**********" at bounding box center [1422, 273] width 180 height 122
click at [1428, 225] on b "**********" at bounding box center [1444, 220] width 48 height 12
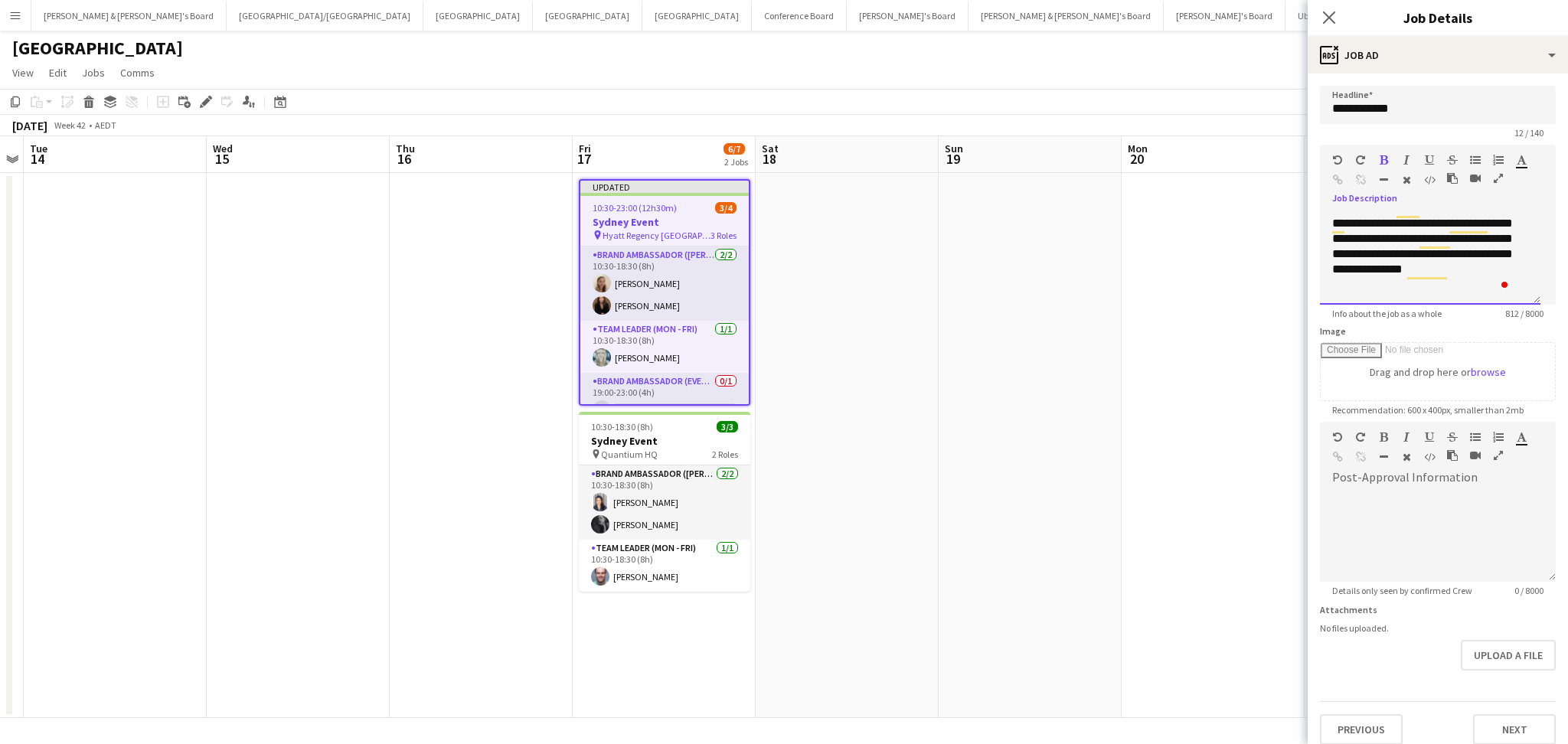
click at [1411, 288] on div "**********" at bounding box center [1422, 231] width 180 height 122
click at [1488, 717] on button "Next" at bounding box center [1514, 730] width 82 height 31
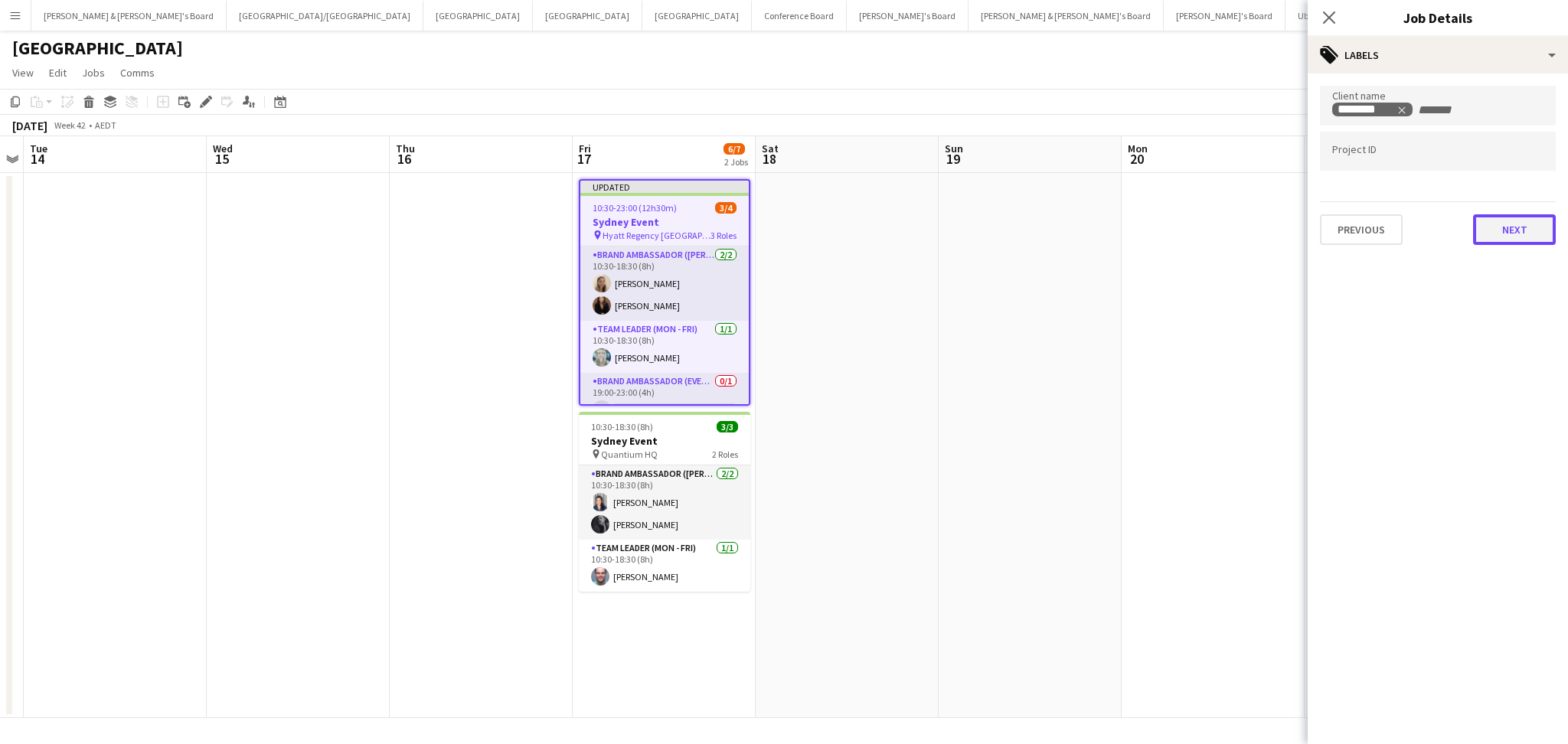
click at [1497, 215] on button "Next" at bounding box center [1514, 230] width 82 height 31
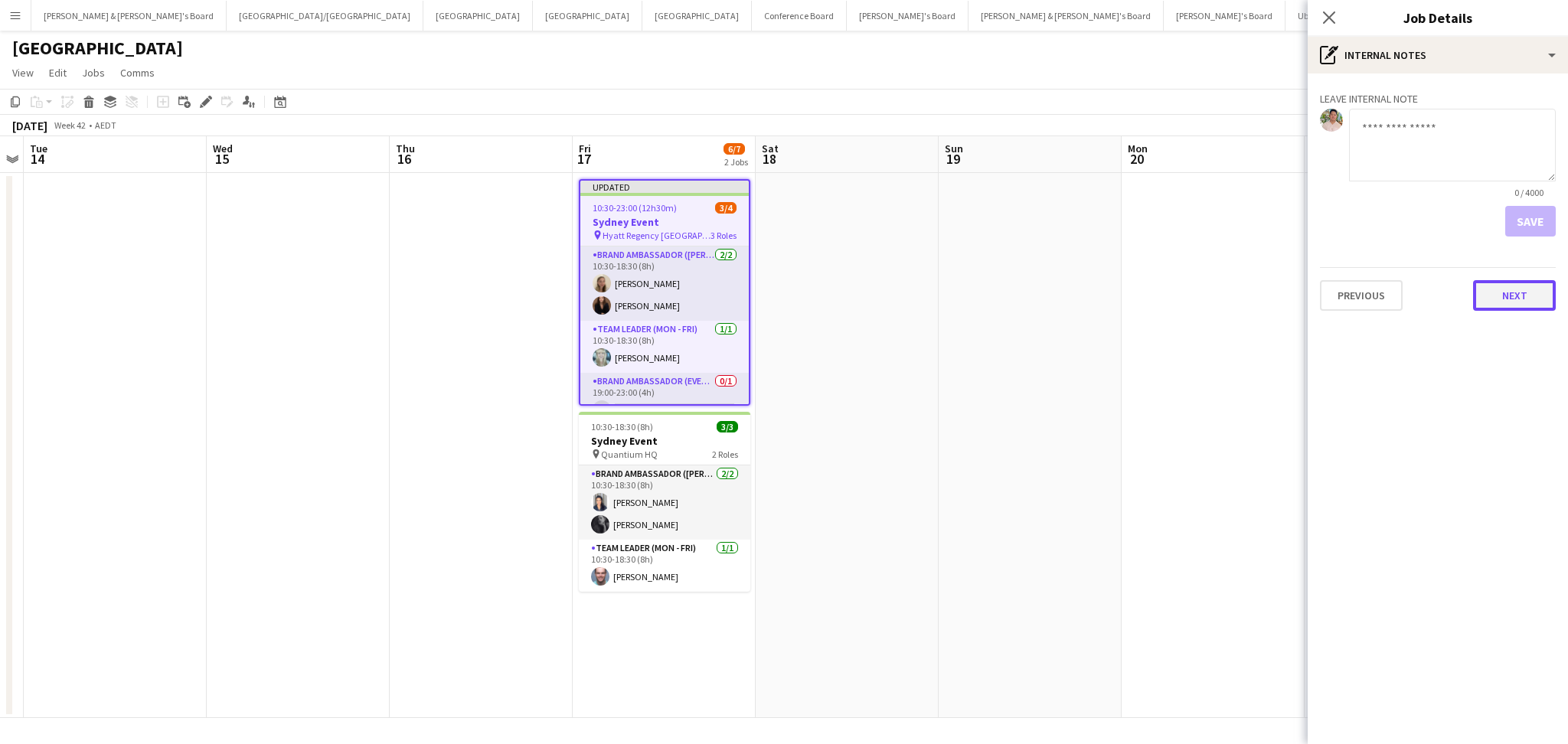
click at [1522, 297] on button "Next" at bounding box center [1514, 295] width 82 height 31
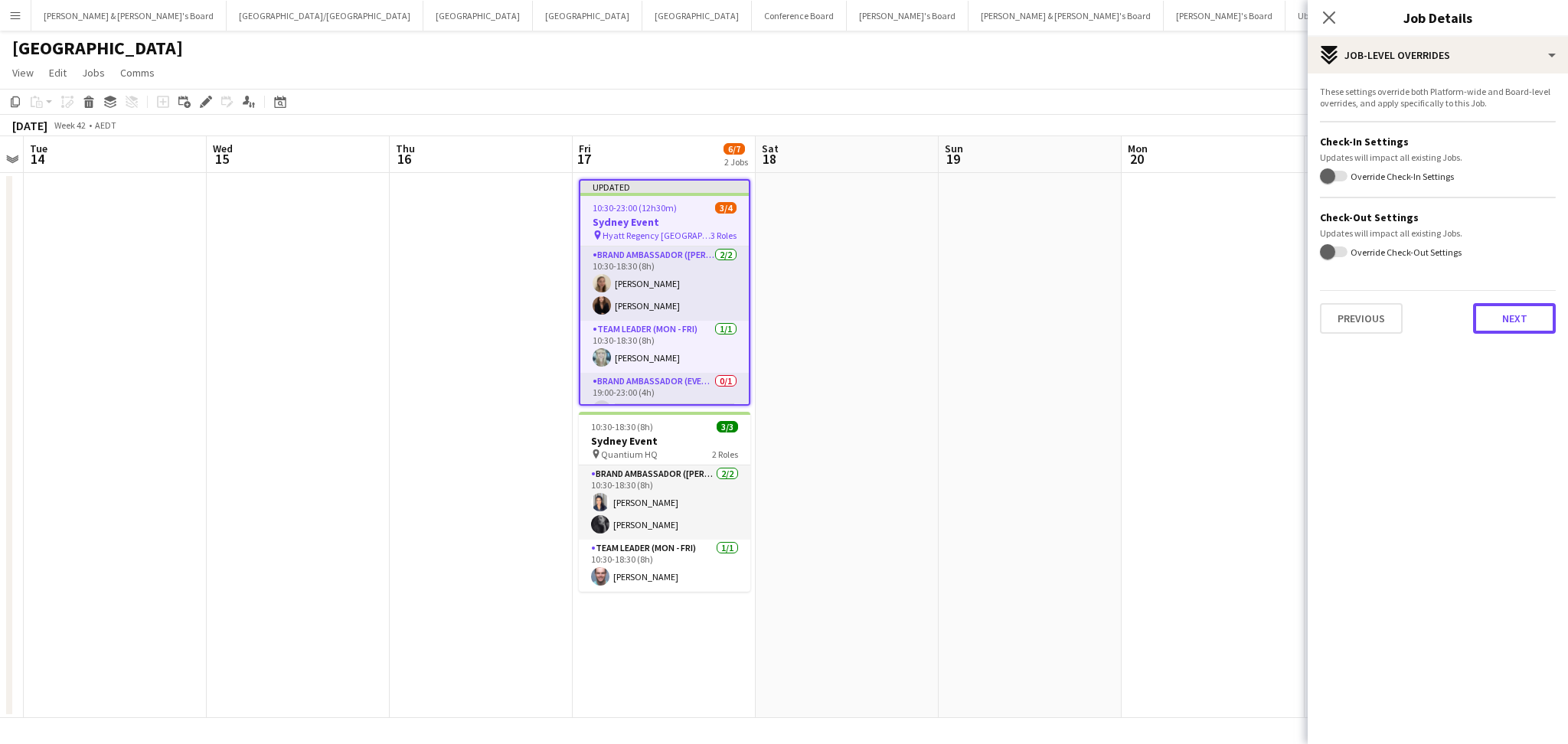
click at [1526, 306] on button "Next" at bounding box center [1514, 318] width 82 height 31
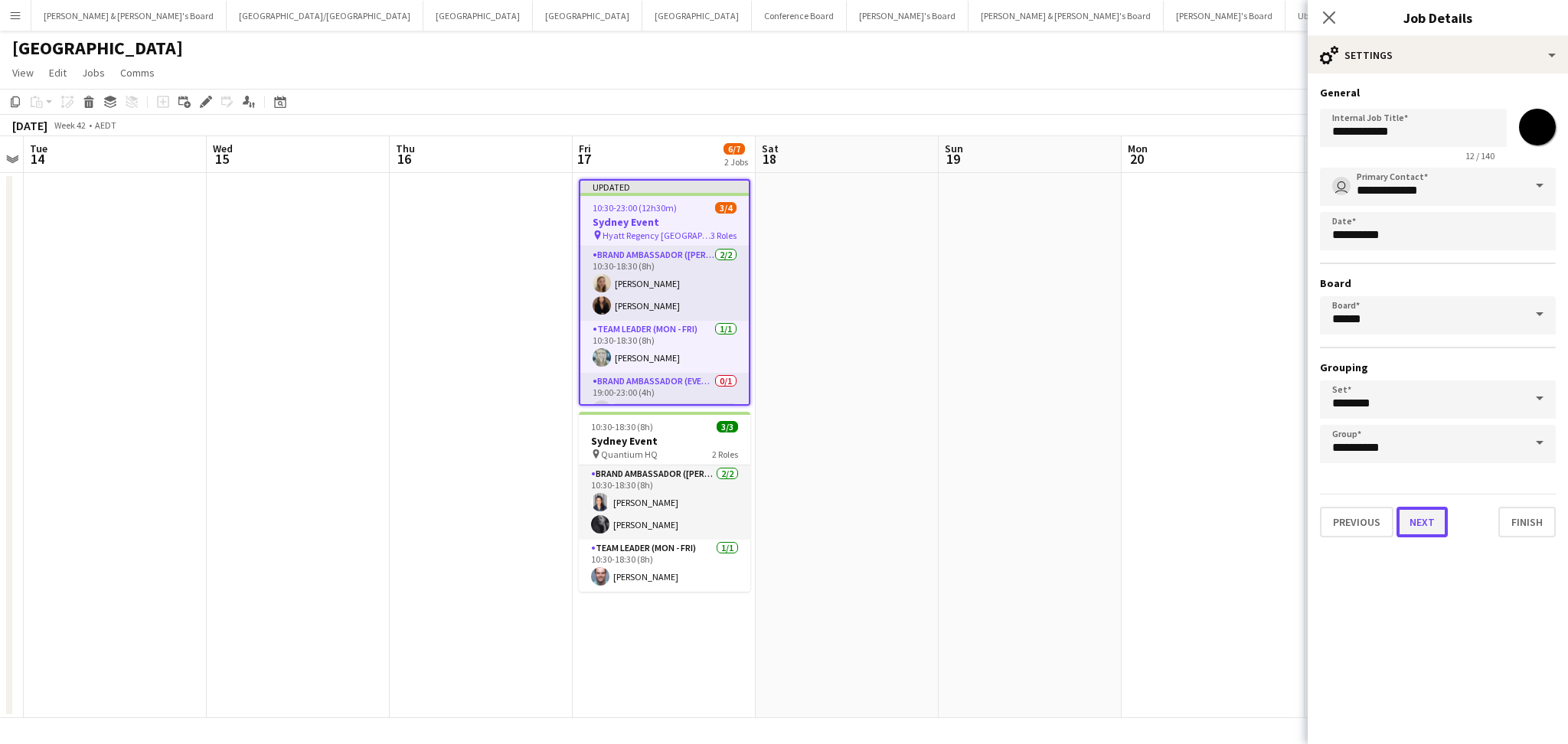
click at [1425, 520] on button "Next" at bounding box center [1422, 522] width 51 height 31
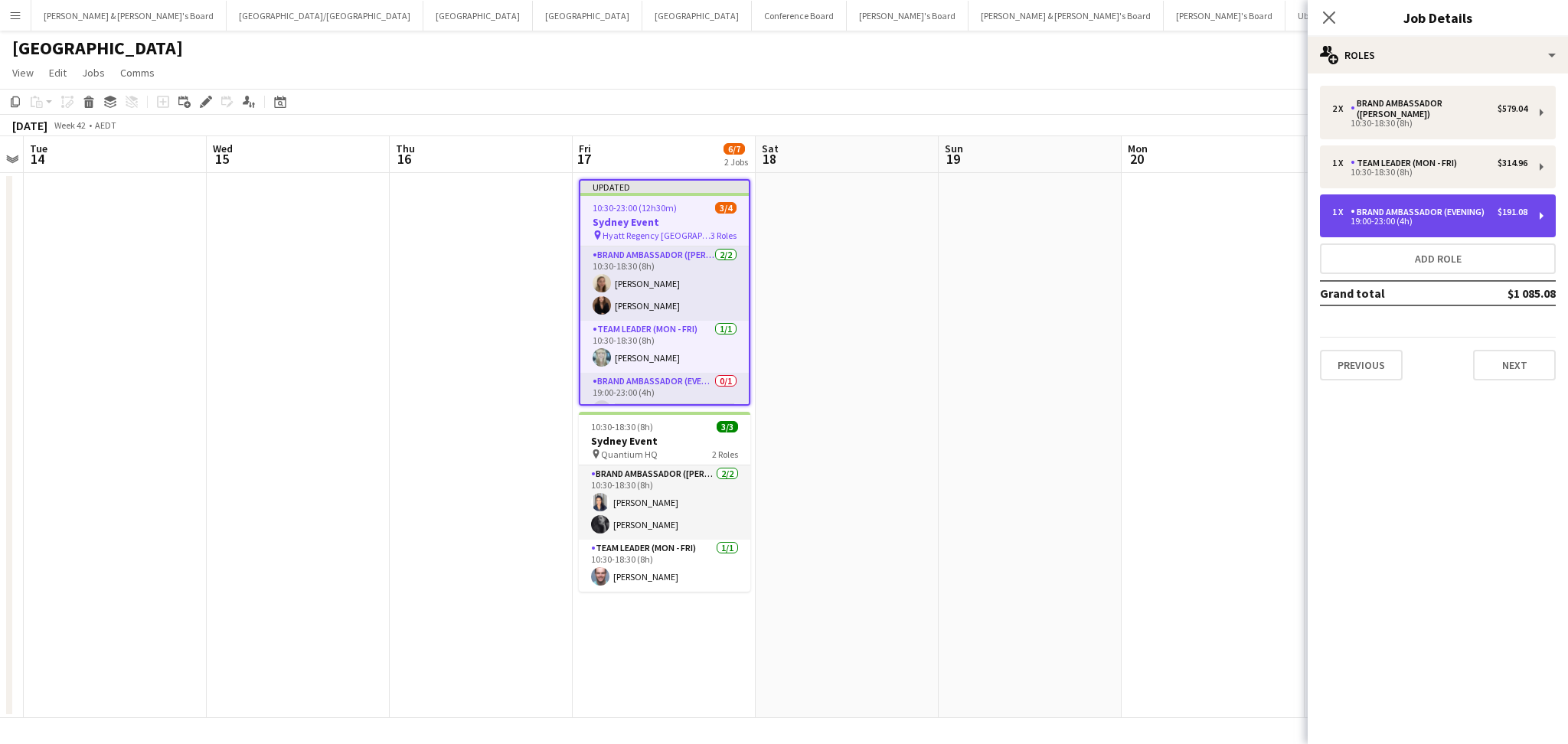
click at [1424, 217] on div "Brand Ambassador (Evening)" at bounding box center [1420, 212] width 140 height 11
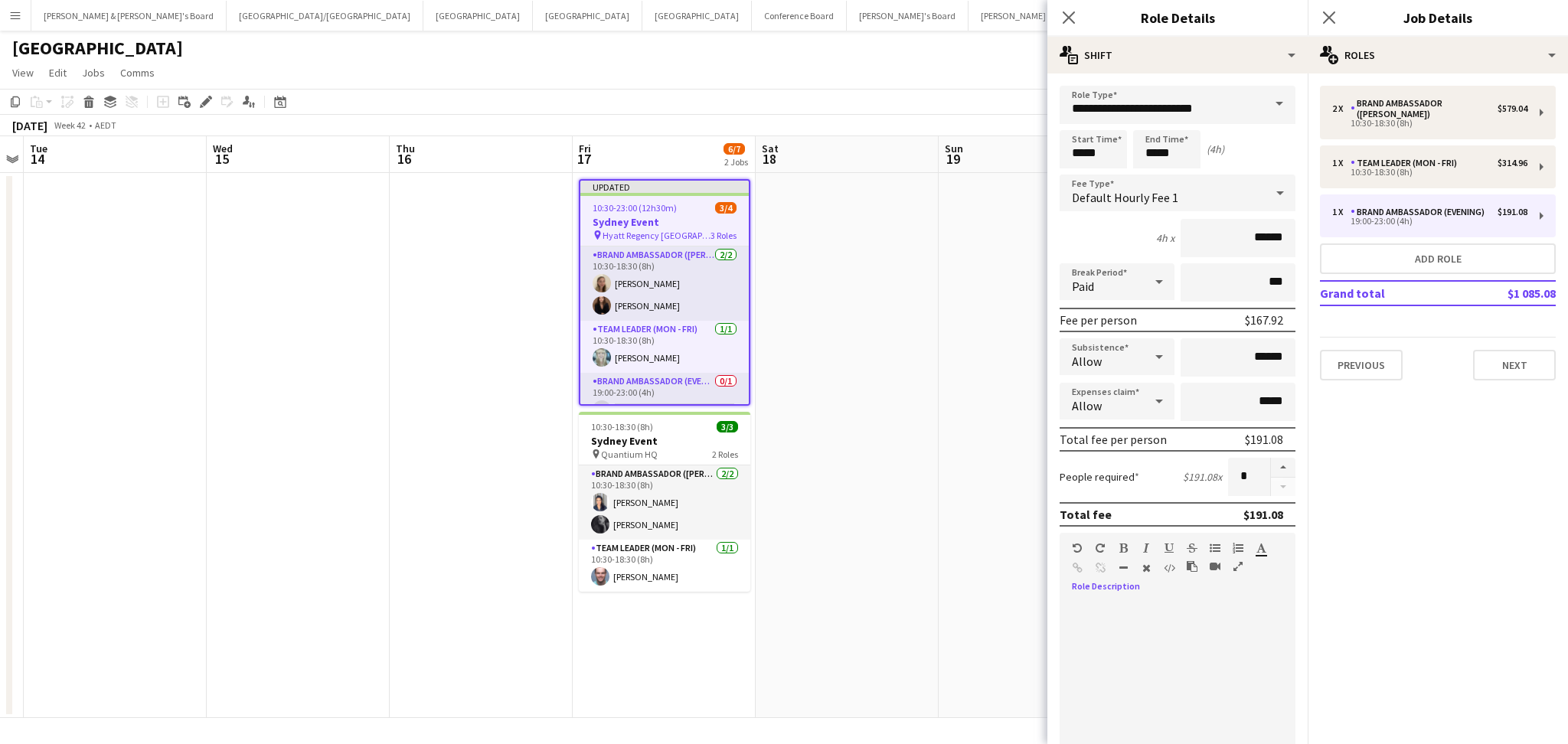
click at [1140, 601] on div at bounding box center [1178, 692] width 236 height 184
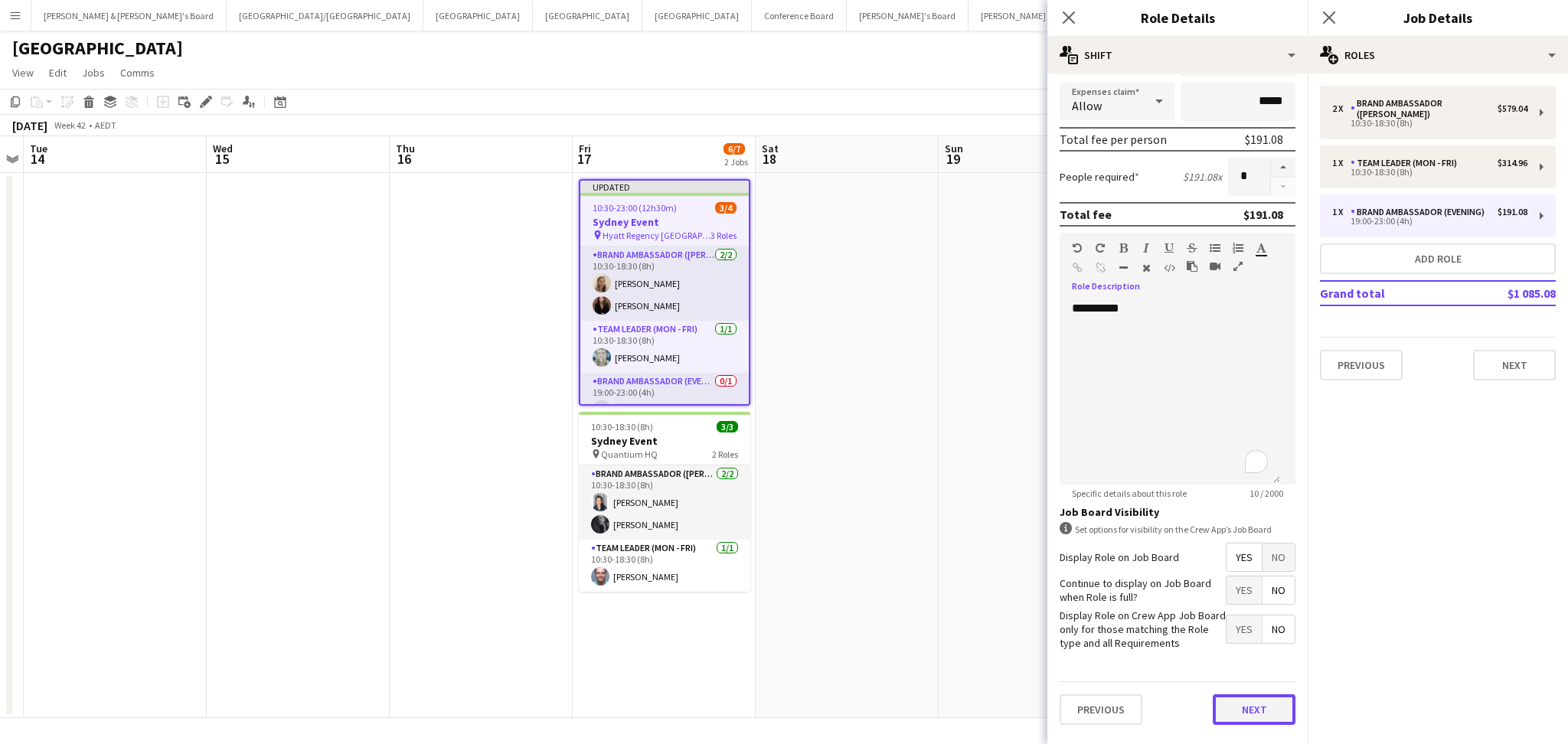
click at [1233, 711] on button "Next" at bounding box center [1253, 709] width 82 height 31
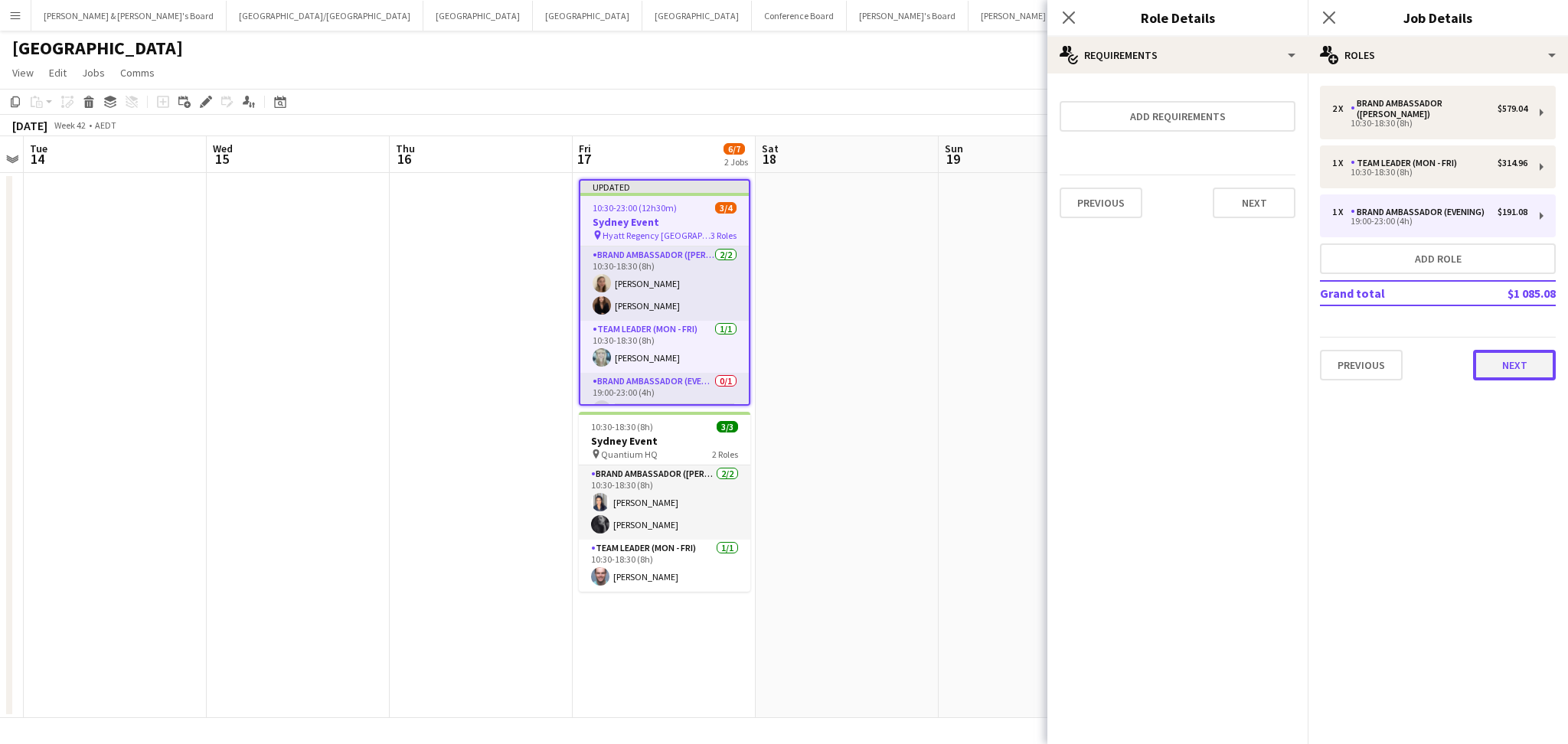
click at [1529, 356] on button "Next" at bounding box center [1514, 365] width 82 height 31
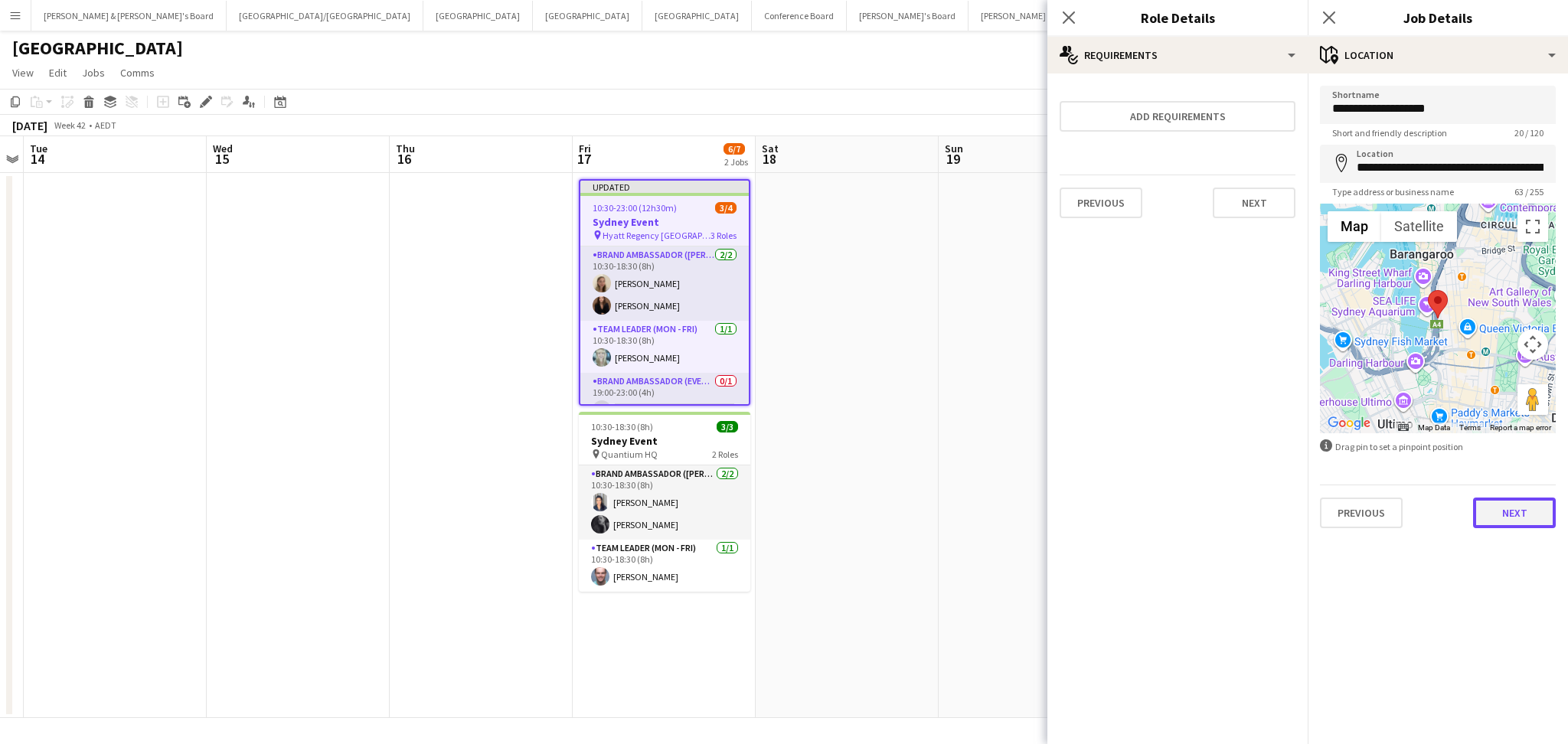
click at [1503, 506] on button "Next" at bounding box center [1514, 512] width 82 height 31
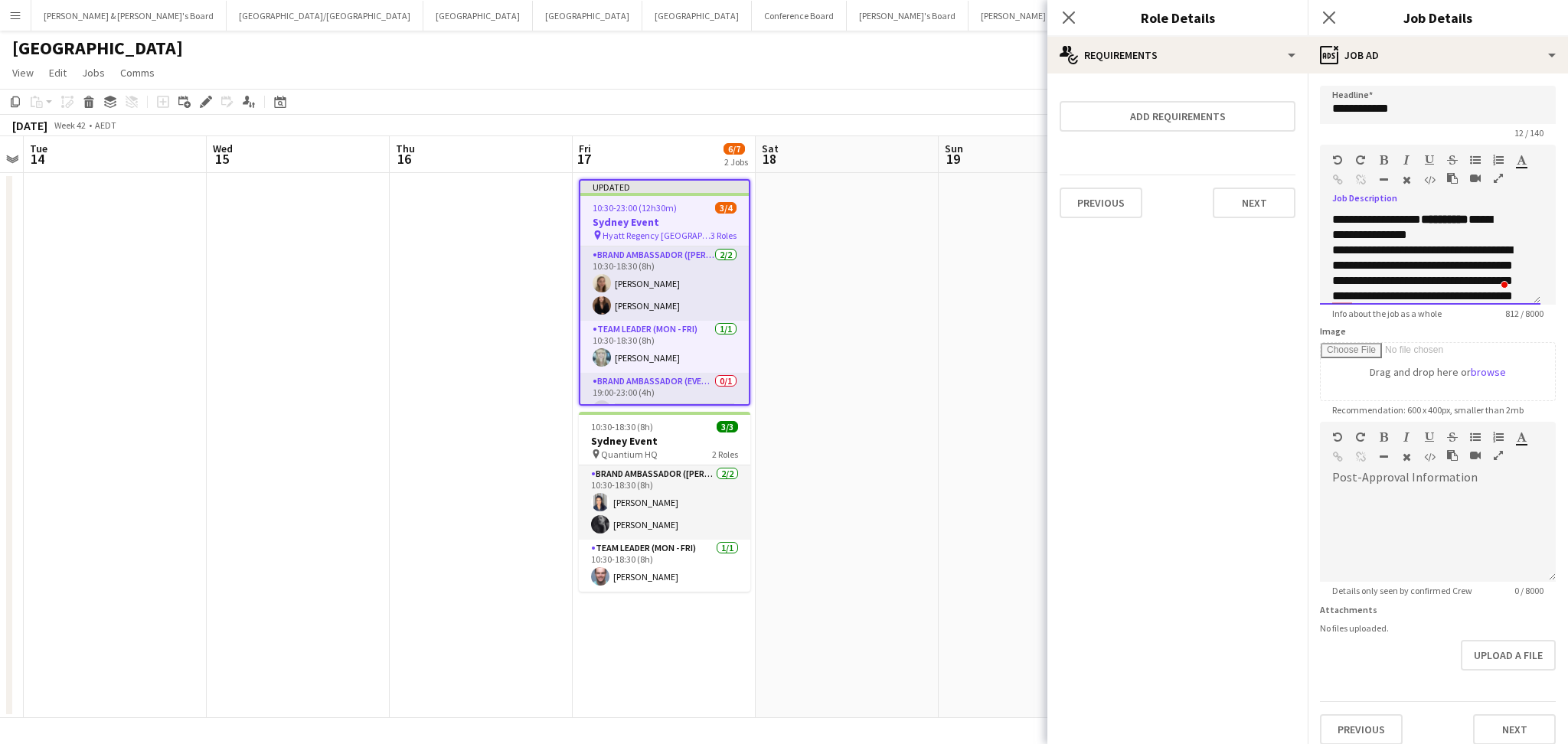
click at [1447, 291] on div "**********" at bounding box center [1422, 273] width 180 height 122
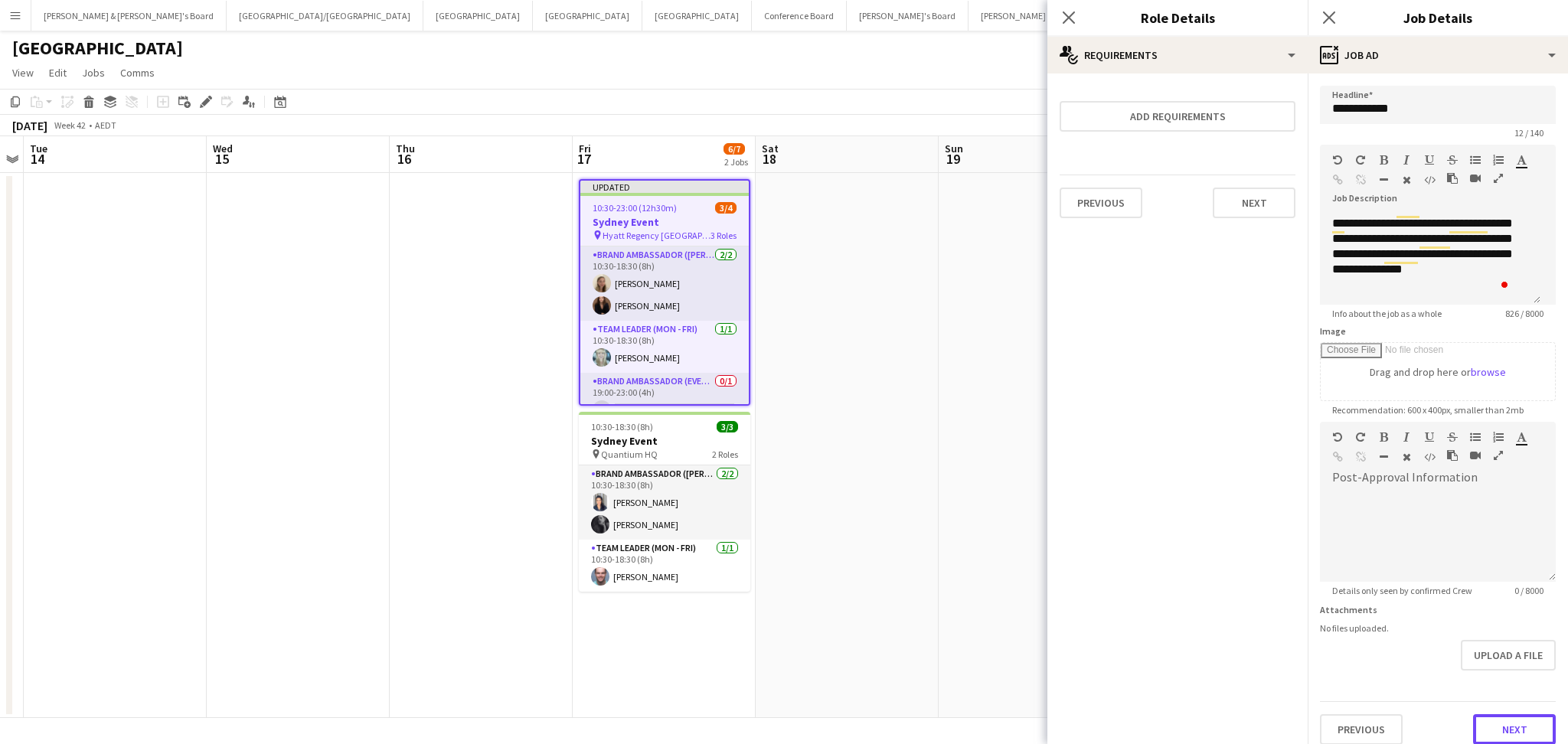
click at [1486, 714] on button "Next" at bounding box center [1514, 730] width 82 height 31
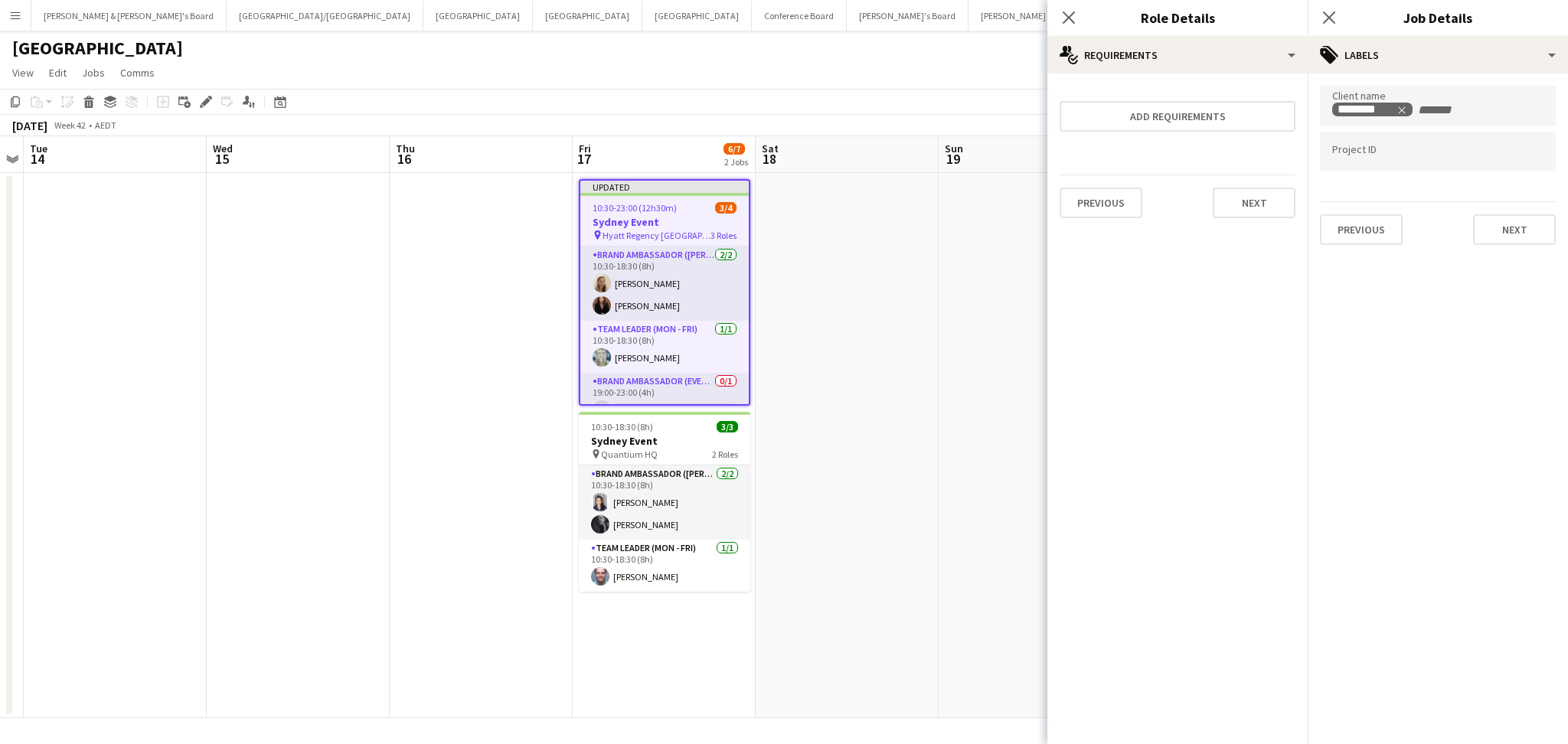
click at [1486, 717] on mat-expansion-panel "tags Labels Client name ******** Project ID Previous Next" at bounding box center [1437, 409] width 260 height 670
click at [1067, 18] on icon "Close pop-in" at bounding box center [1067, 17] width 14 height 14
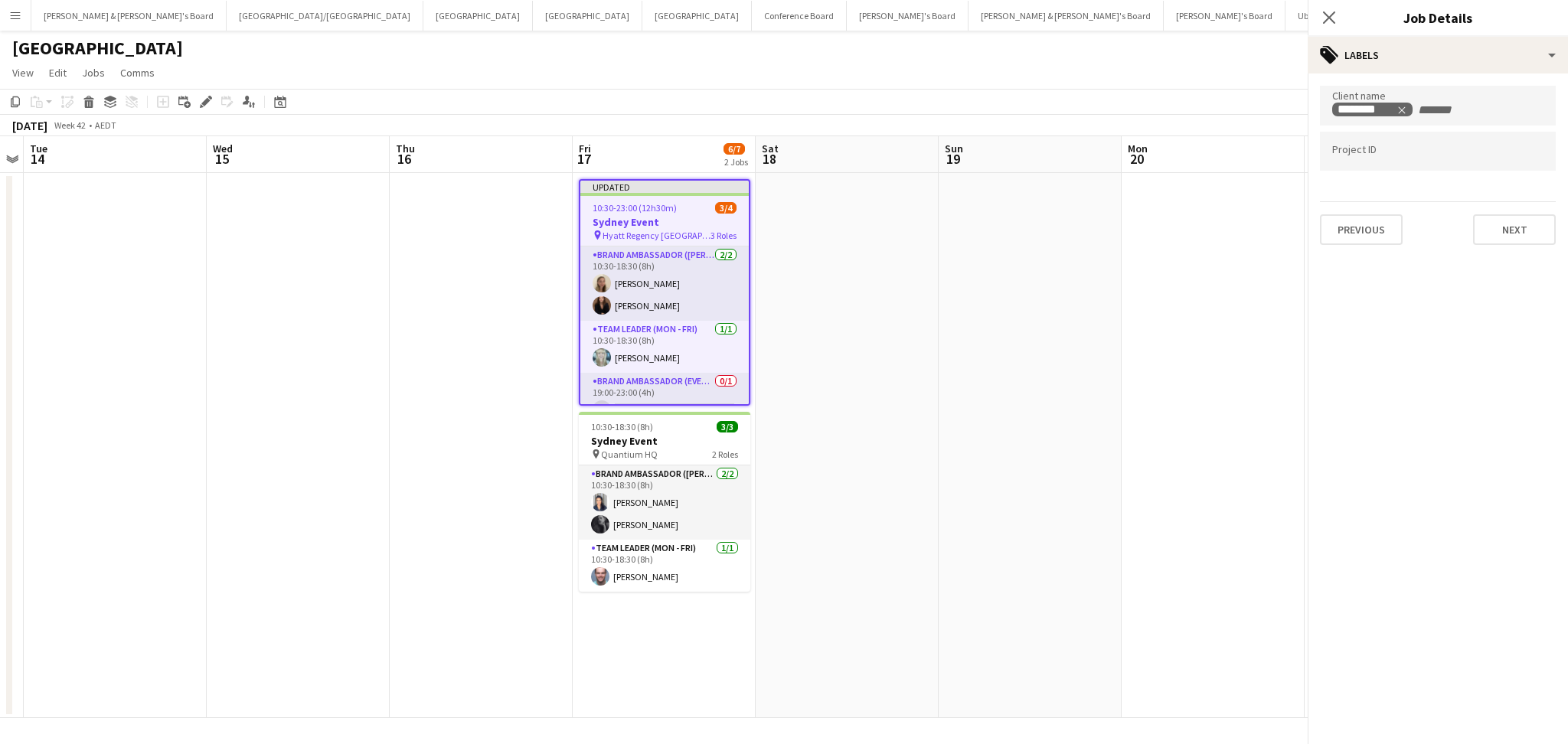
drag, startPoint x: 954, startPoint y: 223, endPoint x: 921, endPoint y: 223, distance: 33.0
click at [953, 223] on app-date-cell at bounding box center [1030, 445] width 183 height 545
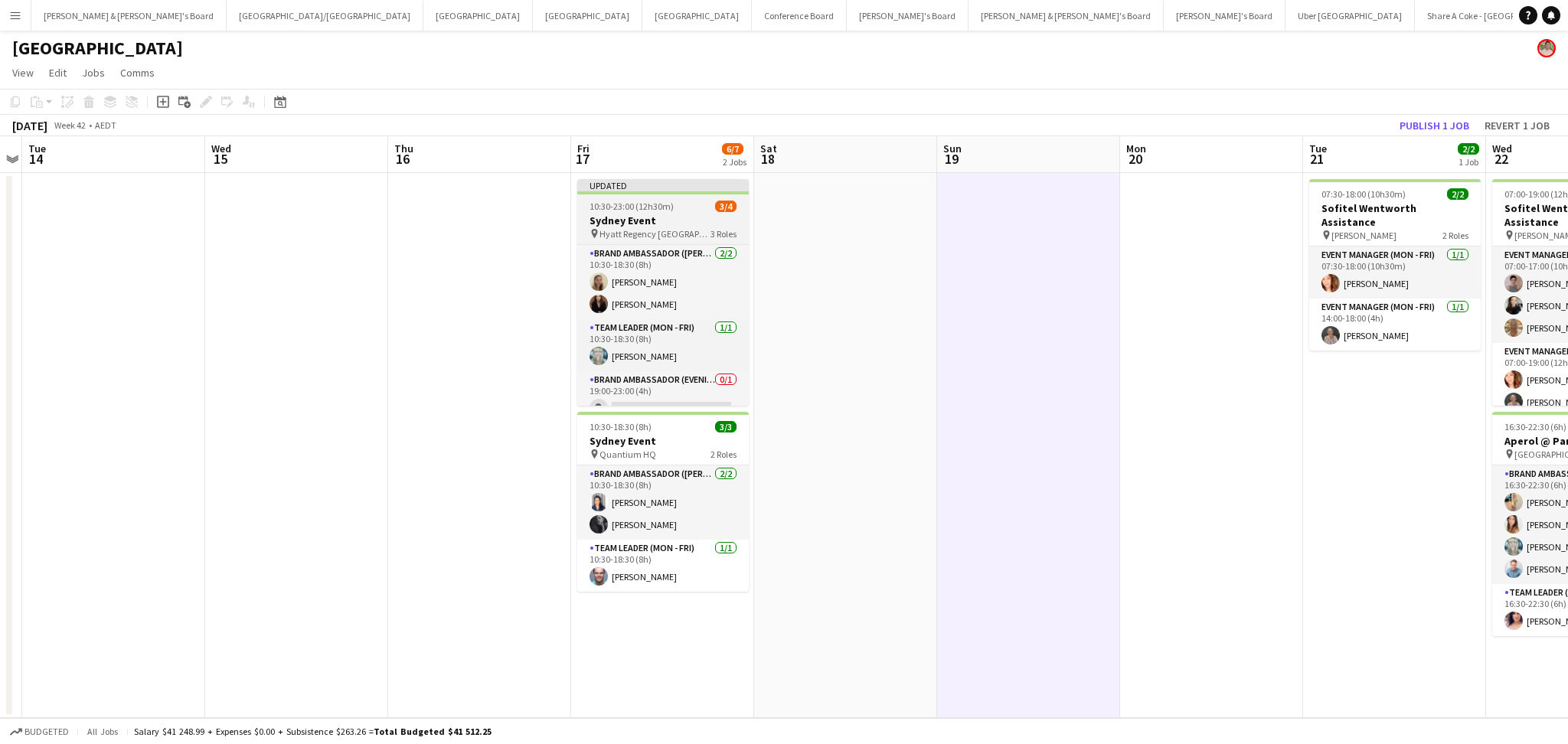
click at [683, 199] on app-job-card "Updated 10:30-23:00 (12h30m) 3/4 Sydney Event pin Hyatt Regency Sydney 3 Roles …" at bounding box center [663, 292] width 171 height 227
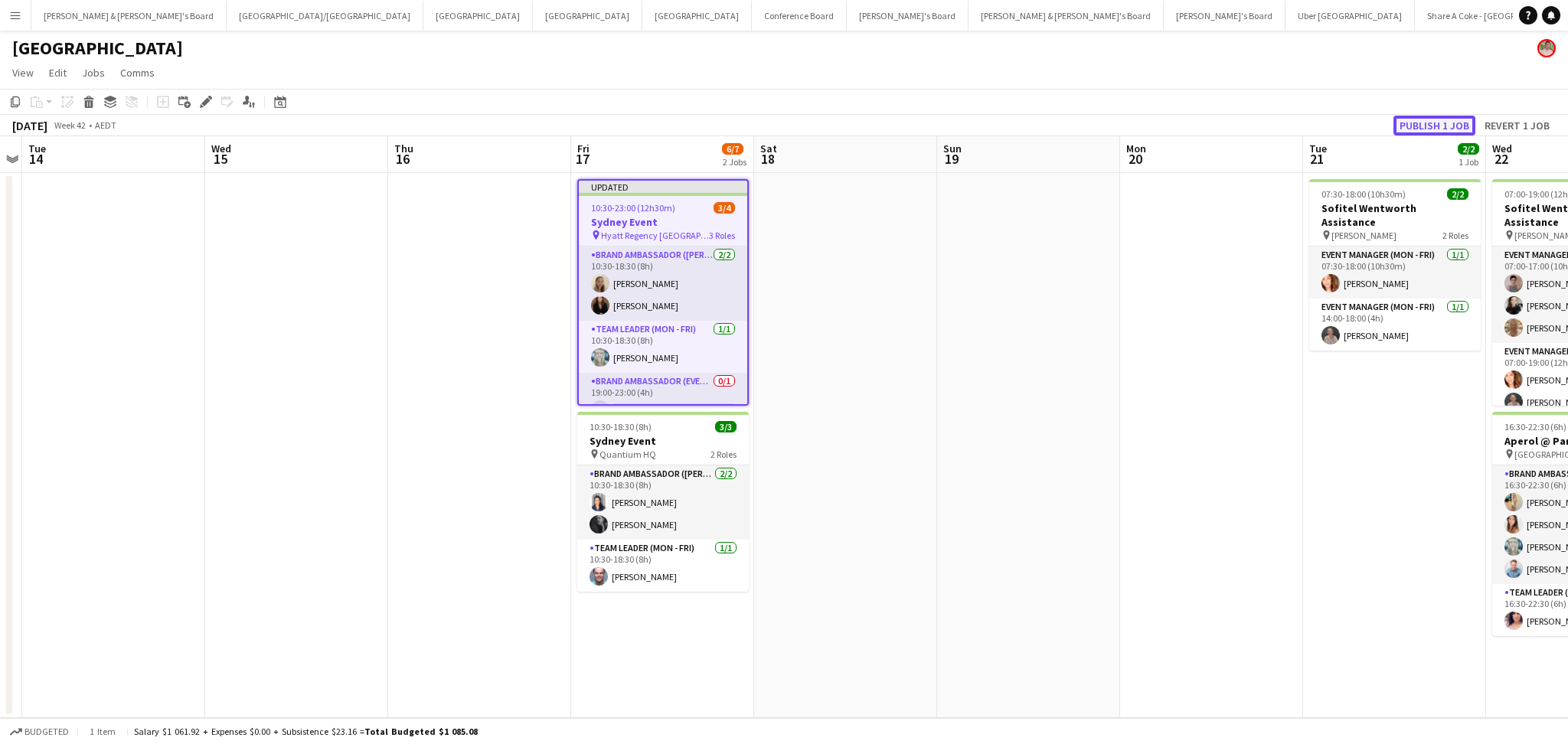
click at [1430, 118] on button "Publish 1 job" at bounding box center [1434, 125] width 82 height 20
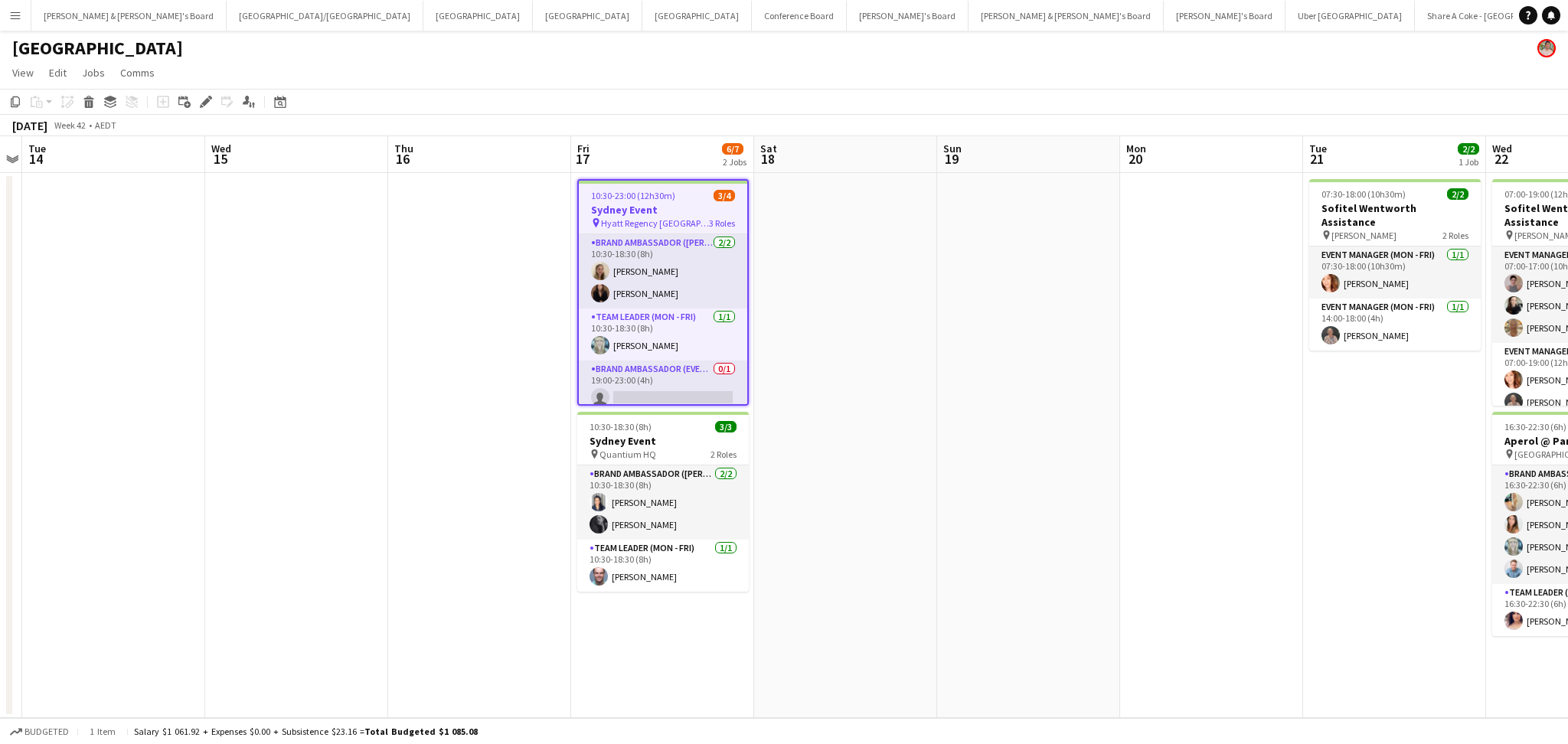
click at [662, 191] on span "10:30-23:00 (12h30m)" at bounding box center [632, 196] width 84 height 12
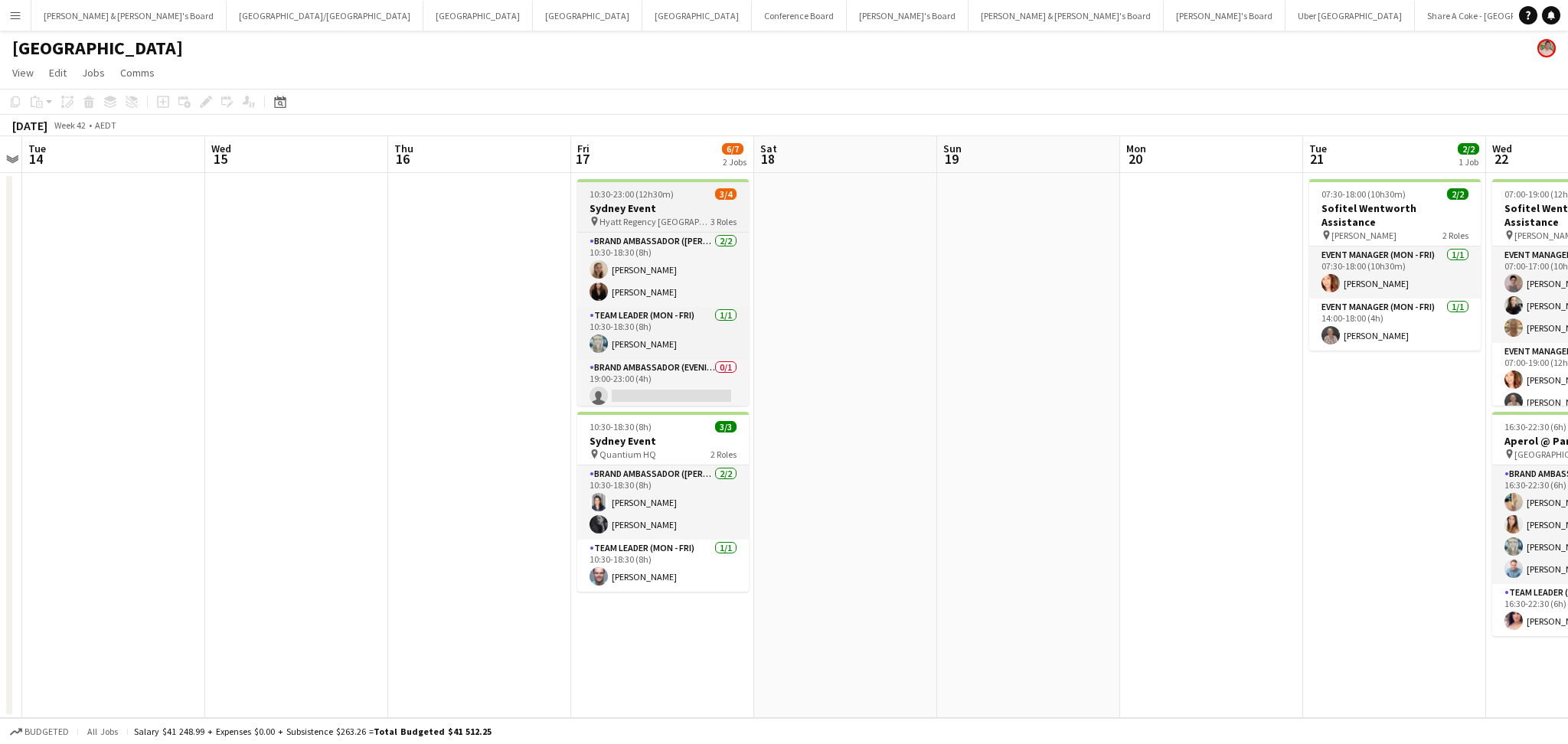
click at [662, 191] on span "10:30-23:00 (12h30m)" at bounding box center [631, 194] width 84 height 12
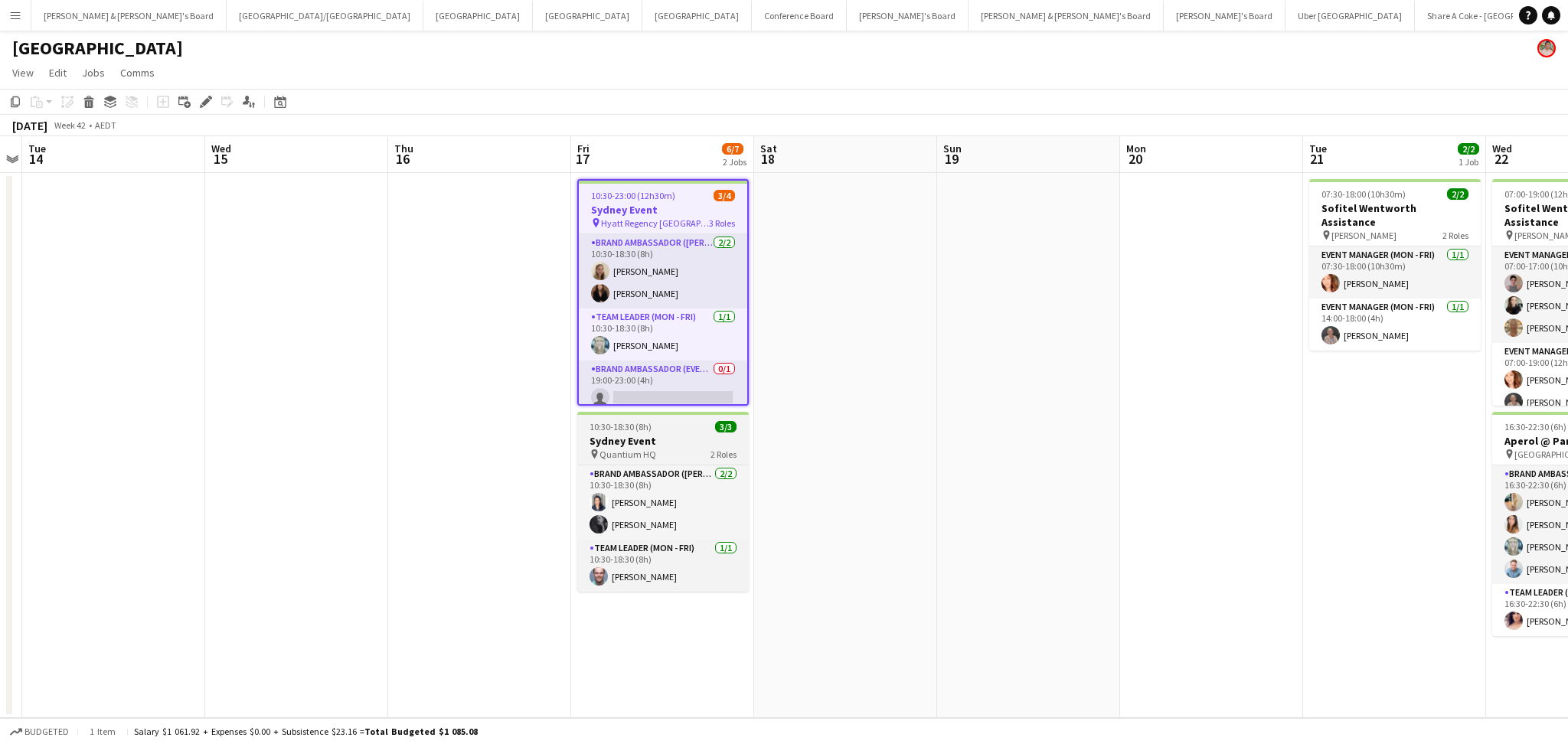
click at [669, 439] on h3 "Sydney Event" at bounding box center [663, 441] width 171 height 14
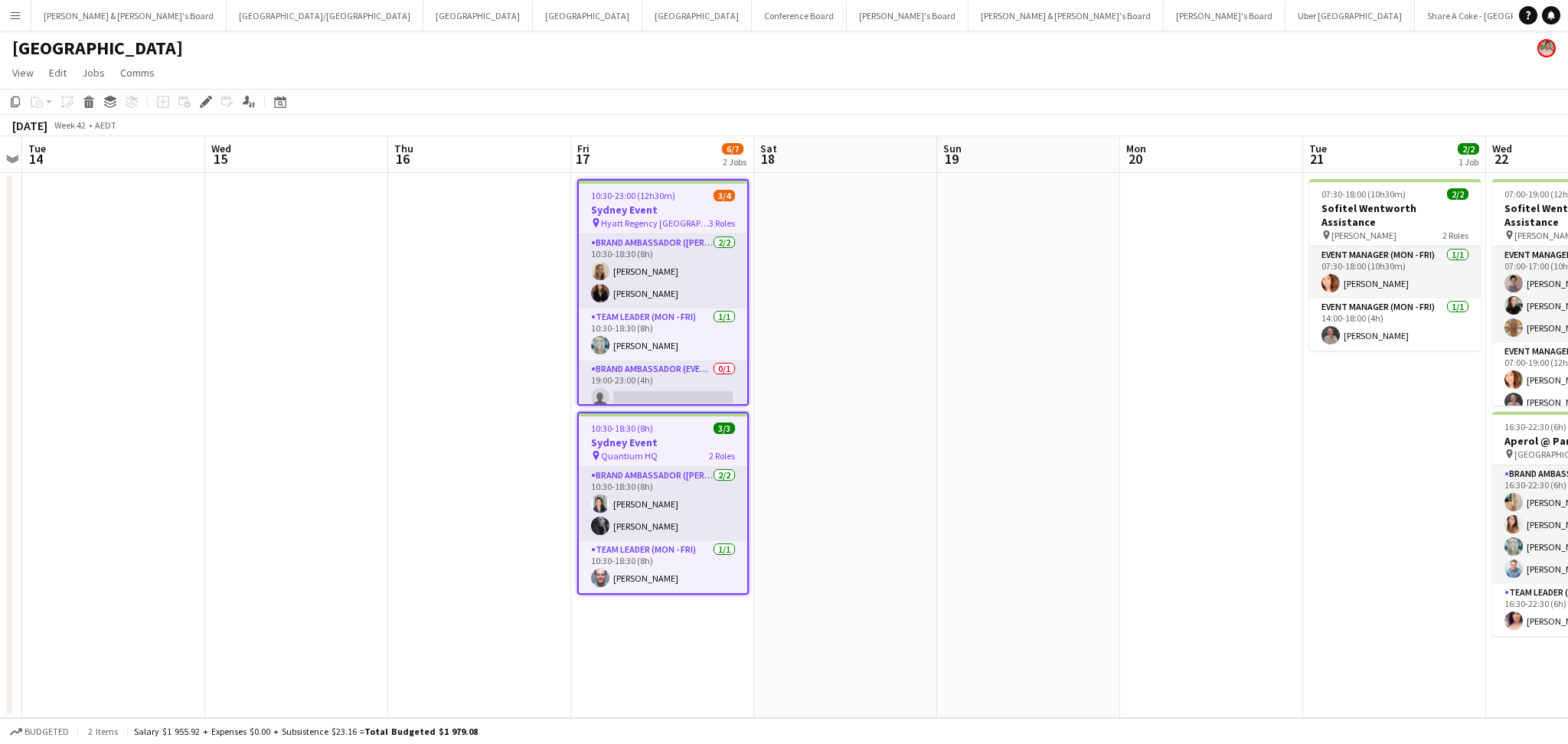
click at [654, 214] on h3 "Sydney Event" at bounding box center [663, 210] width 168 height 14
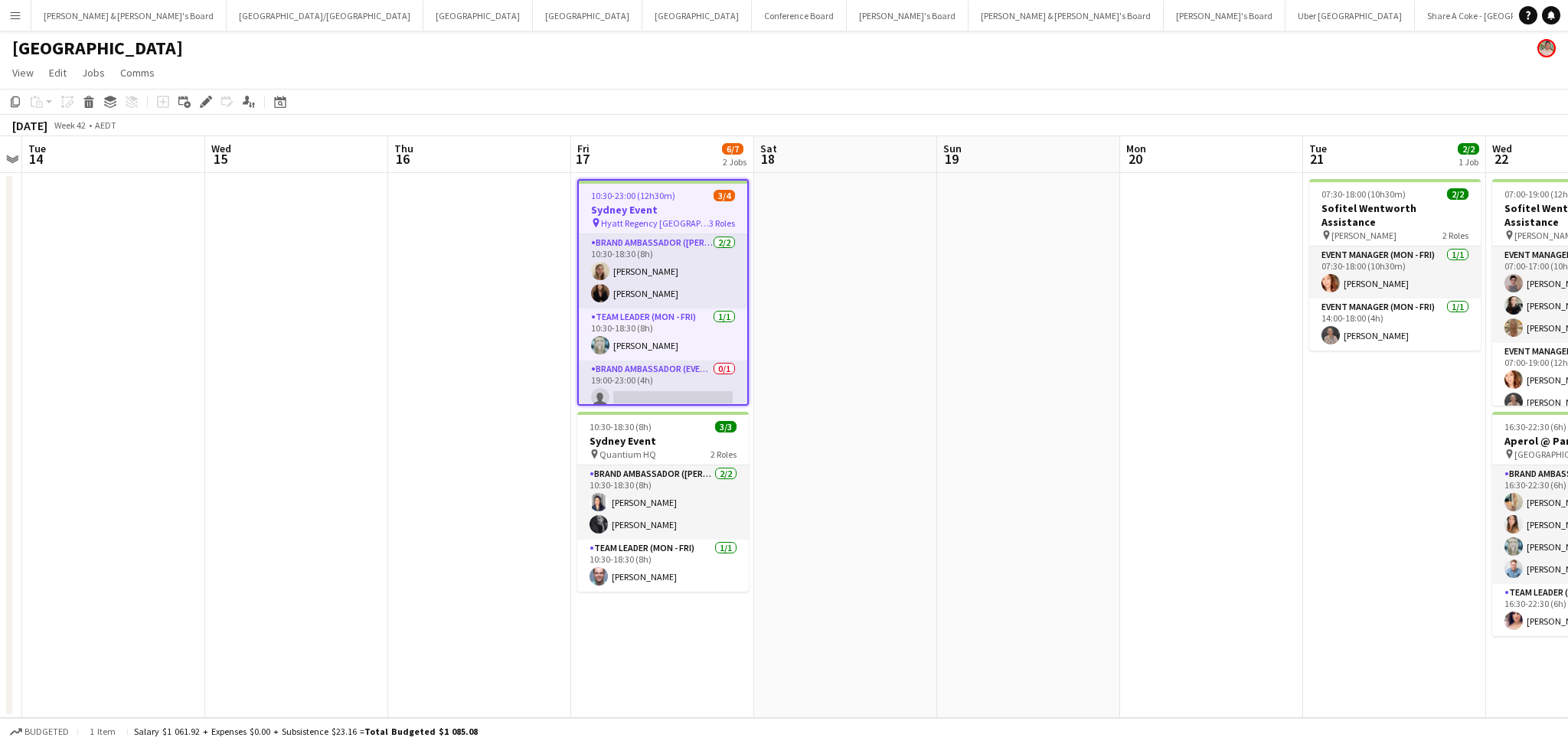
click at [654, 214] on h3 "Sydney Event" at bounding box center [663, 210] width 168 height 14
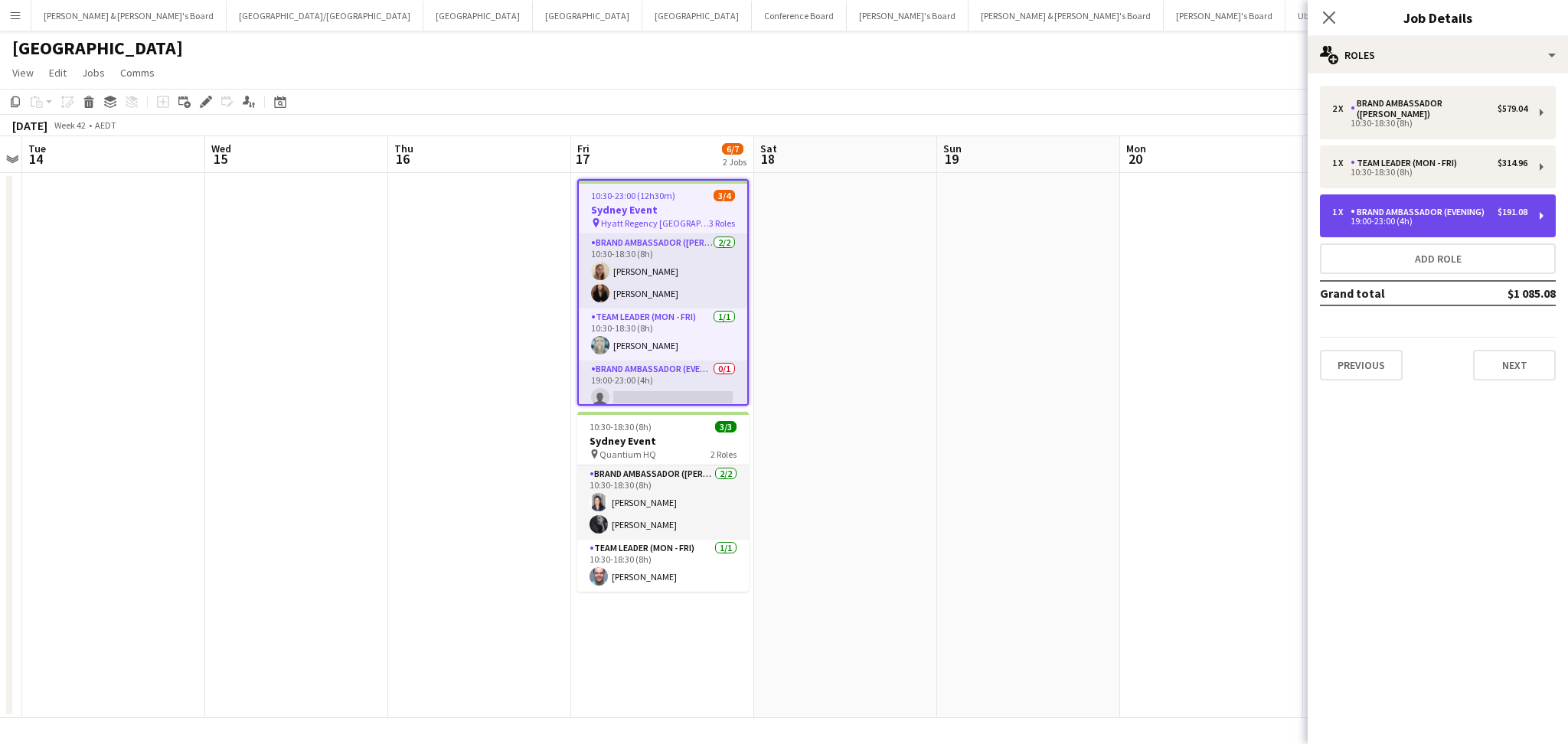
click at [1446, 207] on div "Brand Ambassador (Evening)" at bounding box center [1420, 212] width 140 height 11
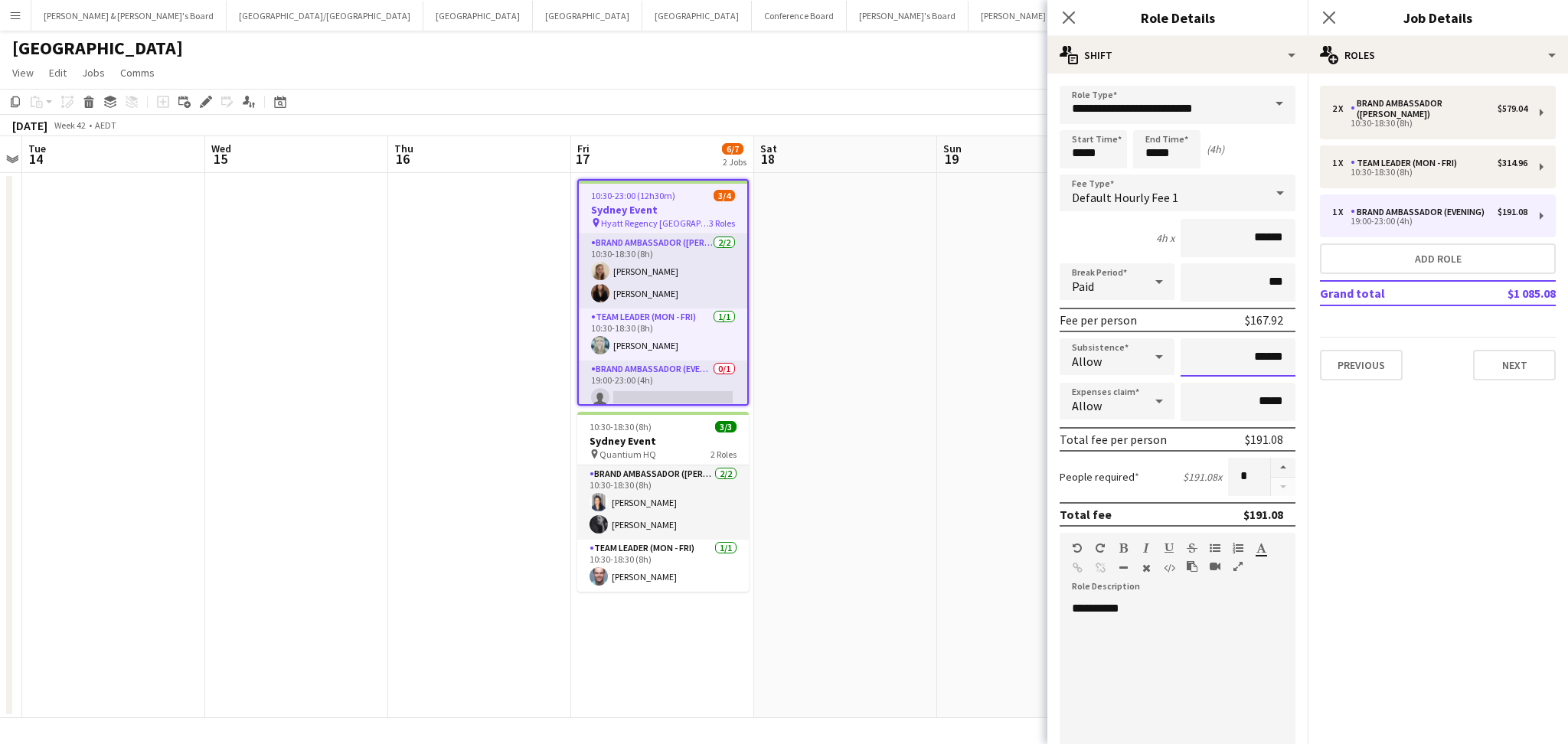
click at [1245, 357] on input "******" at bounding box center [1237, 357] width 115 height 38
type input "**"
click at [1034, 391] on app-date-cell at bounding box center [1028, 445] width 183 height 545
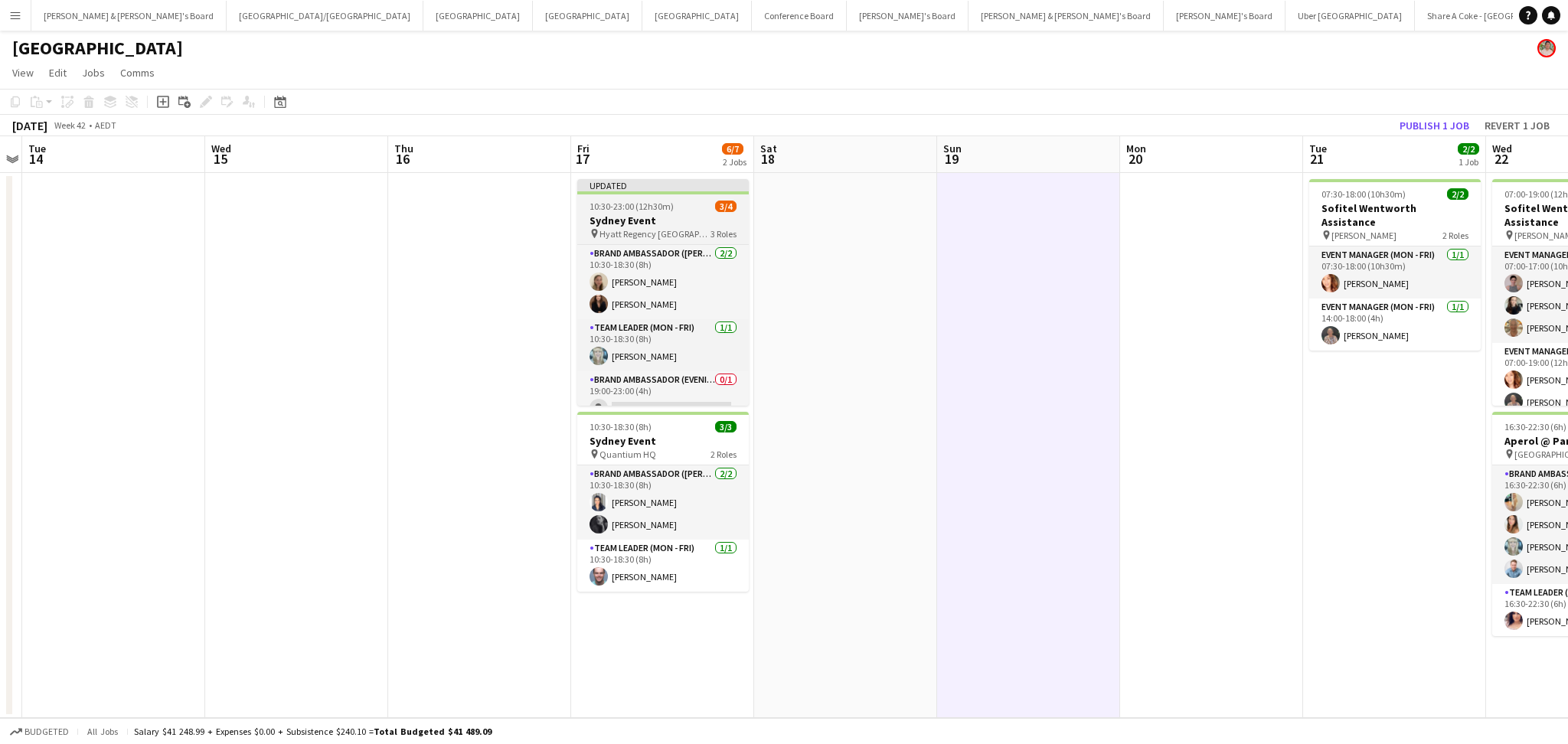
click at [705, 221] on h3 "Sydney Event" at bounding box center [663, 221] width 171 height 14
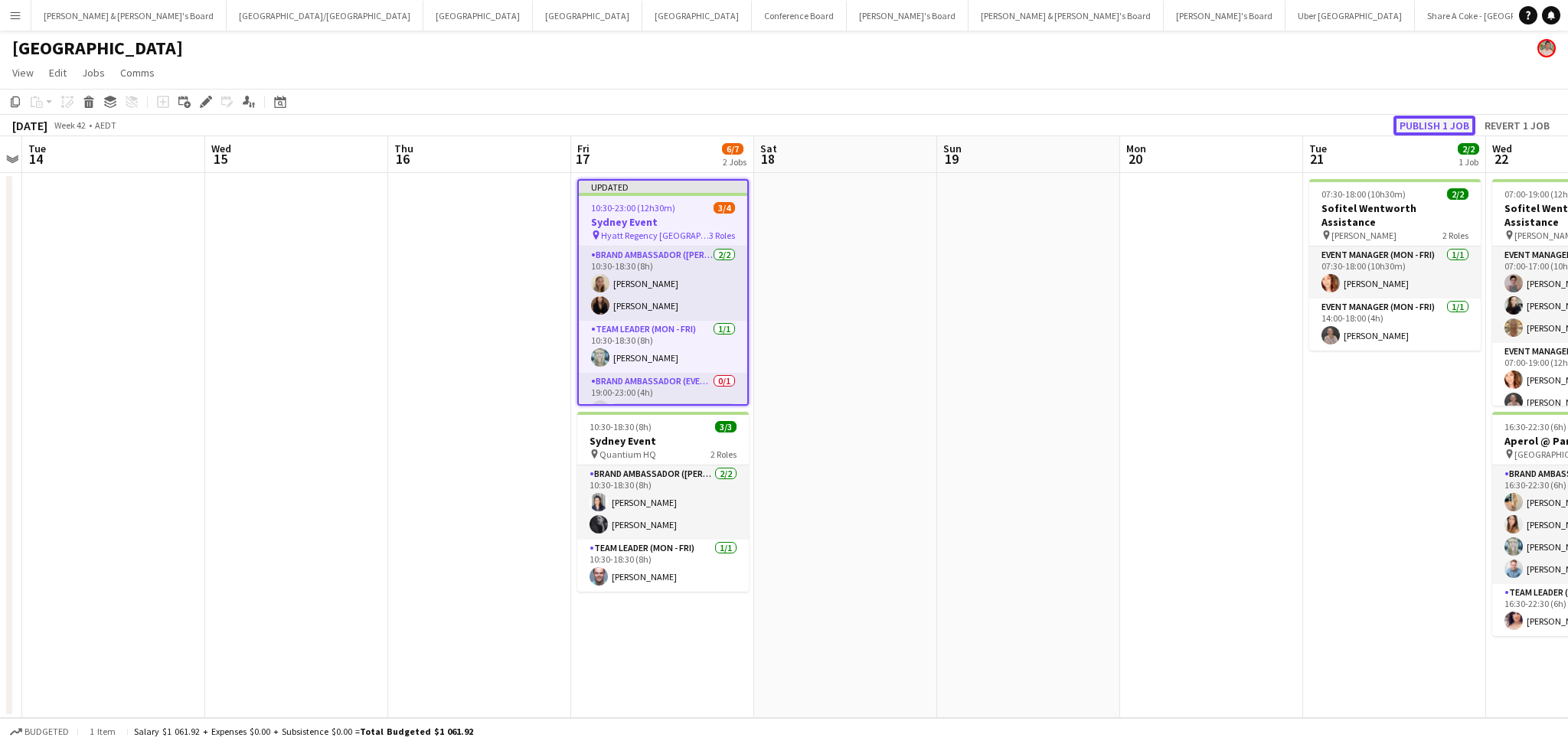
click at [1446, 126] on button "Publish 1 job" at bounding box center [1434, 125] width 82 height 20
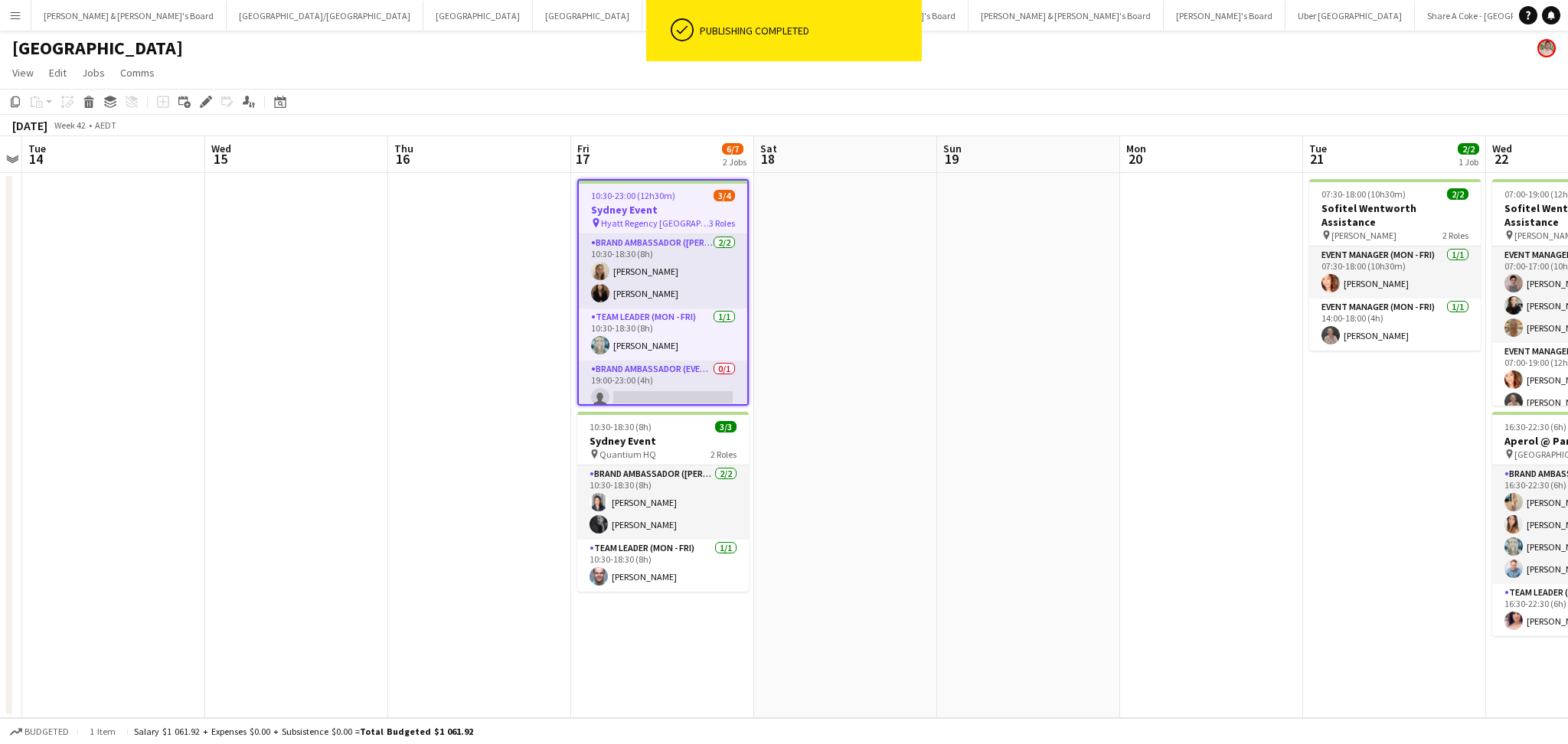
click at [731, 213] on h3 "Sydney Event" at bounding box center [663, 210] width 168 height 14
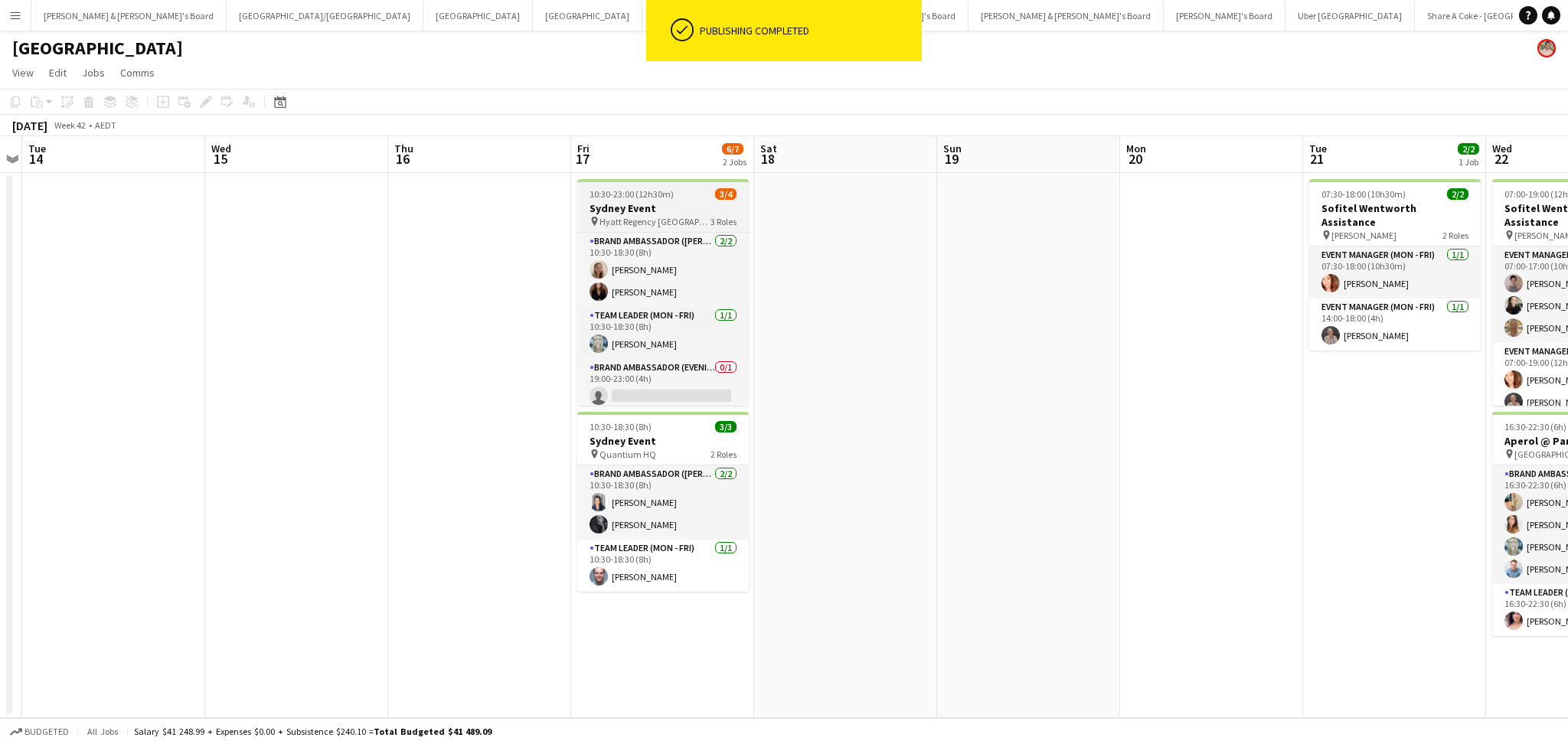
click at [716, 215] on app-job-card "10:30-23:00 (12h30m) 3/4 Sydney Event pin Hyatt Regency Sydney 3 Roles Brand Am…" at bounding box center [663, 292] width 171 height 227
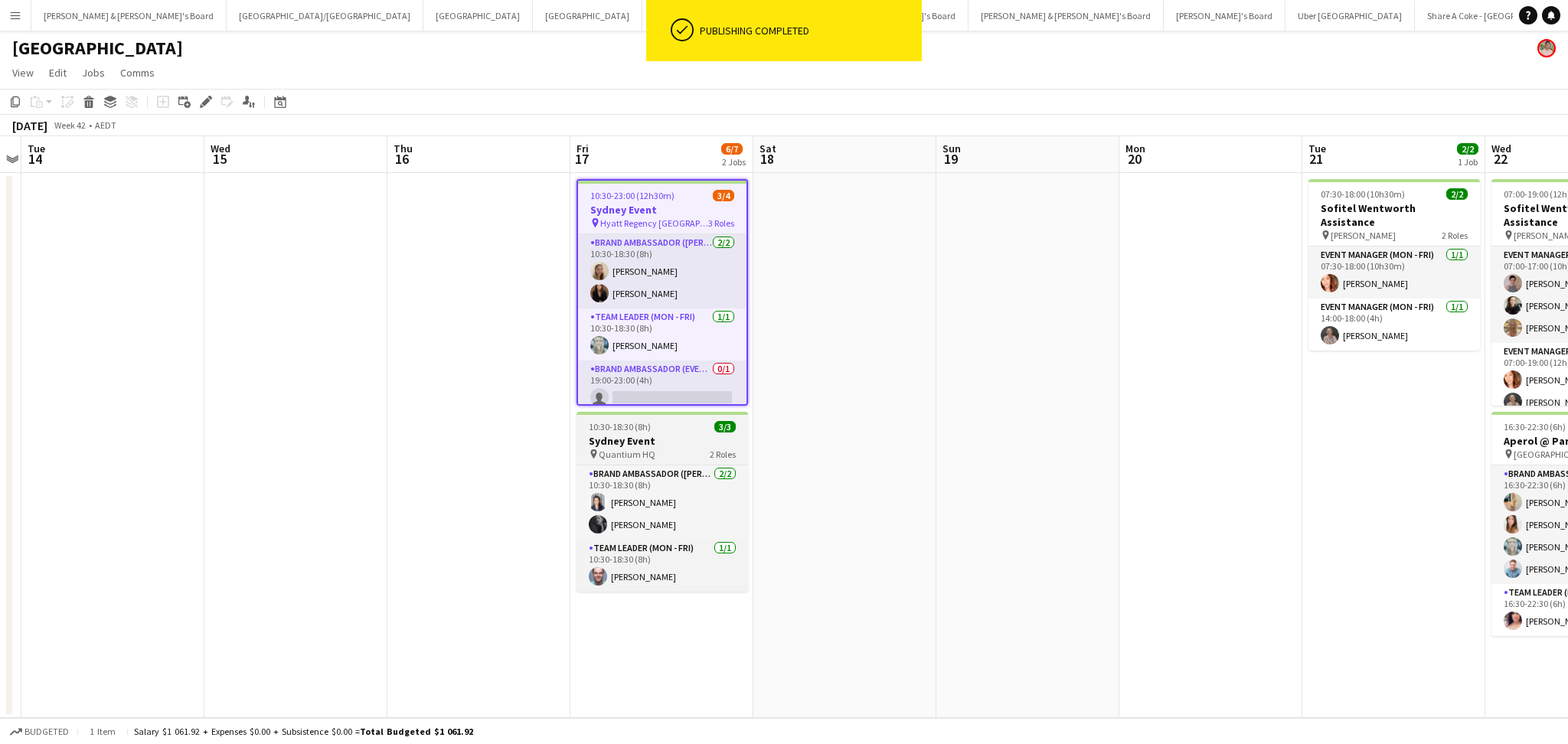
click at [666, 449] on div "pin Quantium HQ 2 Roles" at bounding box center [662, 454] width 171 height 12
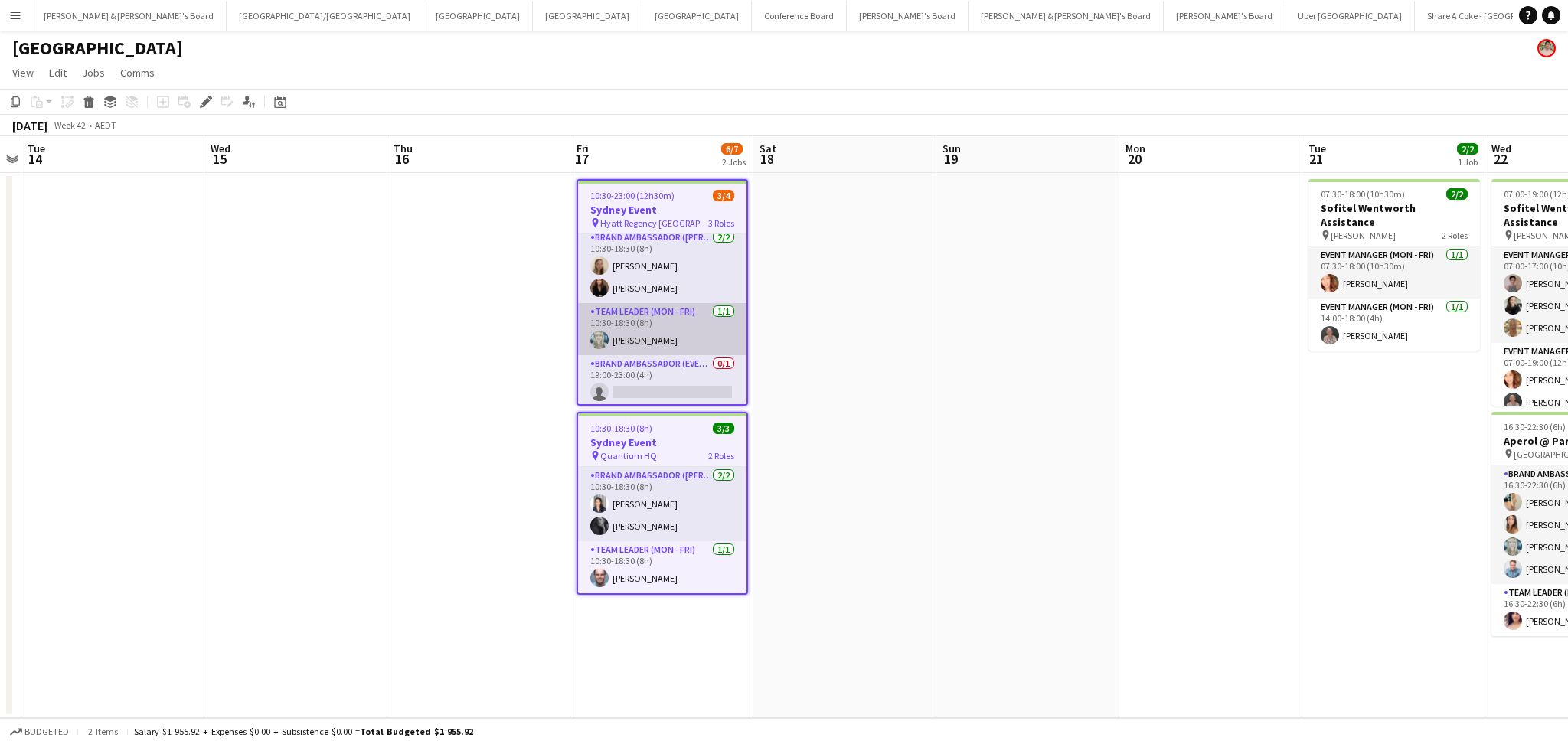
scroll to position [7, 0]
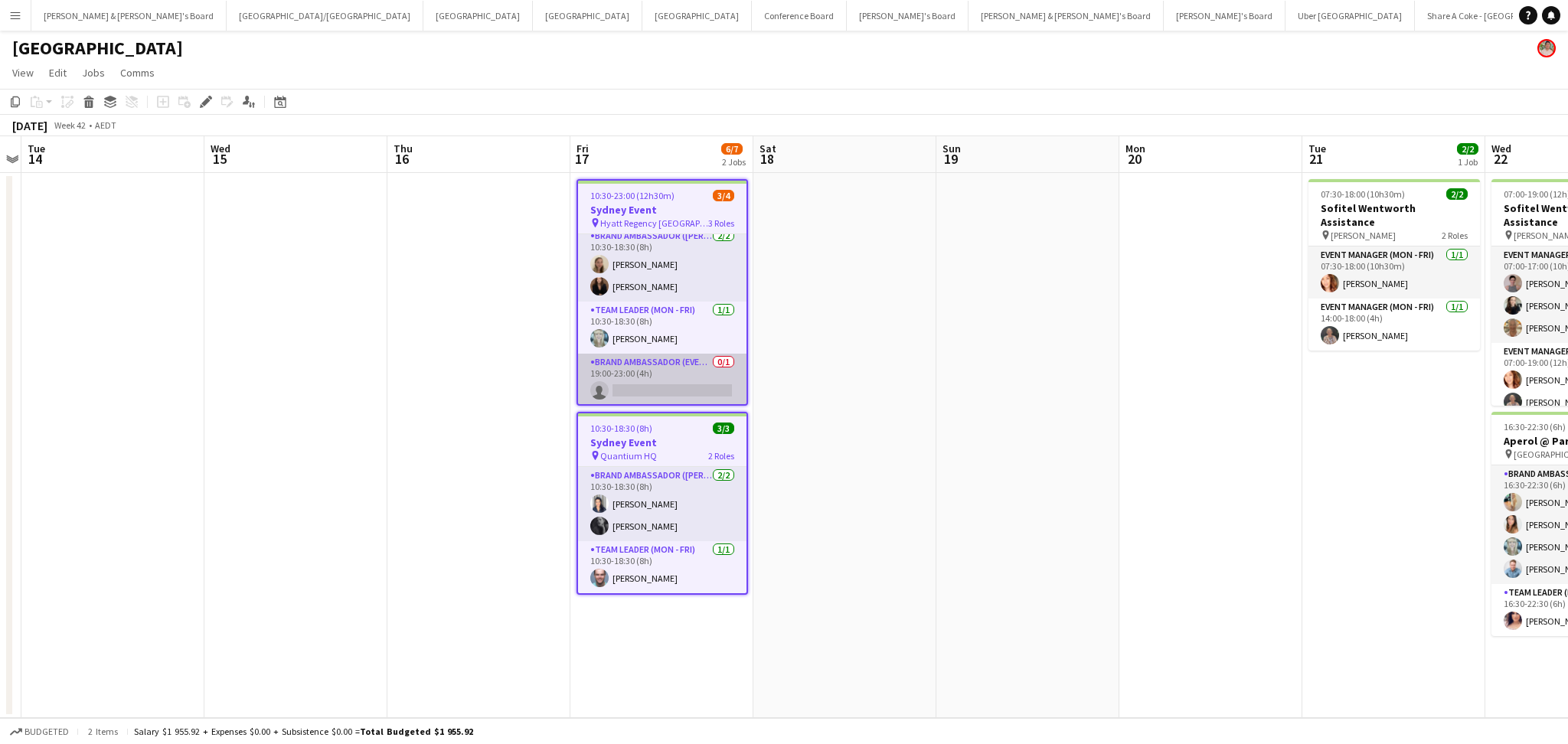
click at [662, 361] on app-card-role "Brand Ambassador (Evening) 0/1 19:00-23:00 (4h) single-neutral-actions" at bounding box center [662, 379] width 168 height 52
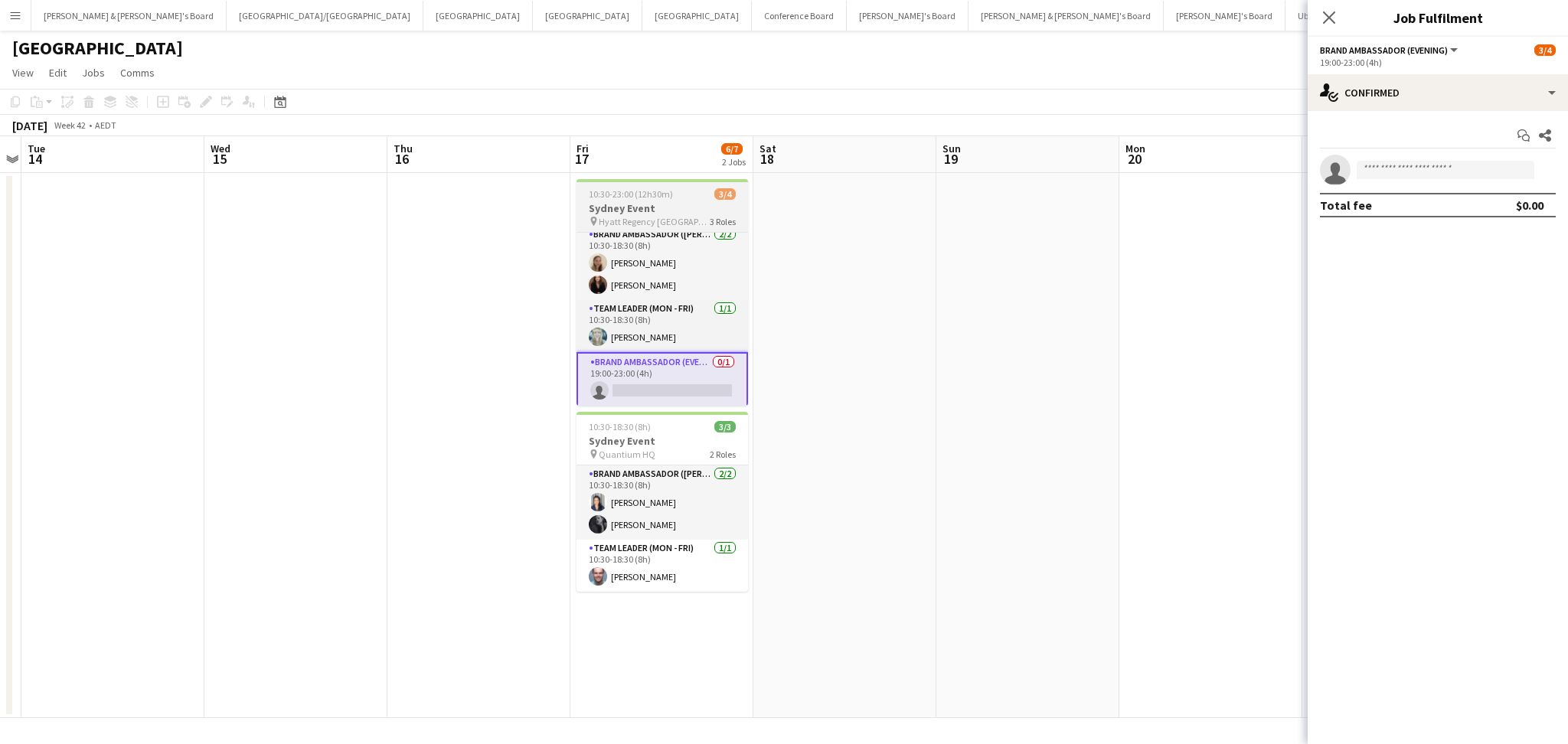
scroll to position [0, 525]
click at [654, 201] on h3 "Sydney Event" at bounding box center [664, 208] width 171 height 14
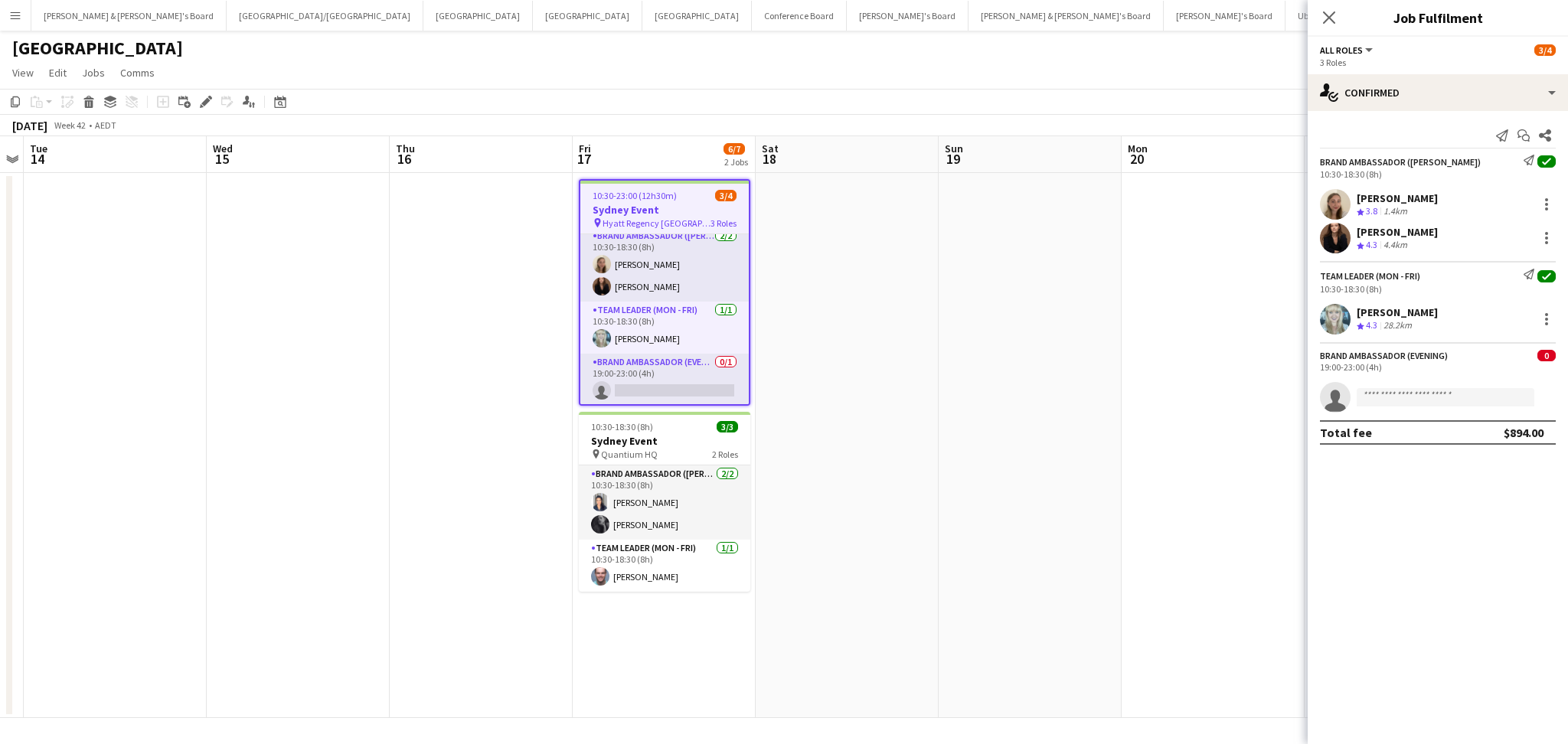
click at [654, 203] on h3 "Sydney Event" at bounding box center [664, 210] width 168 height 14
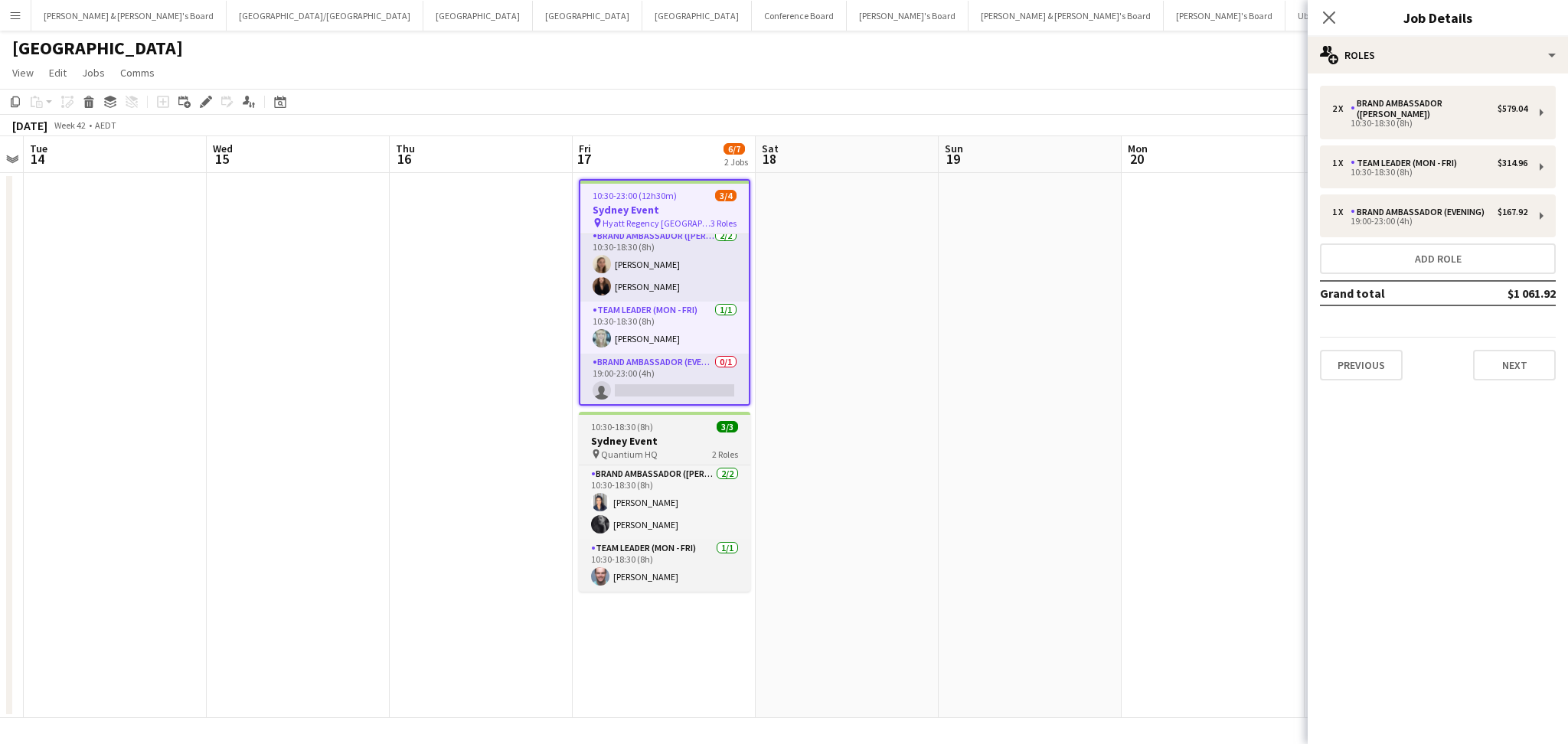
click at [631, 442] on h3 "Sydney Event" at bounding box center [664, 441] width 171 height 14
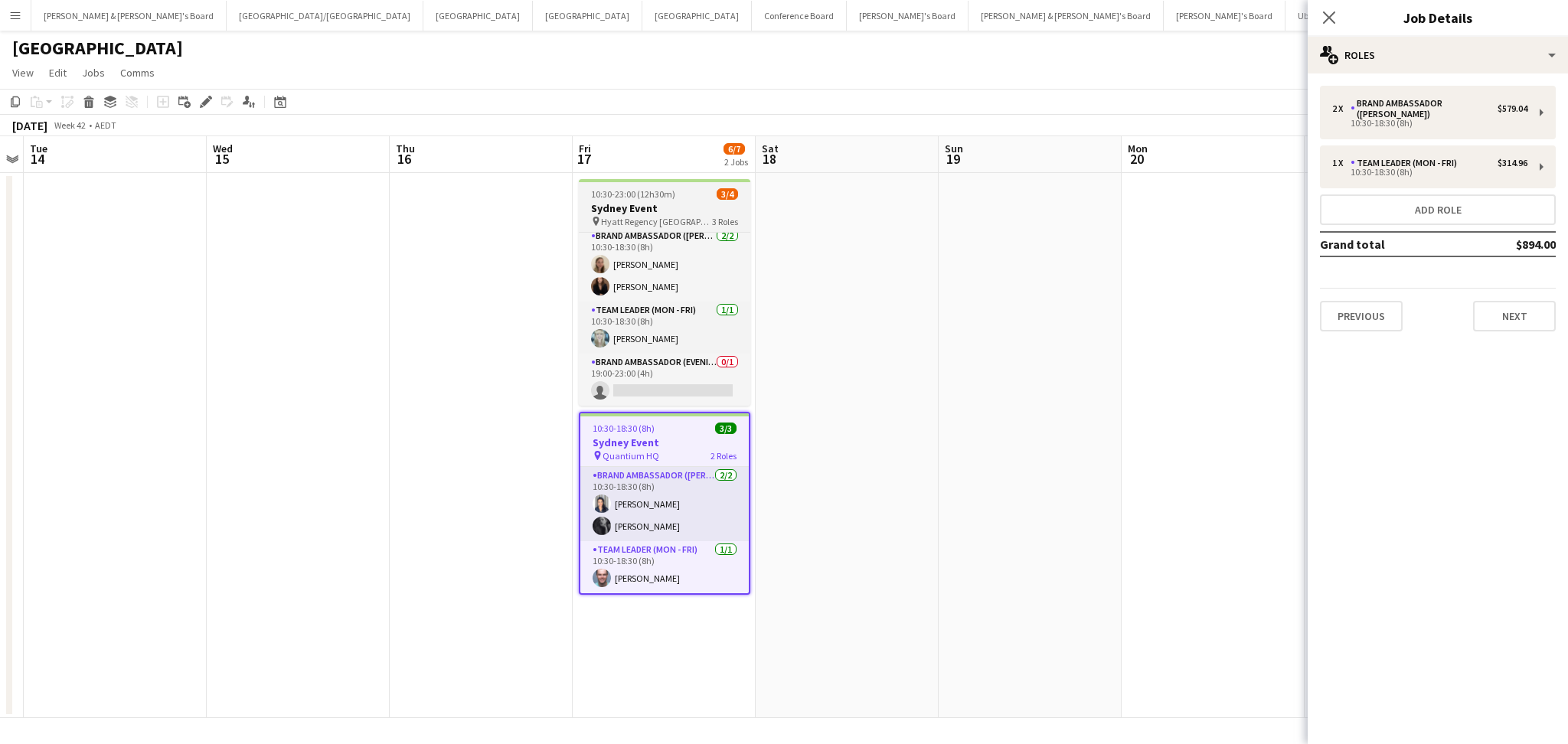
click at [666, 196] on span "10:30-23:00 (12h30m)" at bounding box center [632, 194] width 84 height 12
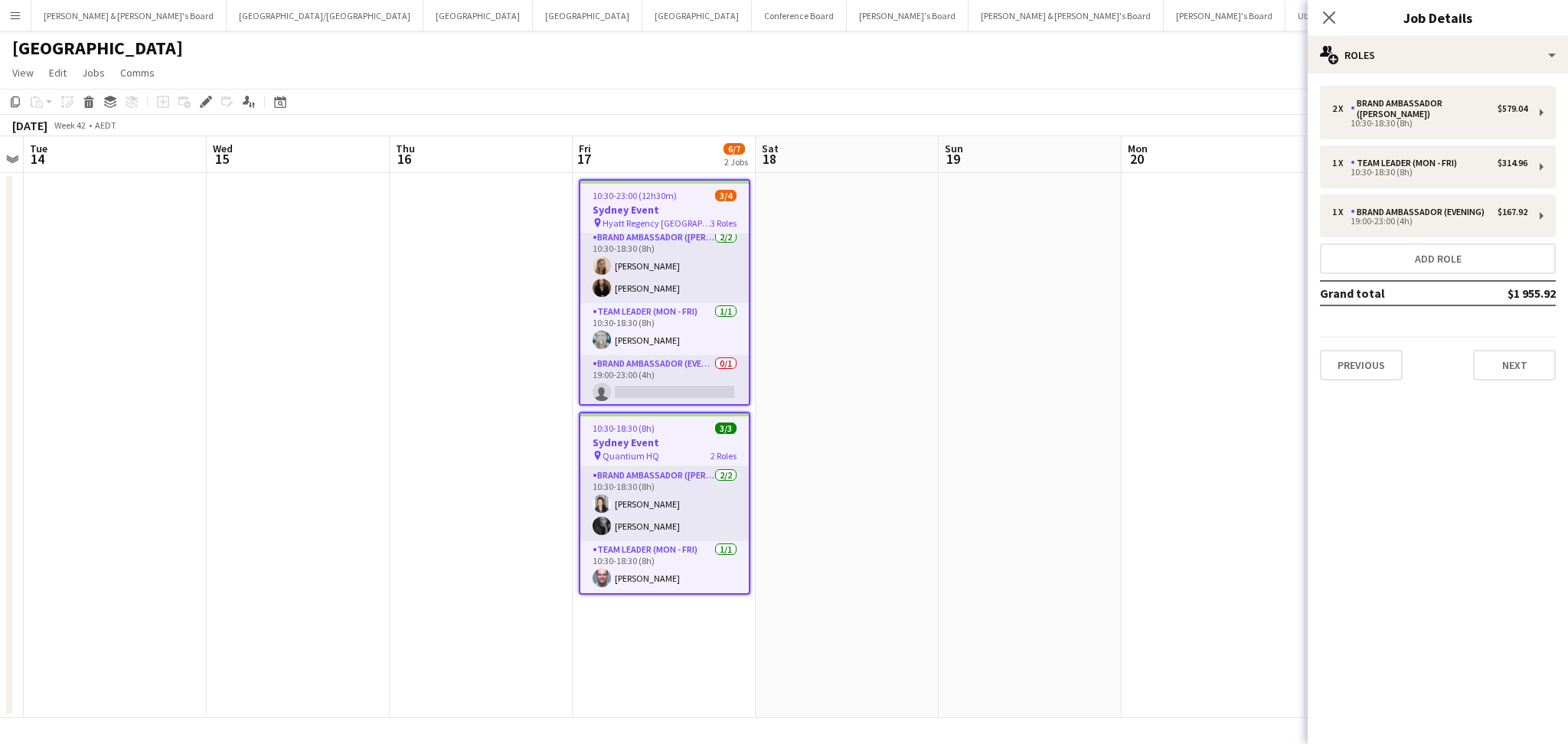
scroll to position [7, 0]
click at [485, 392] on app-date-cell at bounding box center [481, 445] width 183 height 545
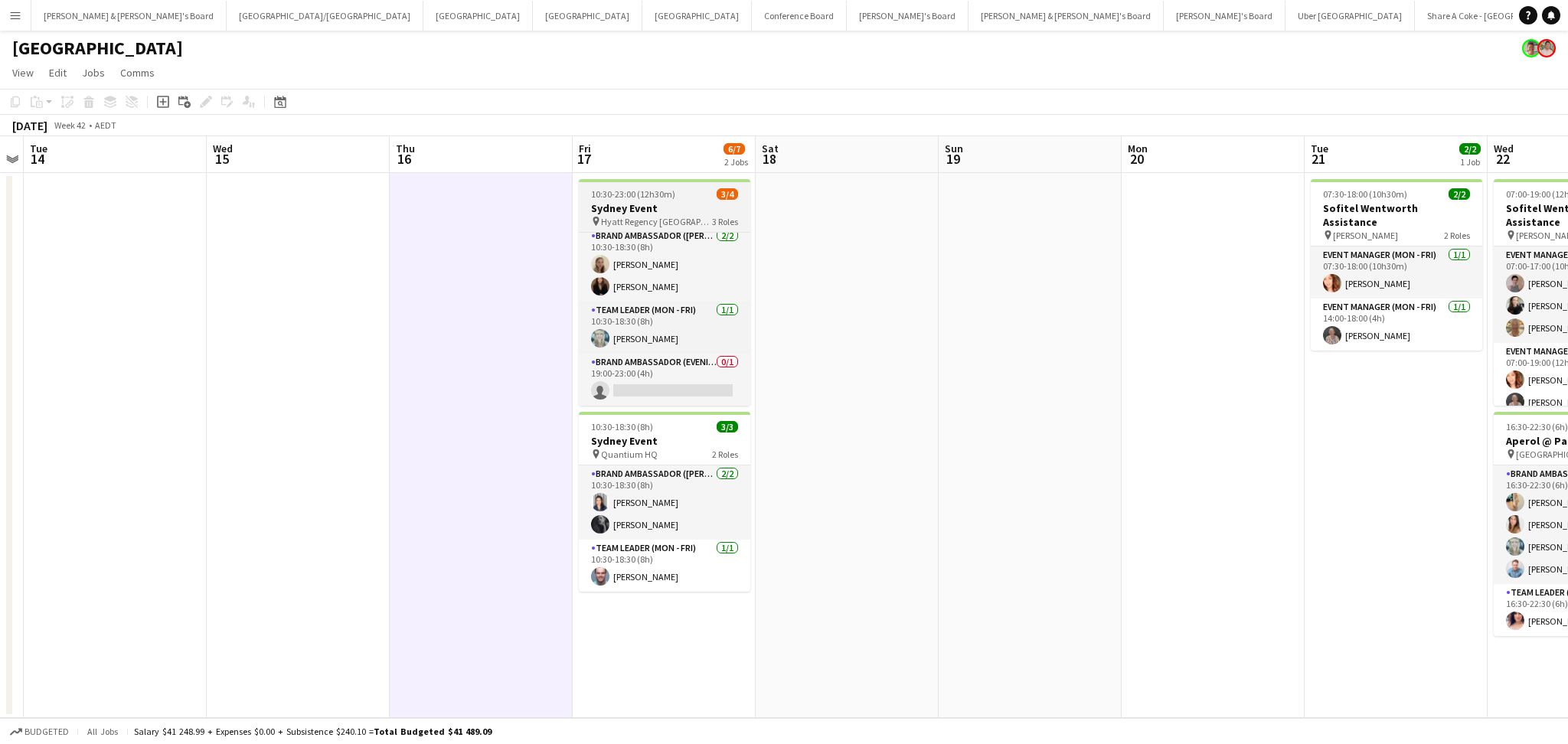
click at [667, 193] on span "10:30-23:00 (12h30m)" at bounding box center [632, 194] width 84 height 12
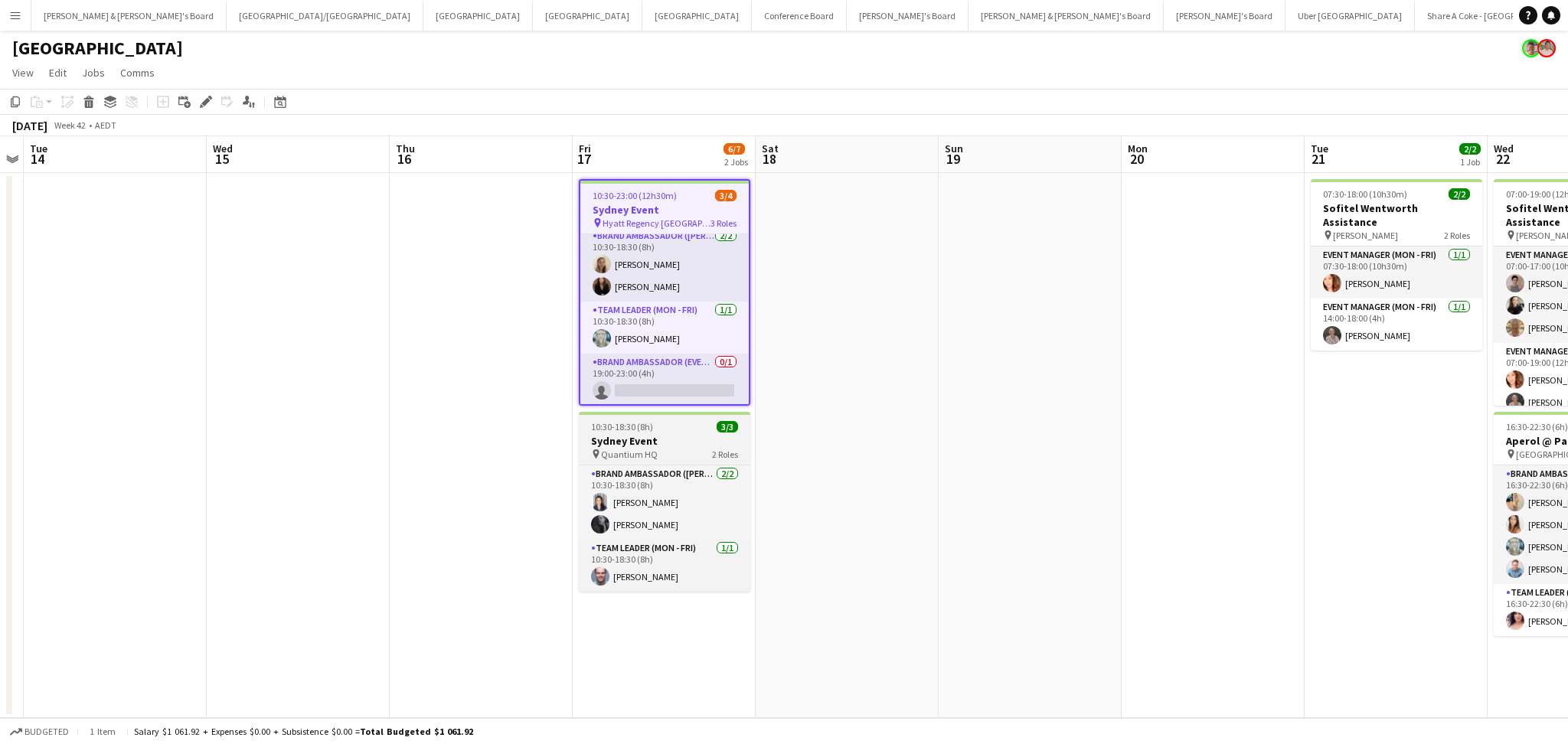
click at [656, 442] on h3 "Sydney Event" at bounding box center [664, 441] width 171 height 14
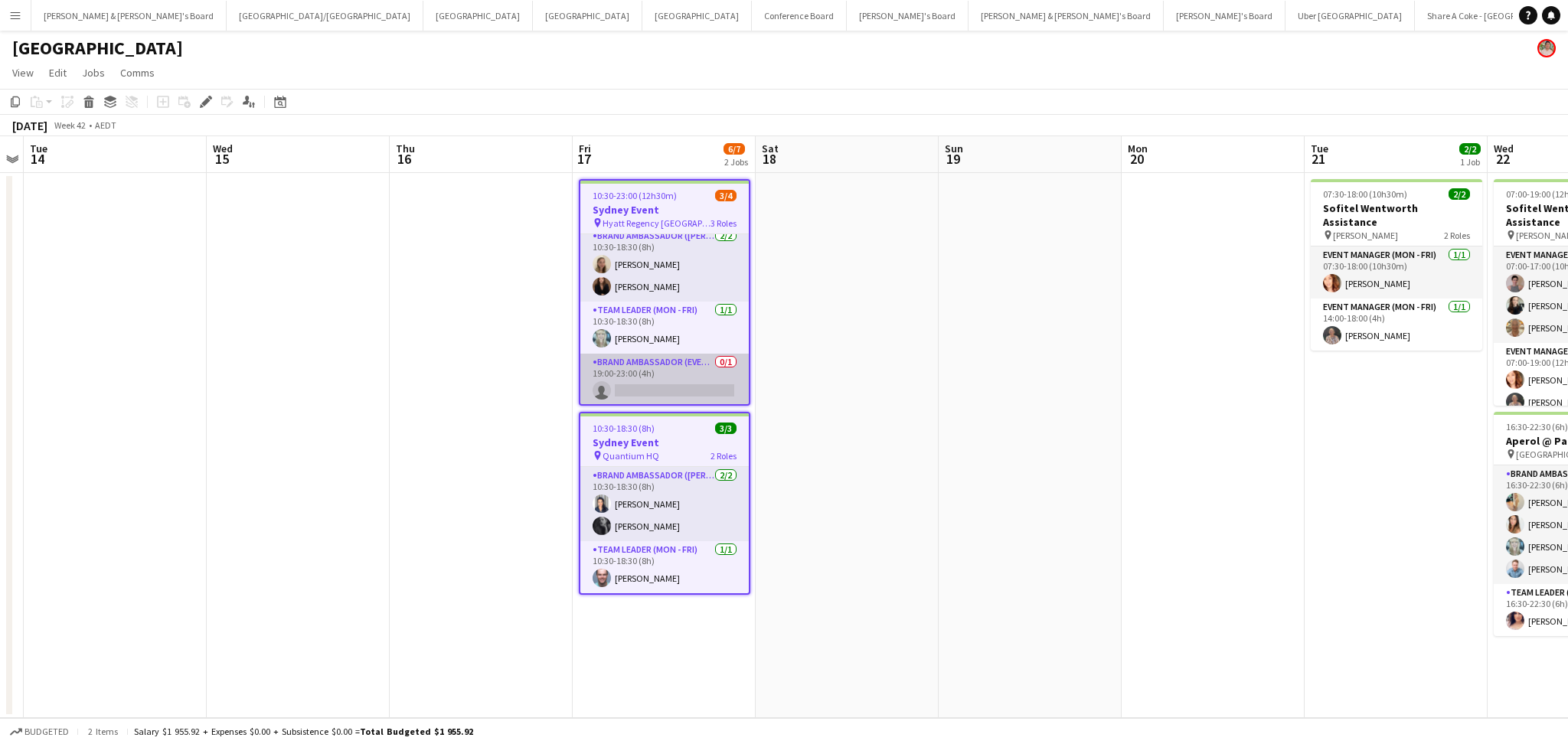
click at [680, 378] on app-card-role "Brand Ambassador (Evening) 0/1 19:00-23:00 (4h) single-neutral-actions" at bounding box center [664, 379] width 168 height 52
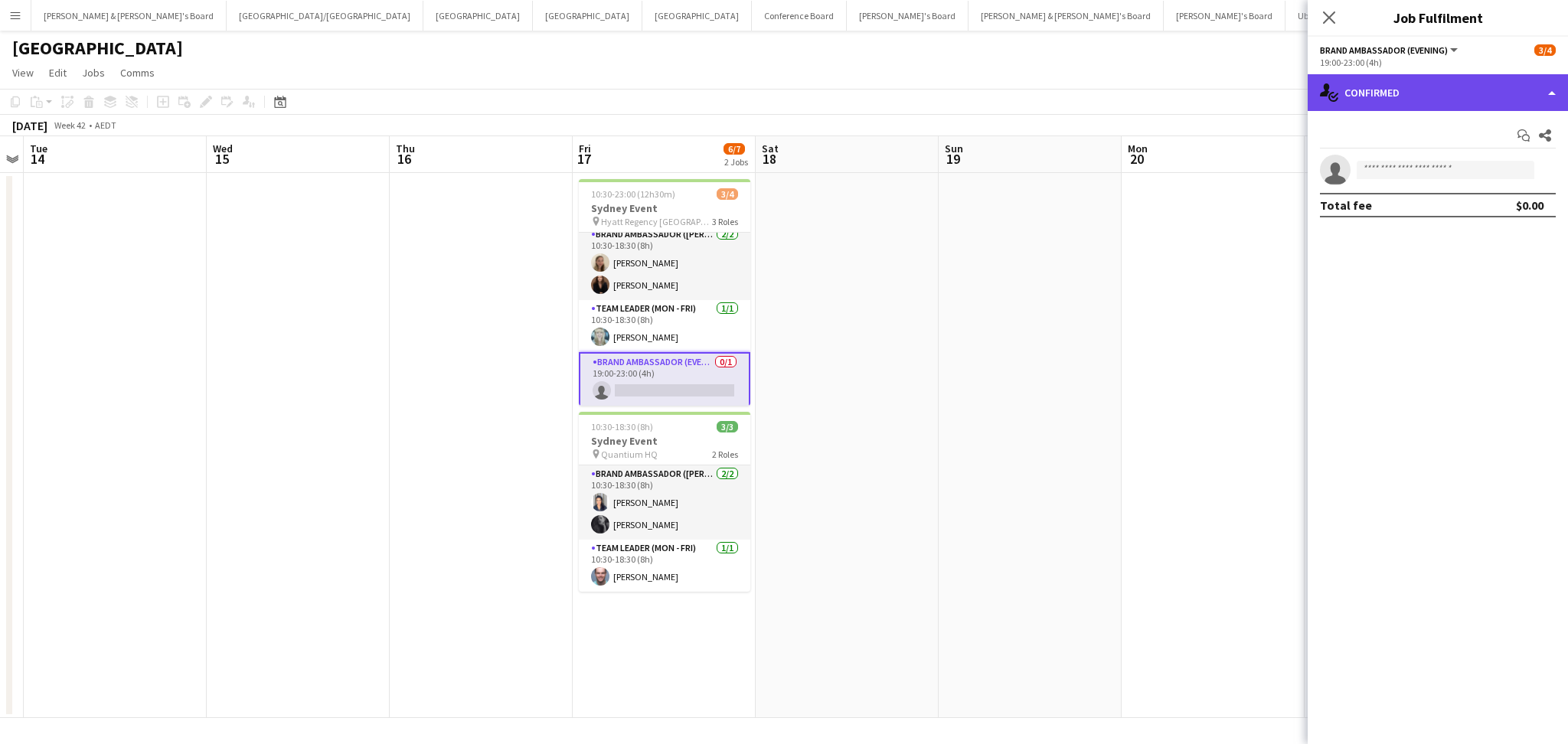
click at [1472, 92] on div "single-neutral-actions-check-2 Confirmed" at bounding box center [1437, 92] width 260 height 36
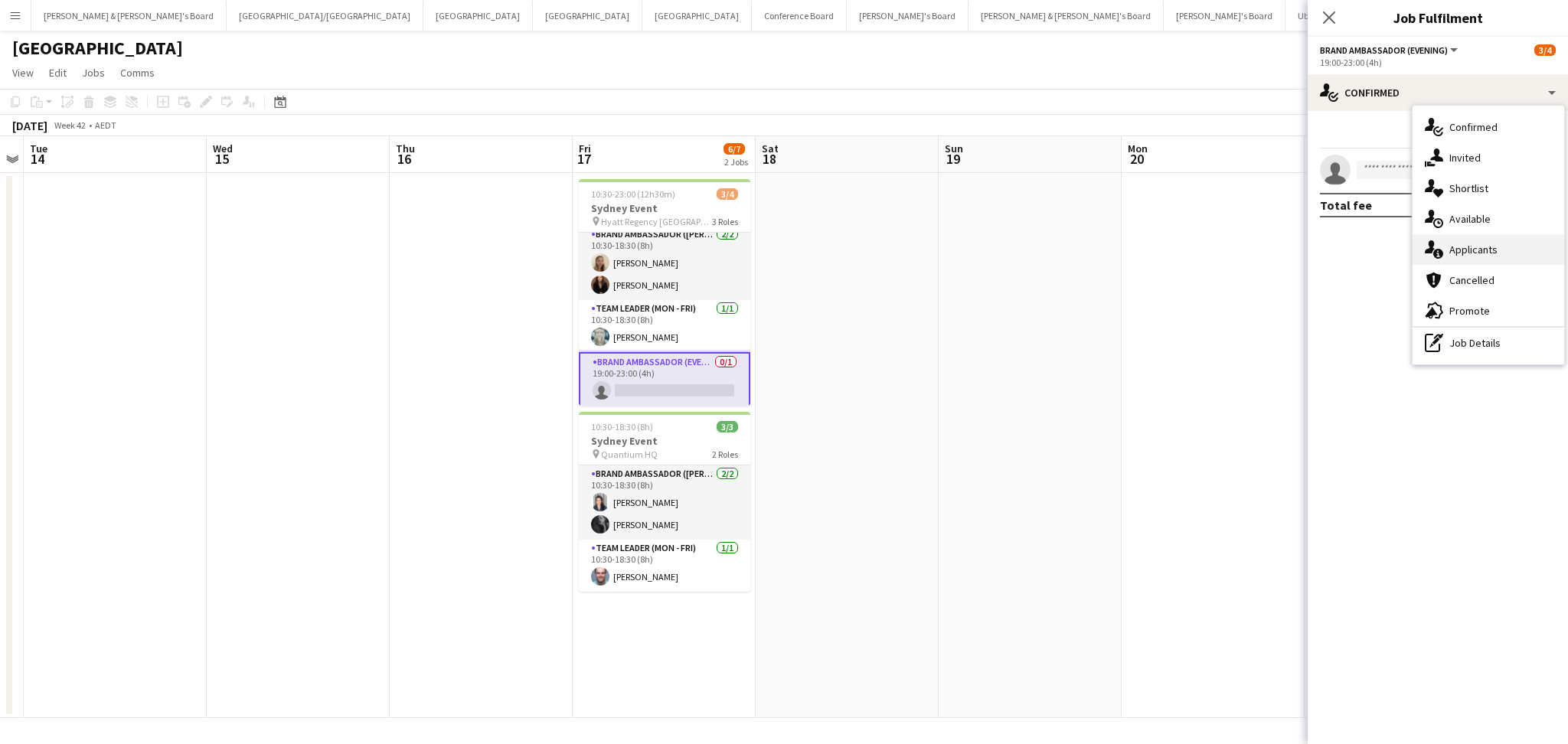
click at [1465, 238] on div "single-neutral-actions-information Applicants" at bounding box center [1488, 249] width 152 height 31
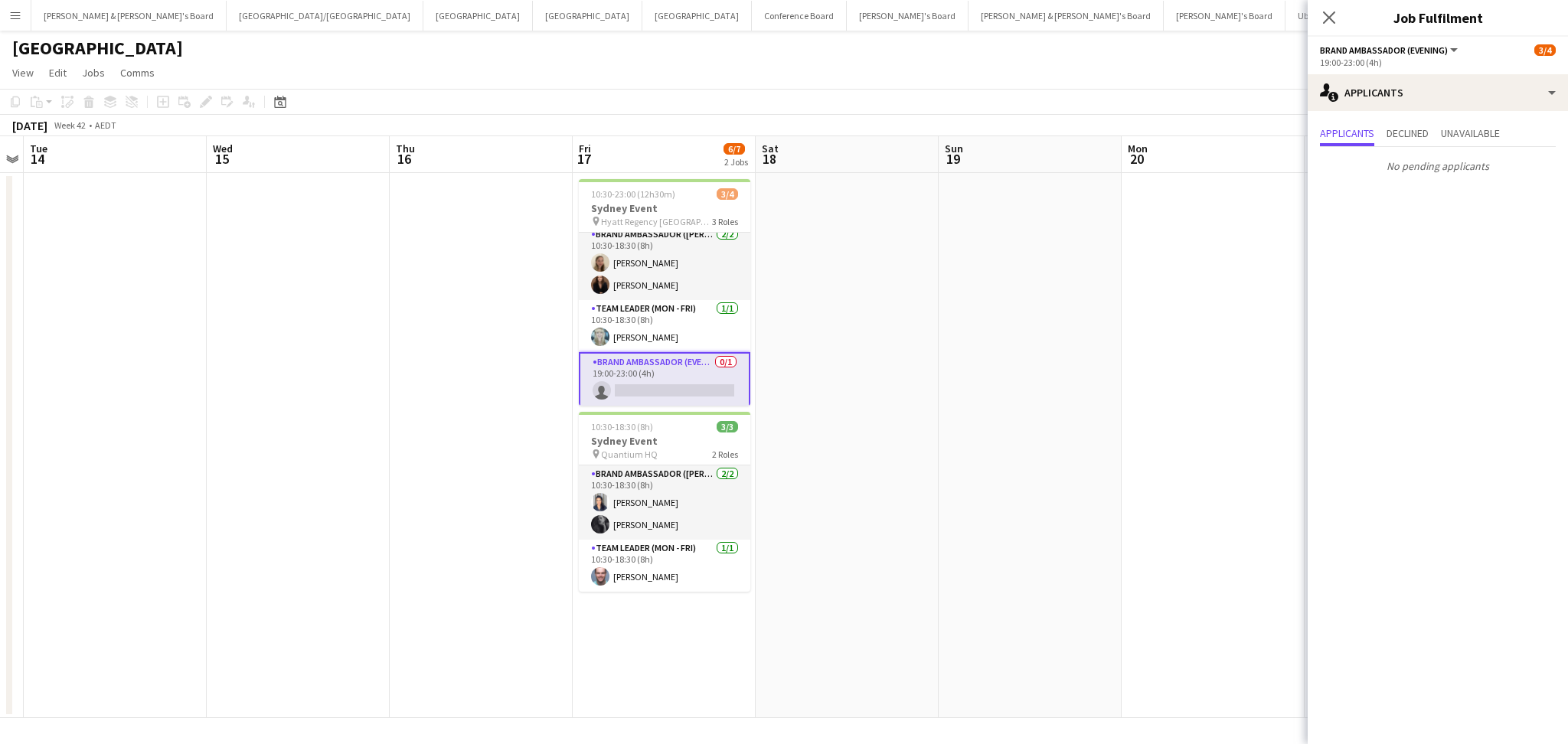
click at [940, 372] on app-date-cell at bounding box center [1030, 445] width 183 height 545
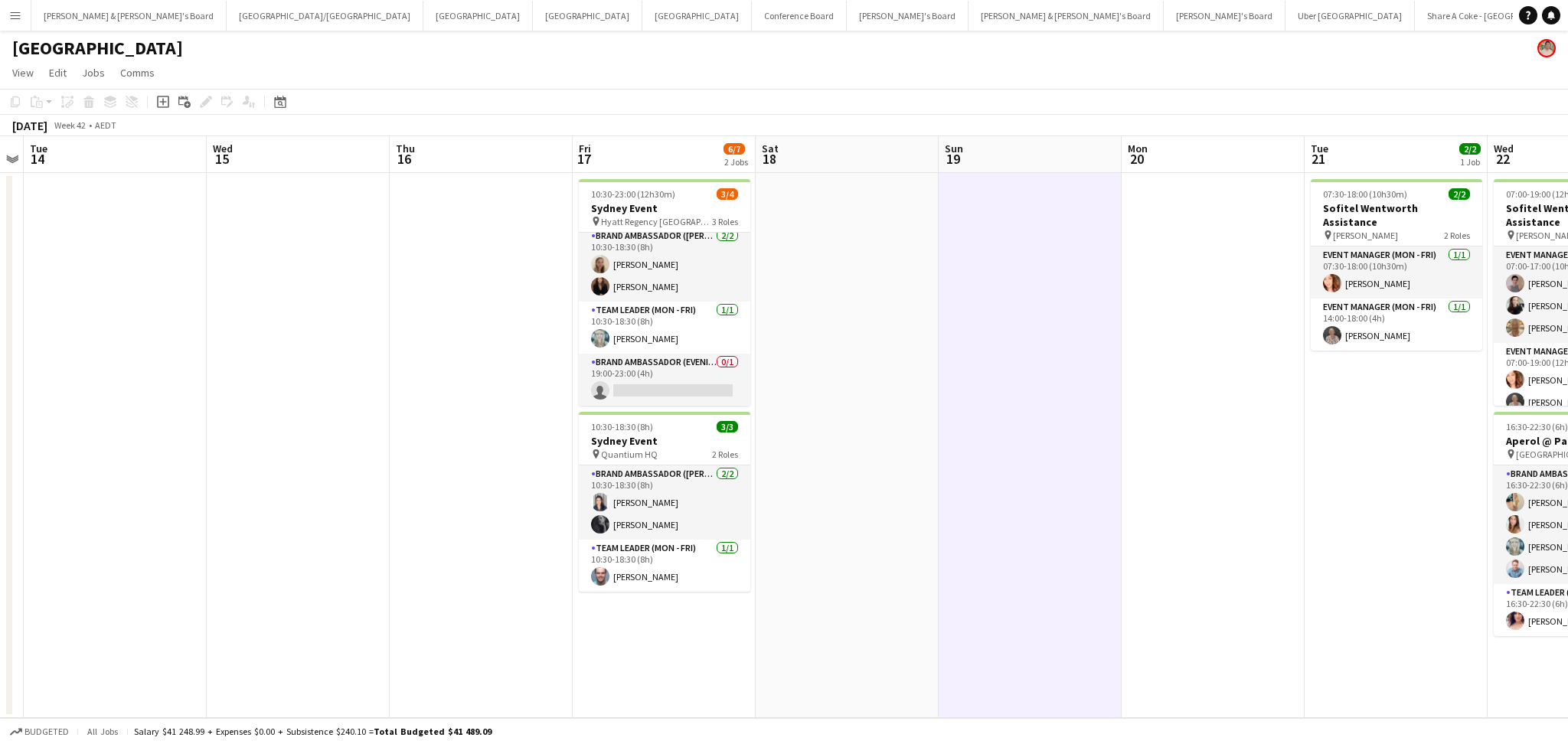
scroll to position [5, 0]
